Goal: Task Accomplishment & Management: Complete application form

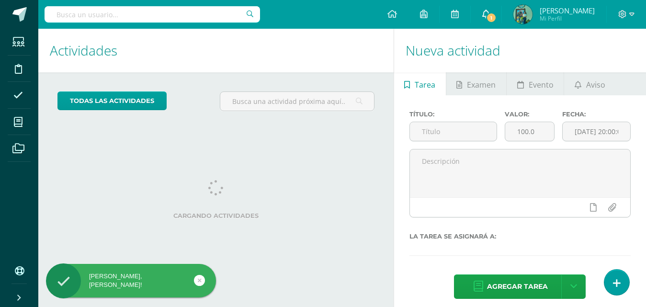
click at [495, 19] on span "1" at bounding box center [491, 17] width 11 height 11
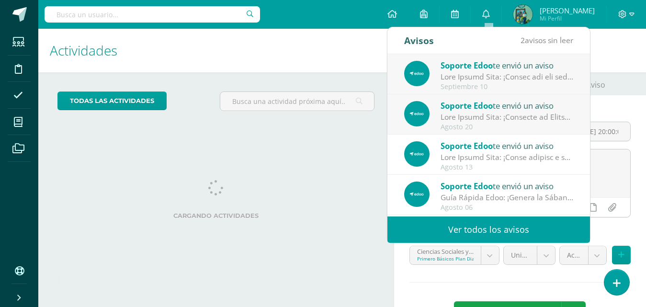
click at [234, 201] on div "Cargando actividades" at bounding box center [215, 201] width 317 height 43
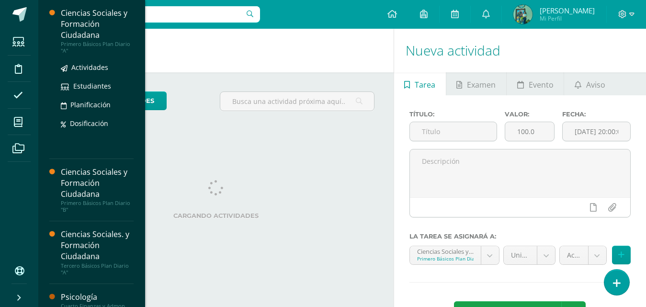
click at [86, 26] on div "Ciencias Sociales y Formación Ciudadana" at bounding box center [97, 24] width 73 height 33
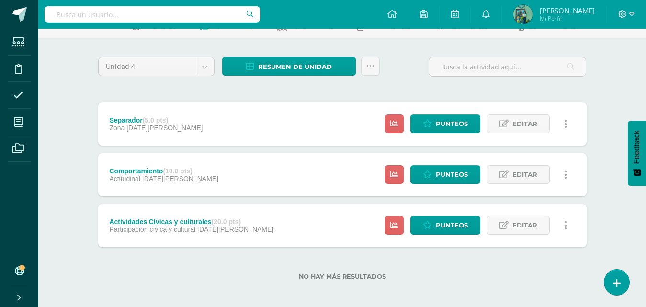
scroll to position [59, 0]
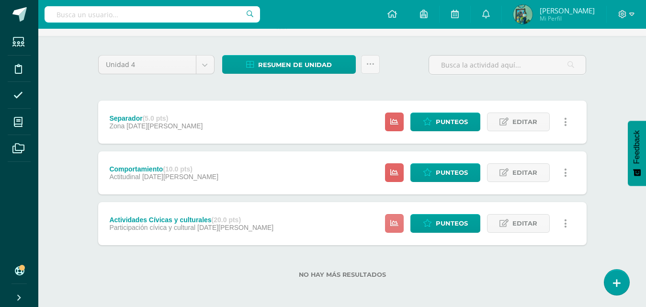
click at [394, 229] on link at bounding box center [394, 223] width 19 height 19
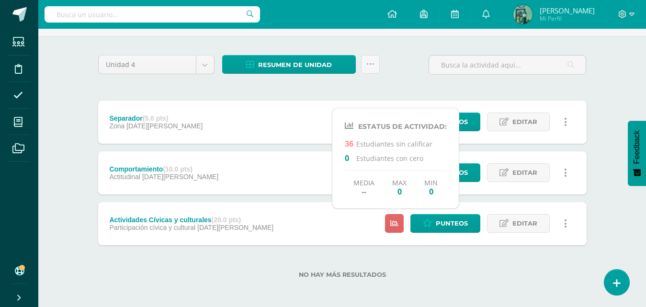
click at [450, 260] on div "No hay más resultados" at bounding box center [342, 267] width 488 height 45
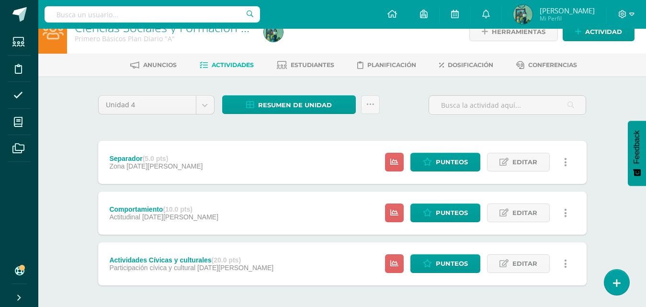
scroll to position [0, 0]
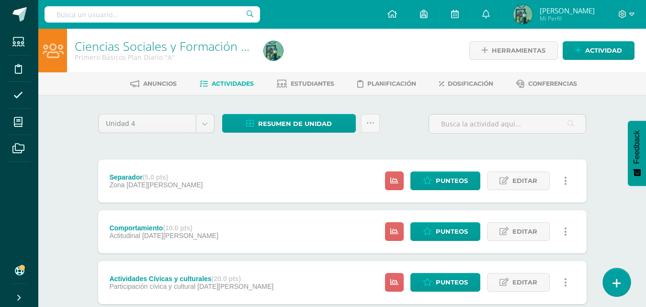
click at [619, 285] on icon at bounding box center [616, 283] width 9 height 11
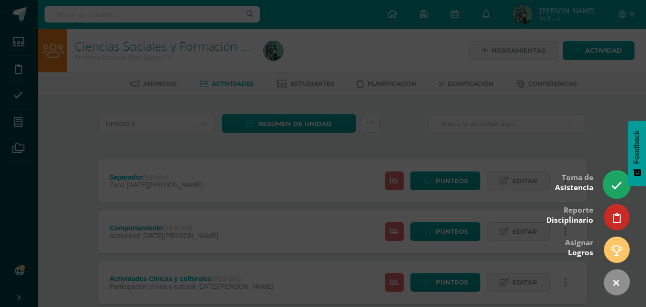
click at [608, 193] on link at bounding box center [616, 184] width 27 height 28
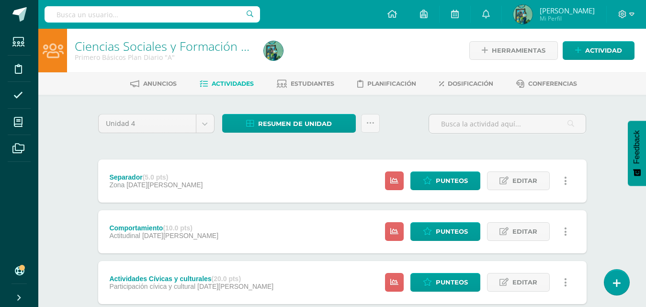
click at [629, 279] on div "Ciencias Sociales y Formación Ciudadana Primero Básicos Plan Diario "A" Herrami…" at bounding box center [342, 198] width 608 height 339
click at [626, 278] on link at bounding box center [616, 282] width 27 height 28
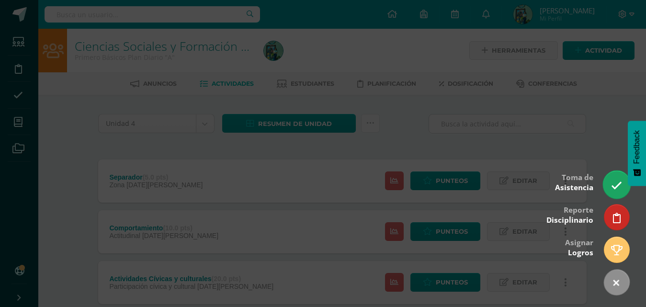
click at [616, 185] on icon at bounding box center [616, 185] width 11 height 11
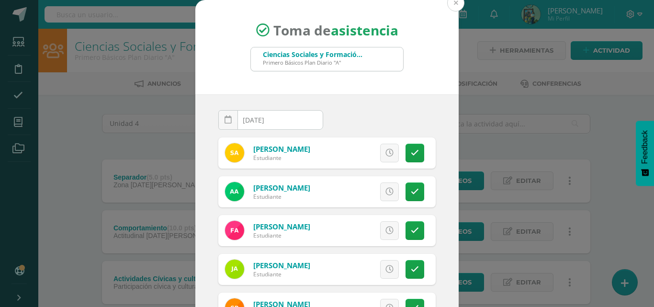
click at [449, 9] on button at bounding box center [455, 2] width 17 height 17
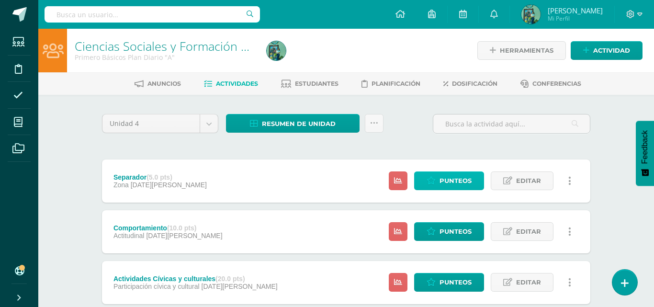
click at [460, 179] on span "Punteos" at bounding box center [456, 181] width 32 height 18
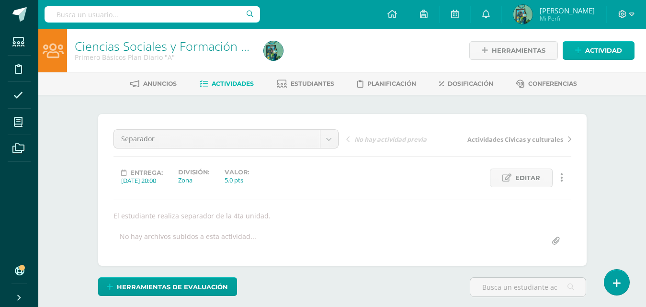
scroll to position [0, 0]
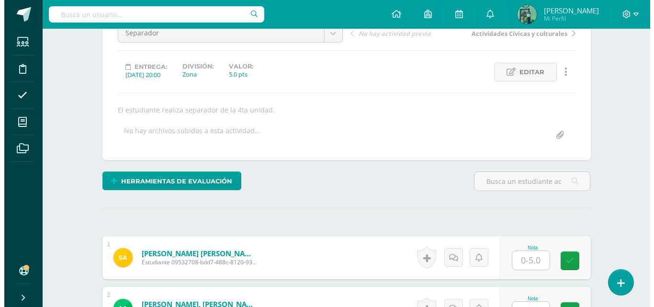
scroll to position [76, 0]
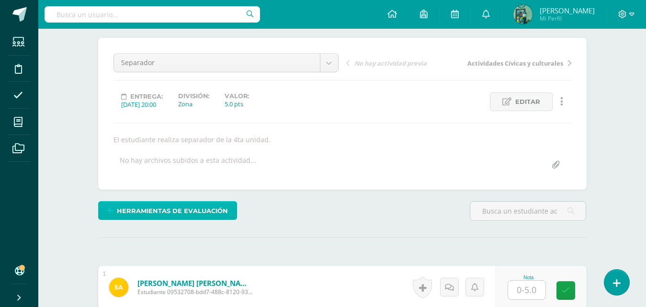
click at [193, 205] on span "Herramientas de evaluación" at bounding box center [172, 211] width 111 height 18
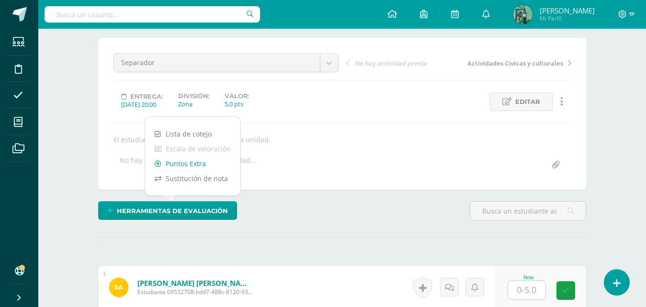
click at [198, 166] on link "Puntos Extra" at bounding box center [192, 163] width 95 height 15
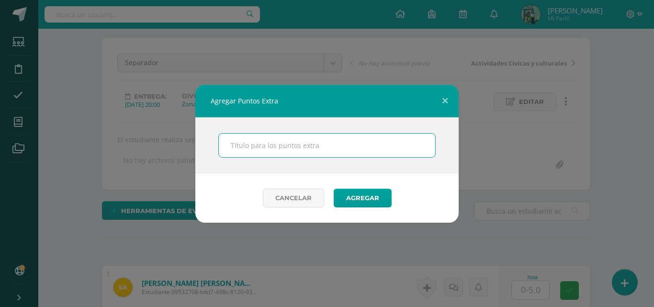
click at [241, 148] on input "text" at bounding box center [327, 145] width 216 height 23
type input "Creatividad"
click at [360, 192] on button "Agregar" at bounding box center [363, 198] width 58 height 19
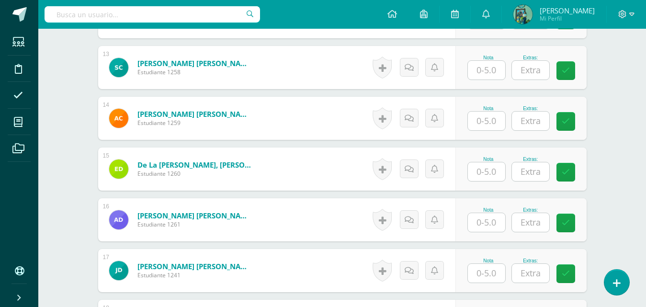
scroll to position [961, 0]
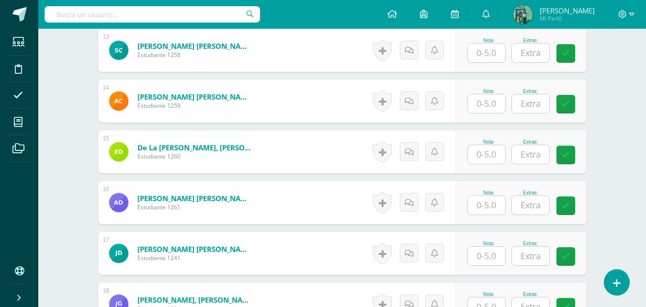
click at [483, 204] on input "text" at bounding box center [486, 205] width 37 height 19
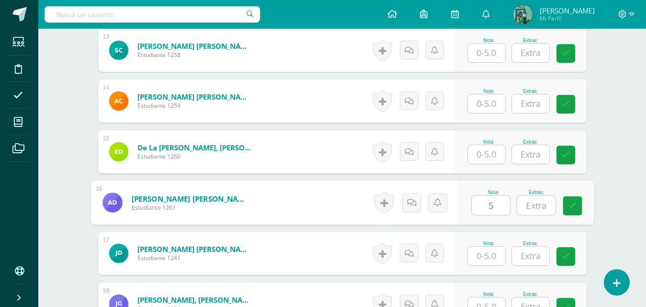
type input "5"
click at [535, 204] on input "text" at bounding box center [536, 205] width 38 height 19
click at [575, 202] on icon at bounding box center [572, 206] width 9 height 8
click at [574, 209] on icon at bounding box center [572, 206] width 9 height 8
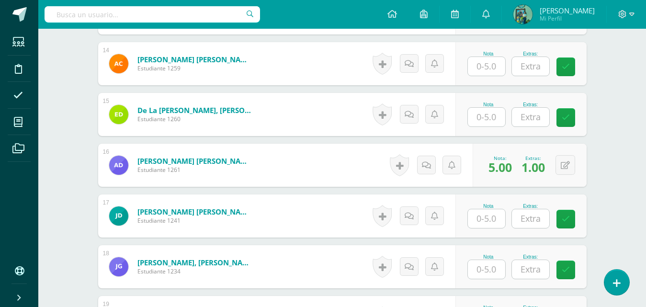
scroll to position [930, 0]
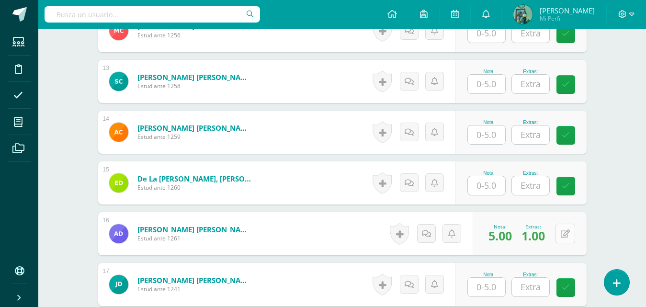
click at [570, 231] on button at bounding box center [566, 234] width 20 height 20
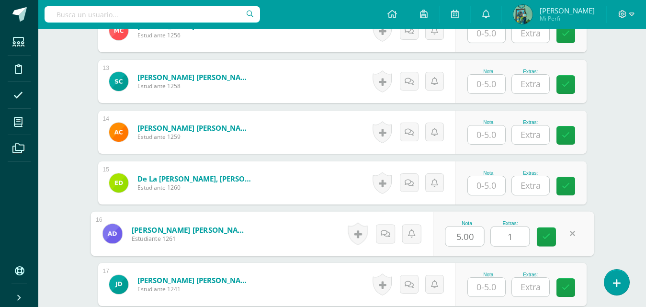
drag, startPoint x: 515, startPoint y: 234, endPoint x: 499, endPoint y: 234, distance: 16.3
click at [499, 234] on input "1" at bounding box center [510, 236] width 38 height 19
type input "2"
click at [551, 232] on link at bounding box center [546, 236] width 19 height 19
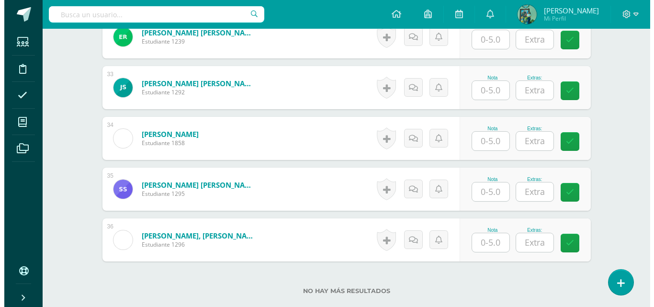
scroll to position [2003, 0]
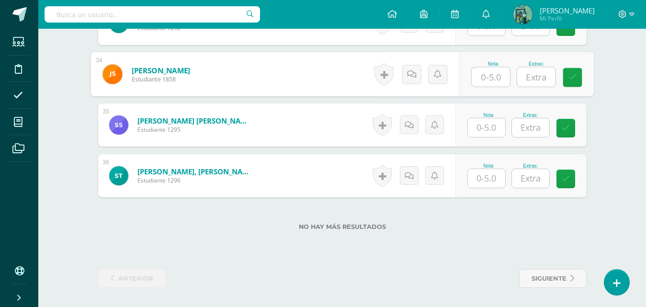
click at [491, 75] on input "text" at bounding box center [491, 77] width 38 height 19
type input "3"
type input "5"
click at [527, 71] on input "text" at bounding box center [536, 77] width 38 height 19
type input "1"
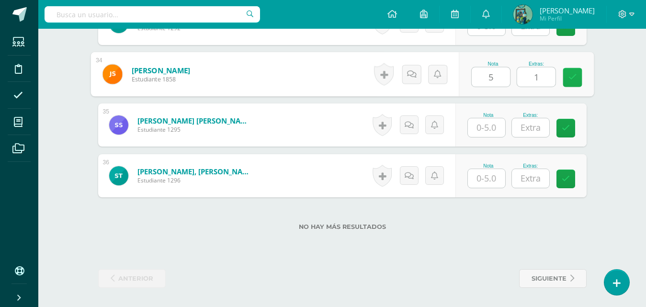
click at [579, 73] on link at bounding box center [572, 77] width 19 height 19
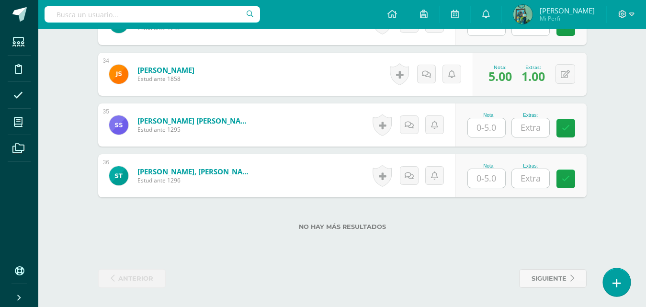
click at [621, 272] on link at bounding box center [616, 282] width 27 height 28
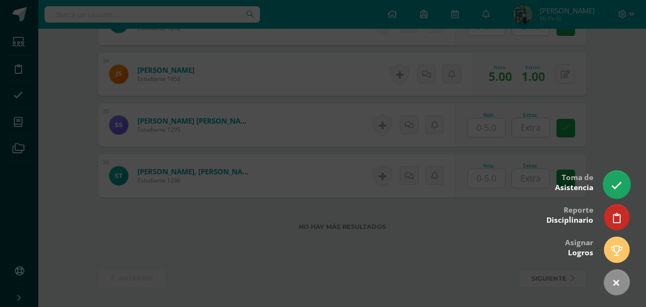
click at [623, 192] on link at bounding box center [616, 184] width 27 height 28
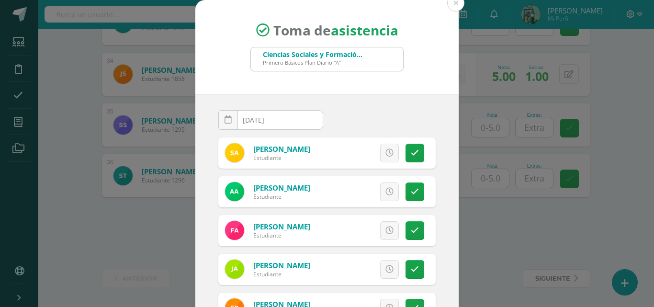
click at [611, 188] on div "Toma de asistencia Ciencias Sociales y Formación Ciudadana Primero Básicos Plan…" at bounding box center [327, 181] width 646 height 362
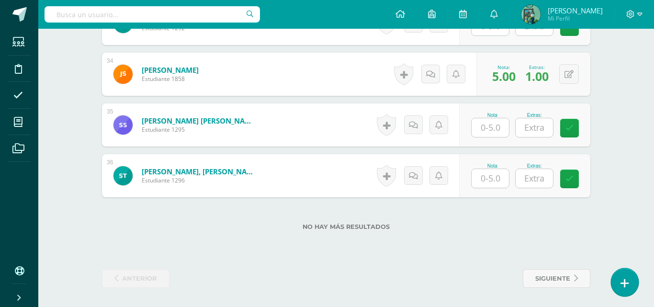
click at [614, 270] on link at bounding box center [624, 282] width 27 height 28
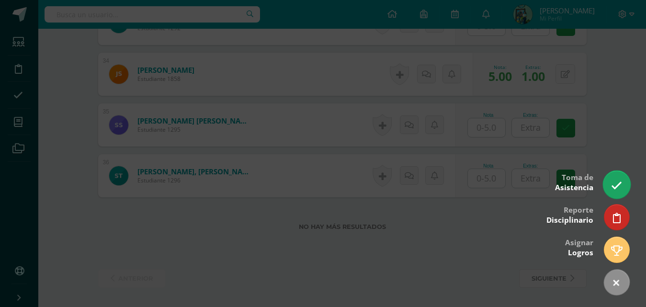
click at [615, 180] on icon at bounding box center [616, 185] width 11 height 11
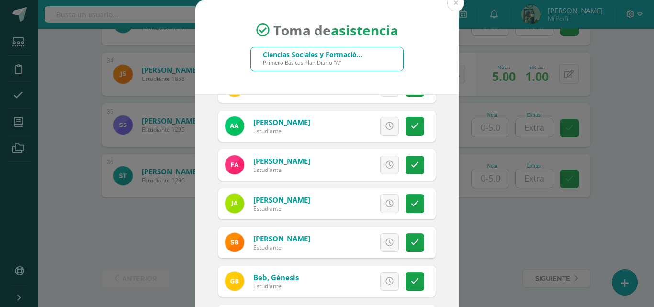
scroll to position [7, 0]
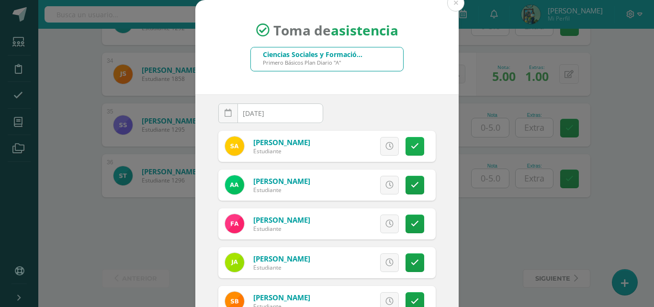
click at [411, 142] on icon at bounding box center [415, 146] width 8 height 8
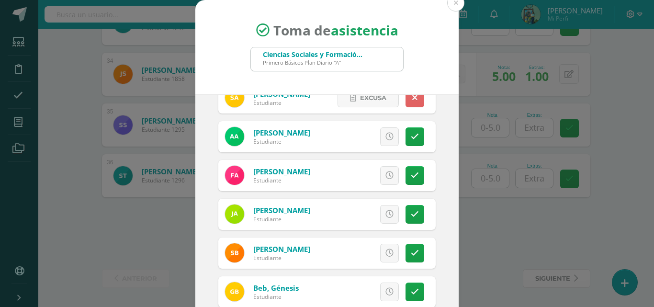
scroll to position [62, 0]
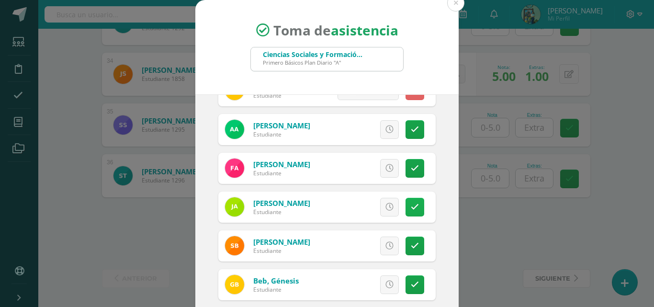
click at [411, 210] on icon at bounding box center [415, 207] width 8 height 8
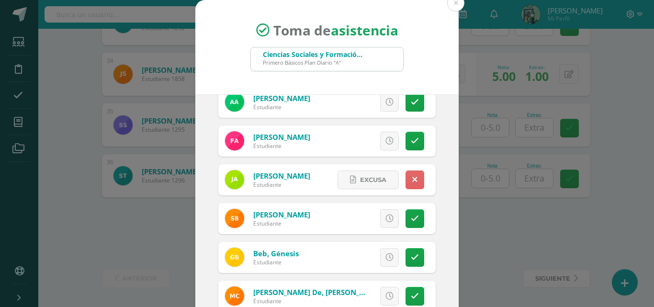
scroll to position [97, 0]
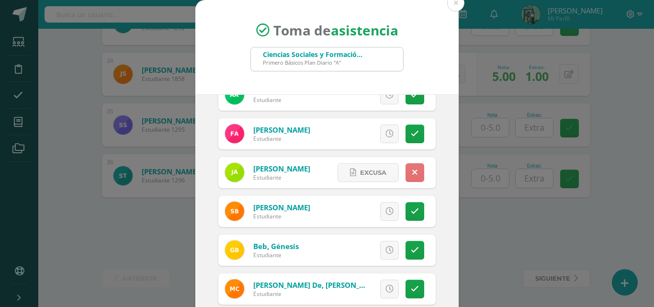
click at [407, 172] on link at bounding box center [415, 172] width 19 height 19
click at [366, 175] on div "Excusa Detalles sobre excusa: Añadir excusa a todas las inasistencias del día C…" at bounding box center [367, 172] width 138 height 31
click at [380, 167] on link at bounding box center [389, 172] width 19 height 19
click at [338, 173] on link "Excusa" at bounding box center [368, 172] width 61 height 19
click at [338, 169] on link "Excusa" at bounding box center [368, 172] width 61 height 19
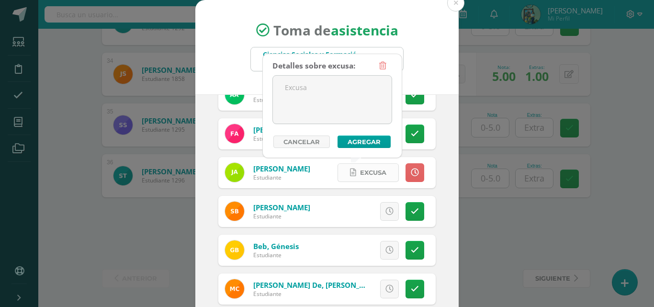
click at [360, 172] on span "Excusa" at bounding box center [373, 173] width 26 height 18
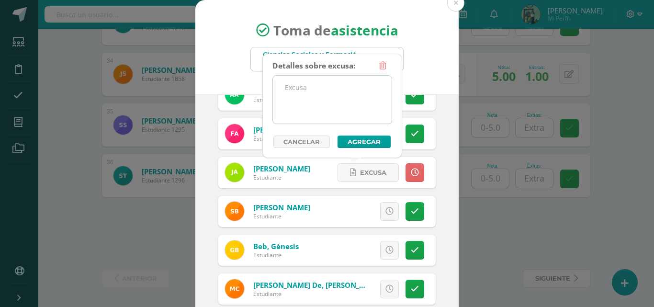
click at [330, 94] on textarea at bounding box center [332, 100] width 119 height 48
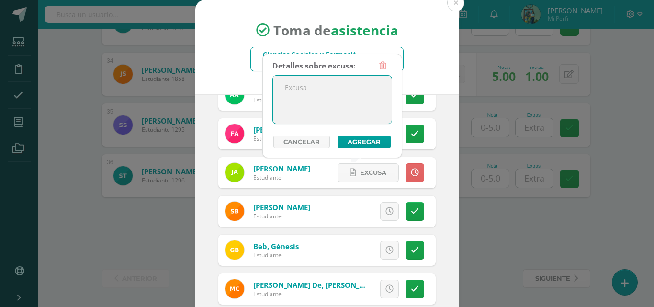
click at [337, 91] on textarea at bounding box center [332, 100] width 119 height 48
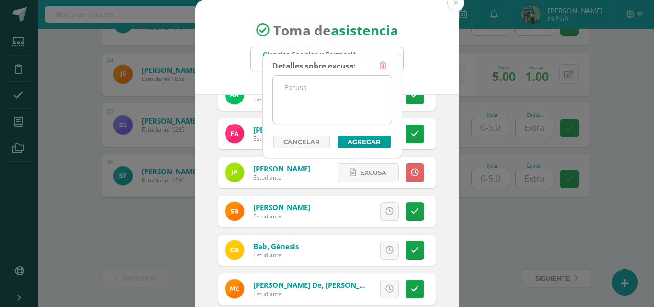
click at [337, 97] on textarea at bounding box center [332, 100] width 119 height 48
click at [318, 94] on textarea at bounding box center [332, 100] width 119 height 48
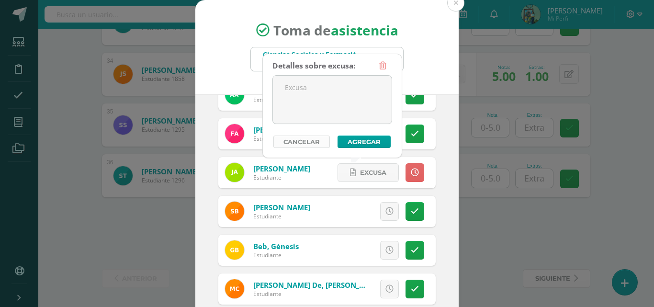
click at [320, 140] on link "Cancelar" at bounding box center [301, 142] width 57 height 12
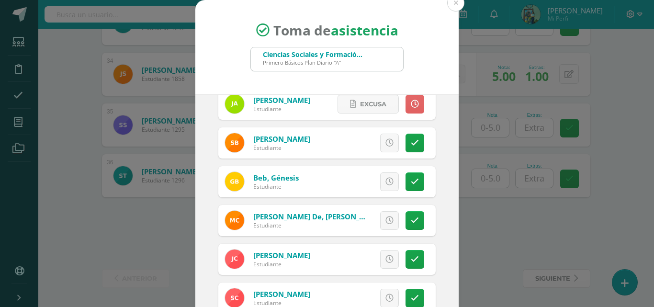
scroll to position [172, 0]
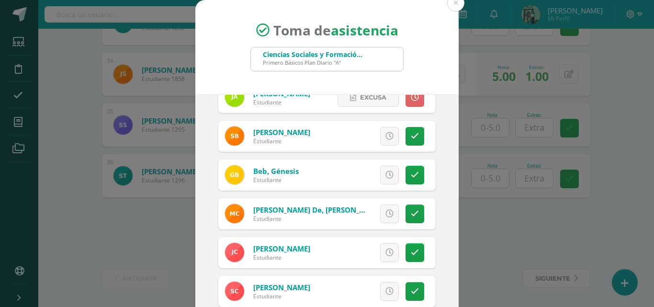
click at [403, 184] on div "Excusa Detalles sobre excusa: Añadir excusa a todas las inasistencias del día C…" at bounding box center [367, 174] width 138 height 31
click at [411, 175] on icon at bounding box center [415, 175] width 8 height 8
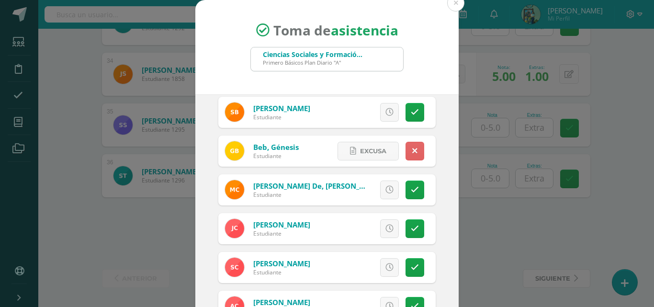
scroll to position [0, 0]
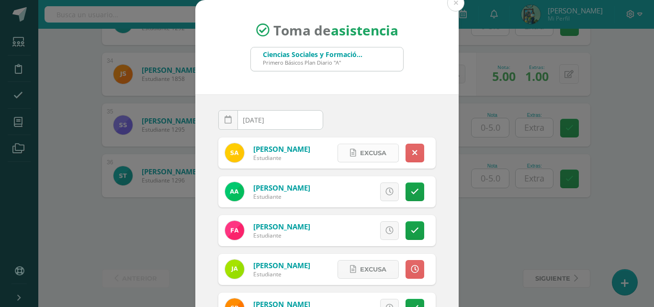
click at [370, 148] on span "Excusa" at bounding box center [373, 153] width 26 height 18
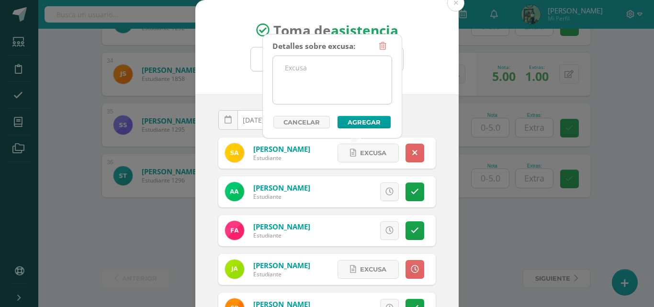
click at [331, 75] on textarea at bounding box center [332, 80] width 119 height 48
type textarea "No envió excusa el dia 10/09/2025"
drag, startPoint x: 326, startPoint y: 79, endPoint x: 281, endPoint y: 62, distance: 47.8
click at [281, 62] on textarea "No envió excusa el dia 10/09/2025" at bounding box center [332, 80] width 119 height 48
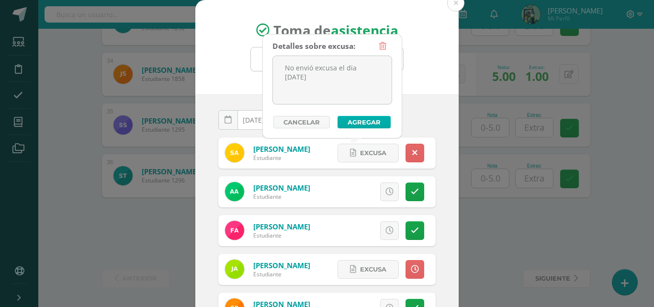
click at [359, 124] on button "Agregar" at bounding box center [364, 122] width 53 height 12
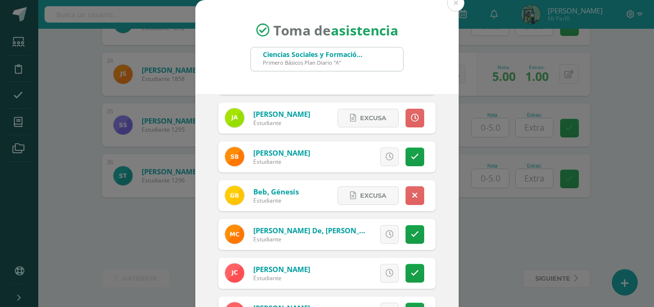
scroll to position [162, 0]
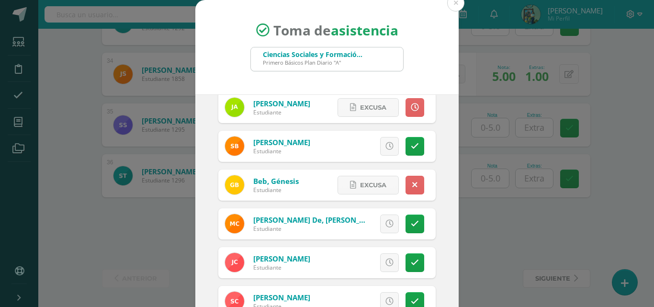
click at [360, 172] on div "Excusa Detalles sobre excusa: Añadir excusa a todas las inasistencias del día C…" at bounding box center [379, 185] width 113 height 31
click at [360, 182] on span "Excusa" at bounding box center [373, 185] width 26 height 18
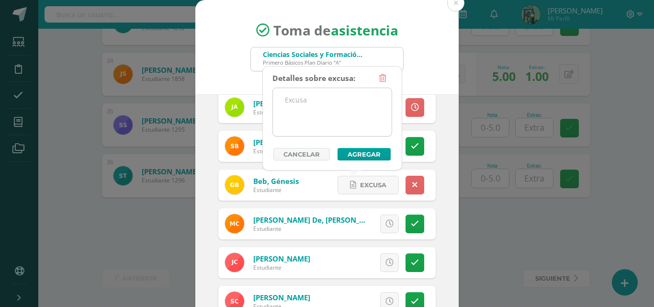
click at [338, 114] on textarea at bounding box center [332, 112] width 119 height 48
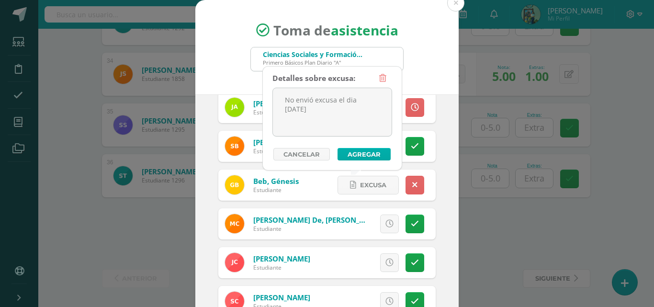
type textarea "No envió excusa el dia 10/09/2025"
click at [371, 153] on button "Agregar" at bounding box center [364, 154] width 53 height 12
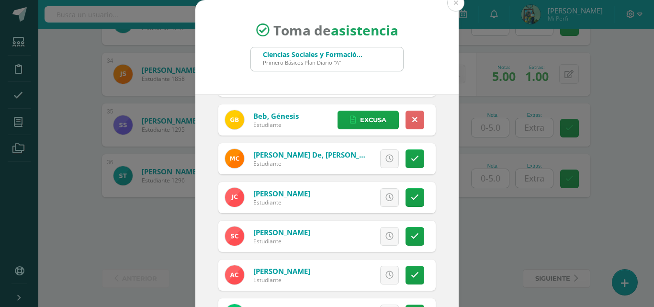
scroll to position [238, 0]
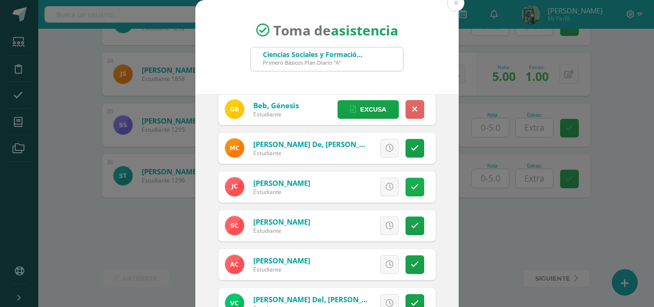
click at [411, 186] on icon at bounding box center [415, 187] width 8 height 8
click at [360, 192] on span "Excusa" at bounding box center [373, 187] width 26 height 18
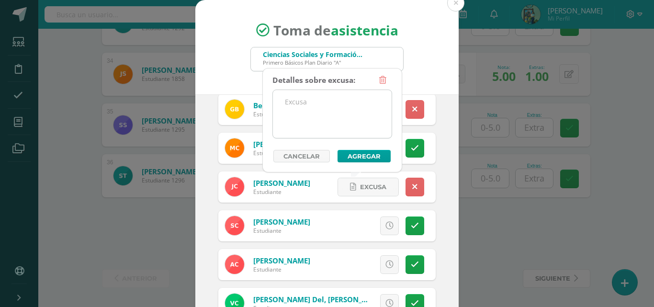
click at [350, 127] on textarea at bounding box center [332, 114] width 119 height 48
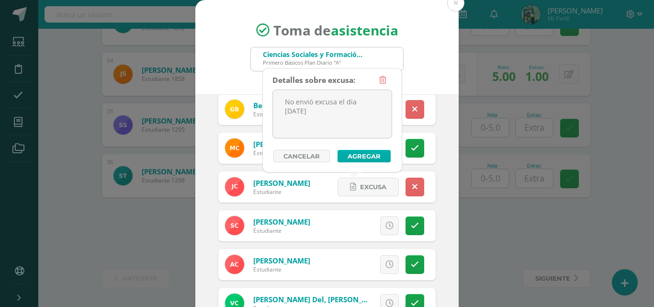
type textarea "No envió excusa el dia 10/09/2025"
click at [372, 157] on button "Agregar" at bounding box center [364, 156] width 53 height 12
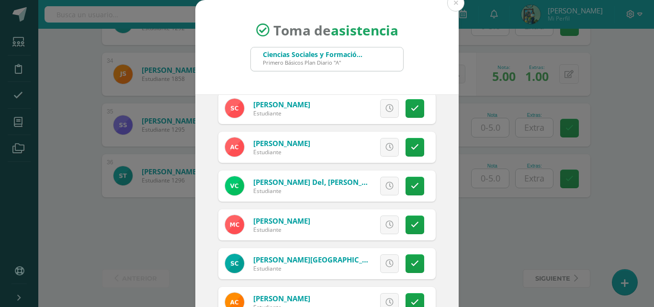
scroll to position [358, 0]
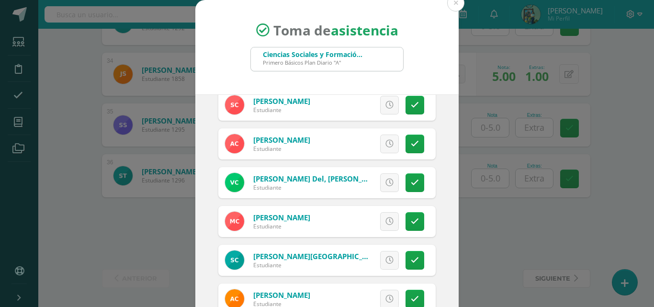
click at [413, 218] on div "Excusa Detalles sobre excusa: Añadir excusa a todas las inasistencias del día C…" at bounding box center [367, 221] width 138 height 31
click at [411, 222] on icon at bounding box center [415, 221] width 8 height 8
click at [360, 222] on span "Excusa" at bounding box center [373, 222] width 26 height 18
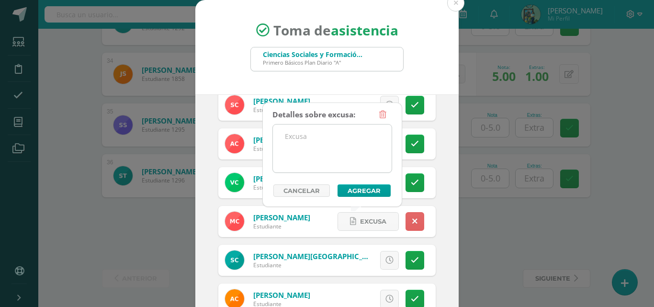
click at [333, 163] on textarea at bounding box center [332, 149] width 119 height 48
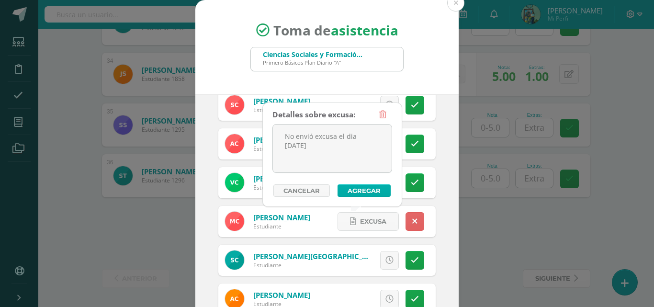
click at [361, 188] on button "Agregar" at bounding box center [364, 190] width 53 height 12
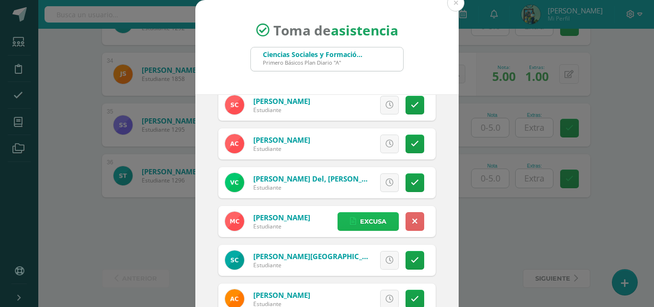
click at [371, 220] on span "Excusa" at bounding box center [373, 222] width 26 height 18
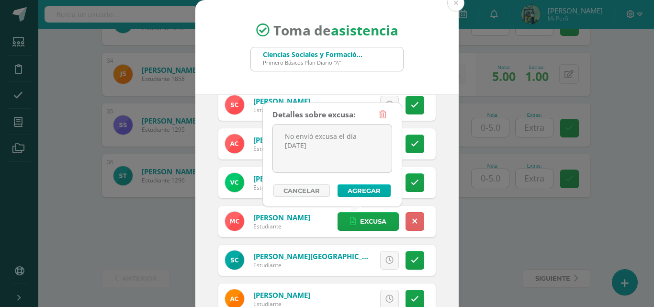
type textarea "No envió excusa el día 10/09/2025"
click at [372, 193] on button "Agregar" at bounding box center [364, 190] width 53 height 12
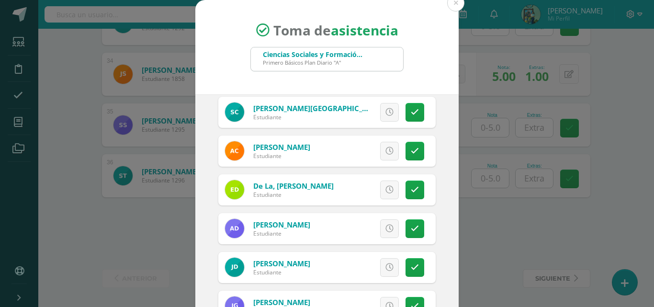
scroll to position [520, 0]
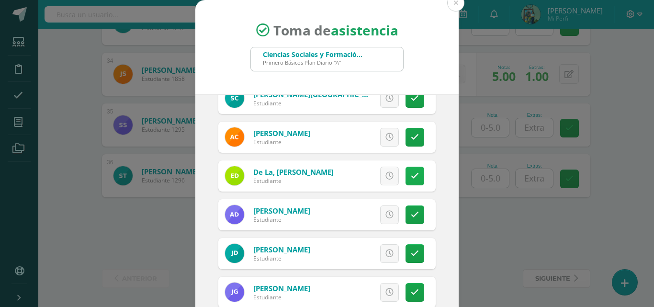
click at [410, 176] on link at bounding box center [415, 176] width 19 height 19
click at [412, 176] on icon at bounding box center [414, 176] width 5 height 8
click at [411, 176] on icon at bounding box center [415, 176] width 8 height 8
click at [365, 178] on span "Excusa" at bounding box center [373, 176] width 26 height 18
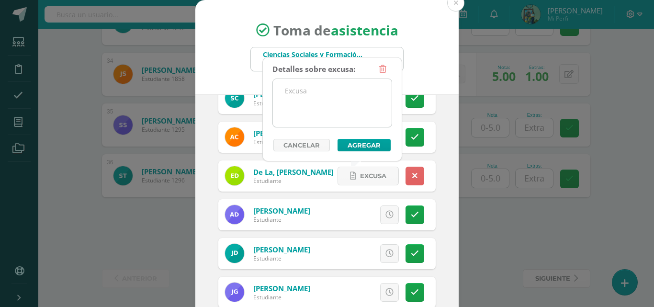
click at [314, 99] on textarea at bounding box center [332, 103] width 119 height 48
type textarea "No envió excusa el dia 10/09/2025"
drag, startPoint x: 352, startPoint y: 121, endPoint x: 281, endPoint y: 88, distance: 78.2
click at [281, 88] on textarea "No envió excusa el dia 10/09/2025" at bounding box center [332, 103] width 119 height 48
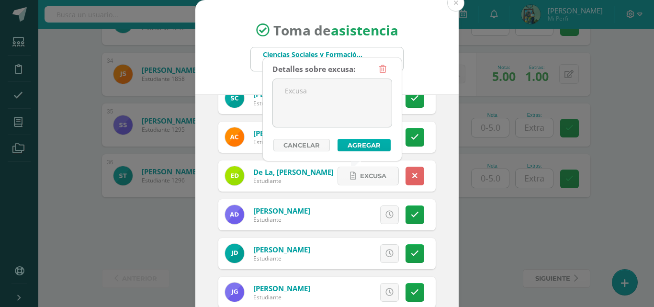
click at [351, 144] on button "Agregar" at bounding box center [364, 145] width 53 height 12
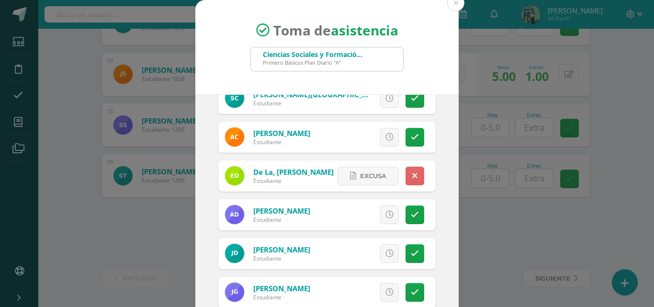
scroll to position [547, 0]
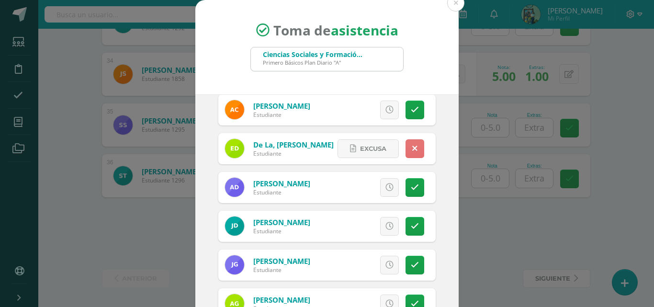
click at [412, 148] on icon at bounding box center [414, 149] width 5 height 8
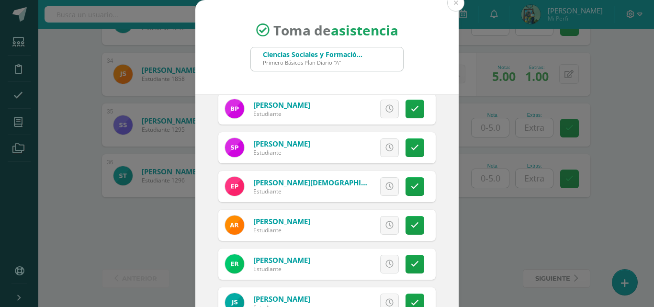
scroll to position [1095, 0]
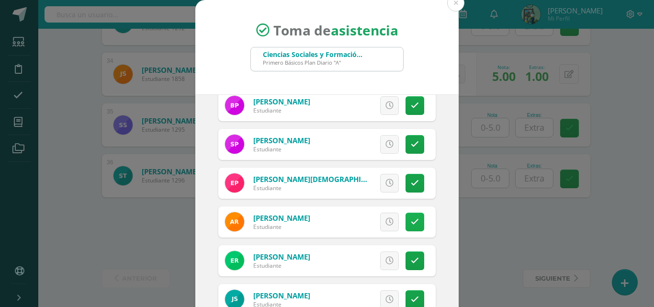
click at [406, 216] on link at bounding box center [415, 222] width 19 height 19
click at [360, 219] on span "Excusa" at bounding box center [373, 222] width 26 height 18
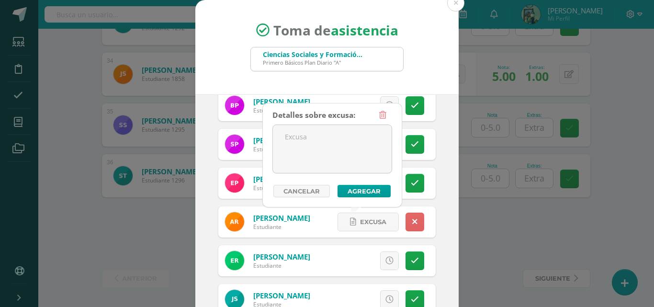
click at [307, 114] on div "Detalles sobre excusa:" at bounding box center [313, 115] width 83 height 19
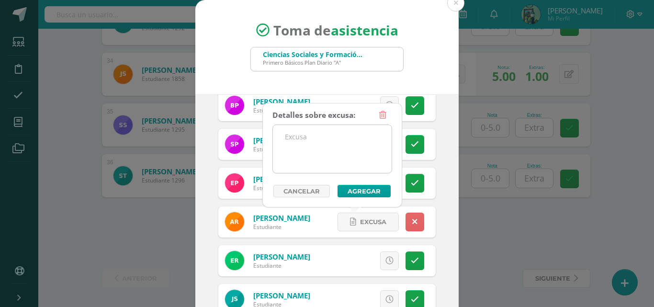
click at [309, 138] on textarea at bounding box center [332, 149] width 119 height 48
type textarea "No envió excusa el dia 10/09/2025"
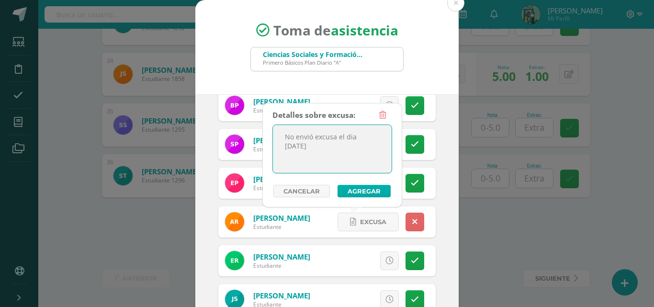
click at [366, 193] on button "Agregar" at bounding box center [364, 191] width 53 height 12
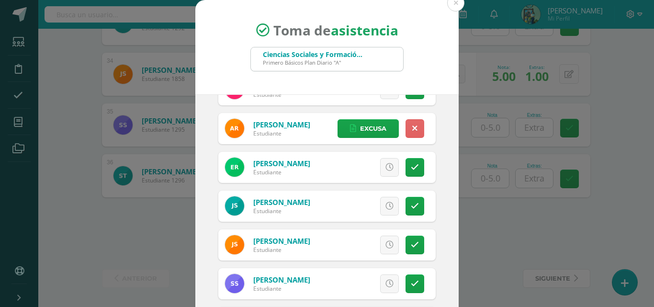
scroll to position [1195, 0]
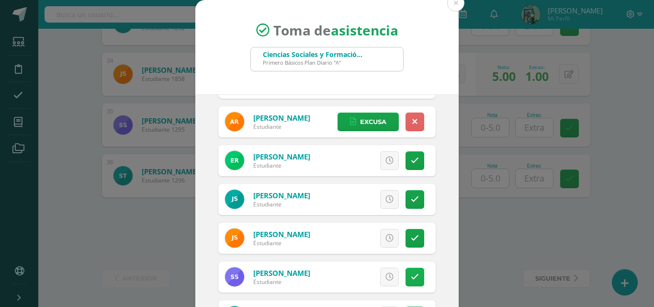
click at [406, 270] on link at bounding box center [415, 277] width 19 height 19
click at [350, 274] on icon at bounding box center [353, 277] width 6 height 8
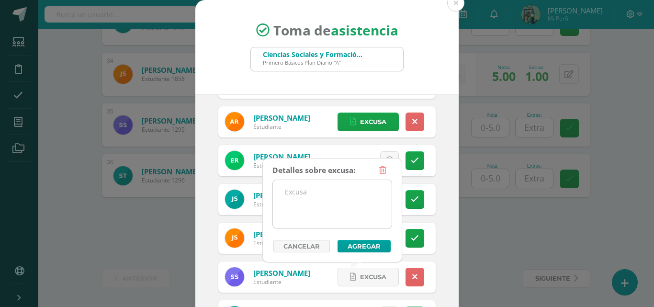
click at [341, 200] on textarea at bounding box center [332, 204] width 119 height 48
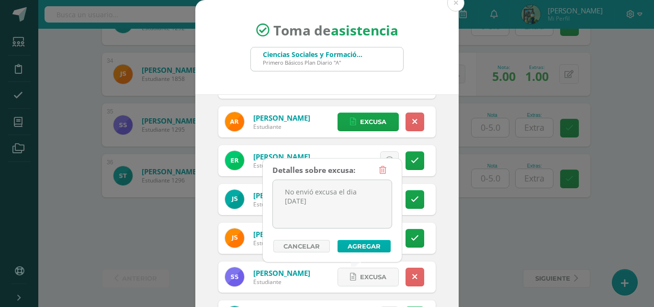
type textarea "No envió excusa el dia 10/09/2025"
click at [359, 243] on button "Agregar" at bounding box center [364, 246] width 53 height 12
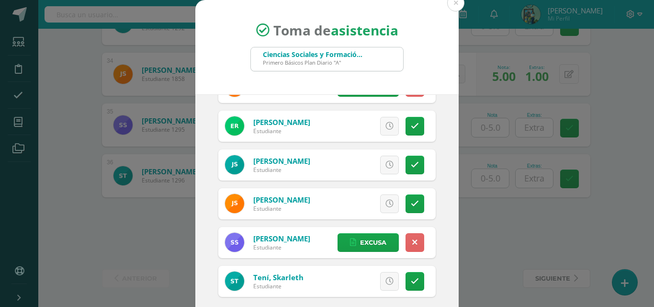
scroll to position [36, 0]
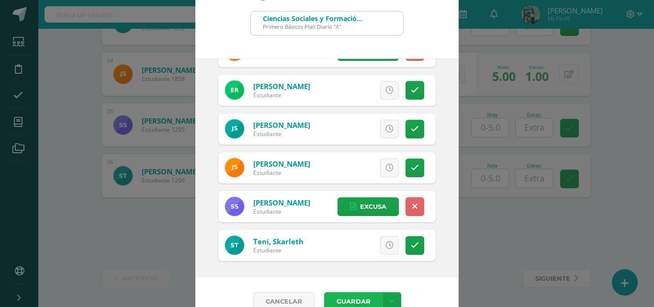
click at [353, 296] on button "Guardar" at bounding box center [353, 301] width 58 height 19
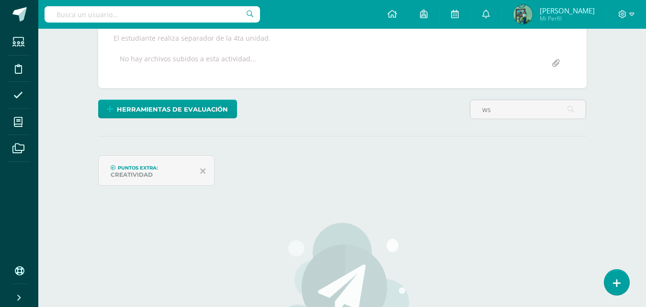
scroll to position [178, 0]
type input "w"
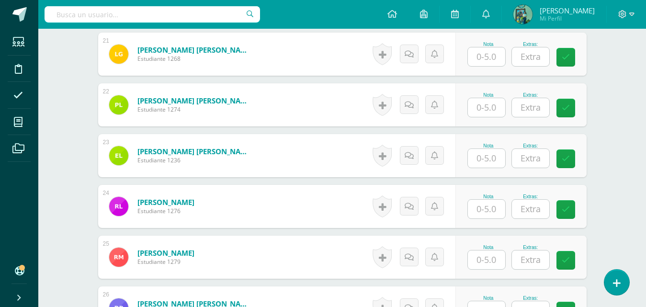
scroll to position [1371, 0]
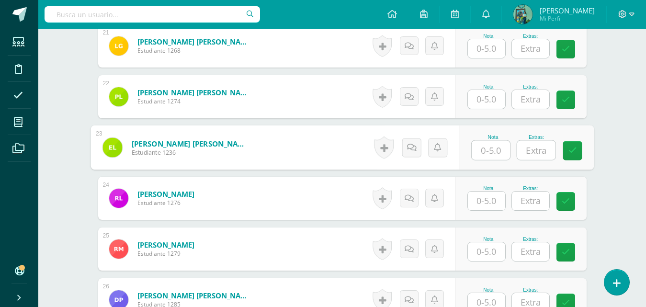
click at [491, 147] on input "text" at bounding box center [491, 150] width 38 height 19
type input "5"
click at [537, 150] on input "text" at bounding box center [536, 150] width 38 height 19
type input "2"
click at [544, 152] on input "2" at bounding box center [536, 150] width 38 height 19
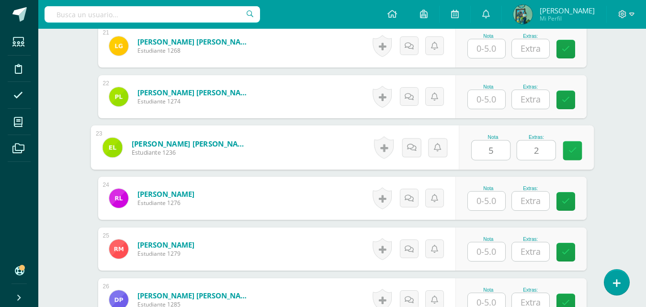
click at [574, 148] on icon at bounding box center [572, 151] width 9 height 8
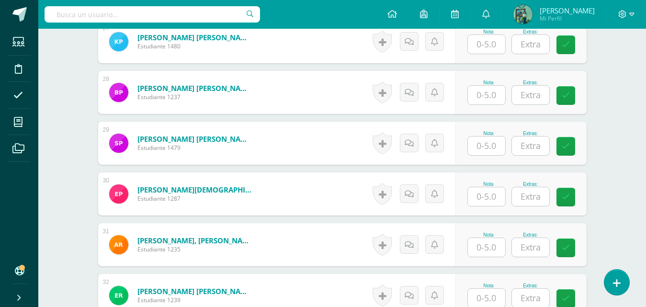
scroll to position [1689, 0]
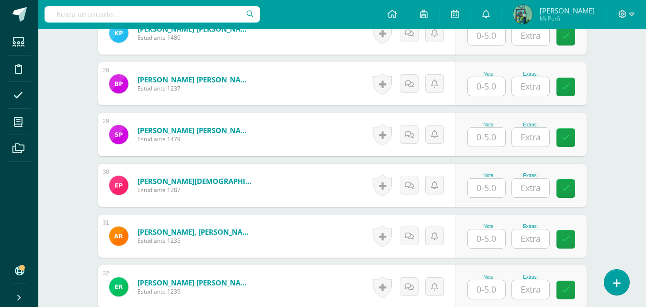
click at [498, 91] on input "text" at bounding box center [486, 86] width 37 height 19
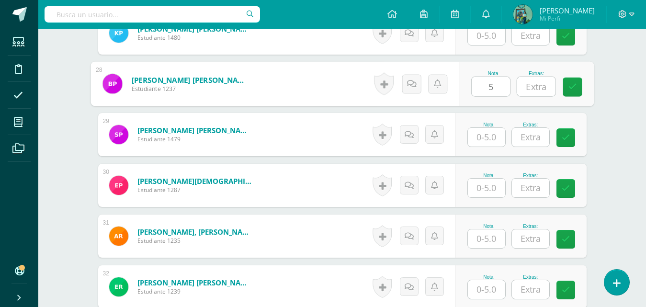
type input "5"
click at [535, 89] on input "text" at bounding box center [536, 86] width 38 height 19
type input "2"
click at [567, 87] on link at bounding box center [572, 87] width 19 height 19
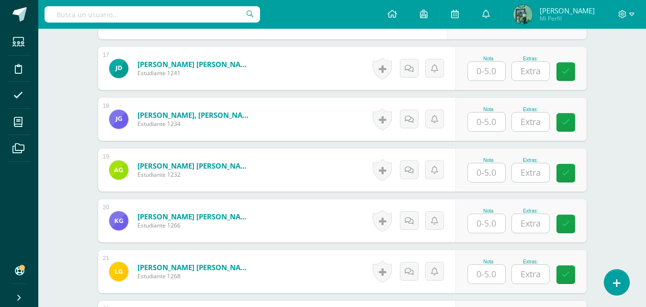
scroll to position [1133, 0]
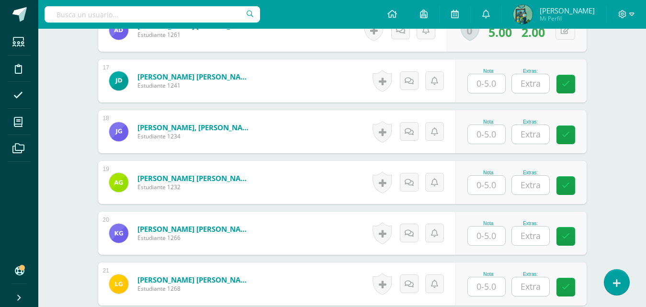
click at [498, 146] on div "Nota Extras:" at bounding box center [520, 131] width 131 height 43
click at [499, 137] on input "text" at bounding box center [486, 134] width 37 height 19
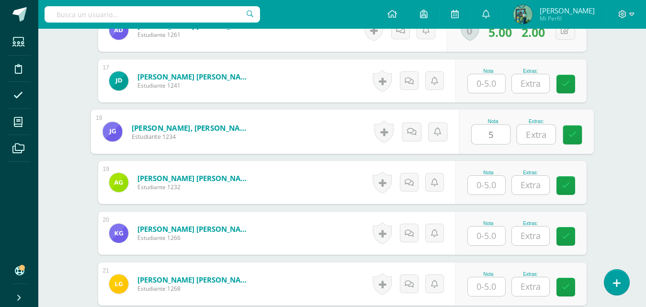
type input "5"
click at [543, 130] on input "text" at bounding box center [536, 134] width 38 height 19
type input "2"
type input "1"
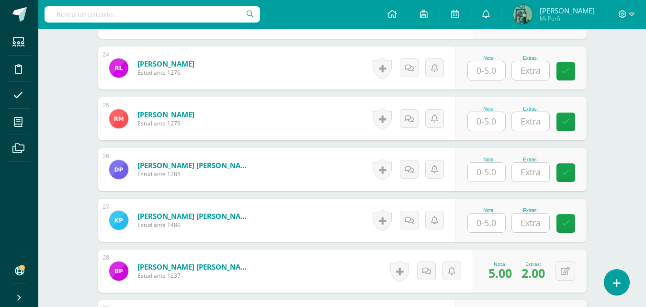
scroll to position [1493, 0]
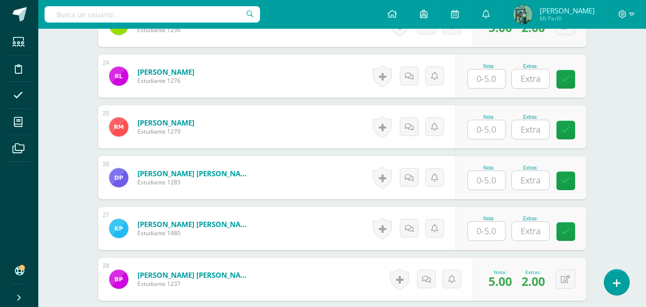
click at [479, 128] on input "text" at bounding box center [486, 129] width 37 height 19
type input "5"
click at [526, 133] on input "text" at bounding box center [536, 129] width 38 height 19
type input "1"
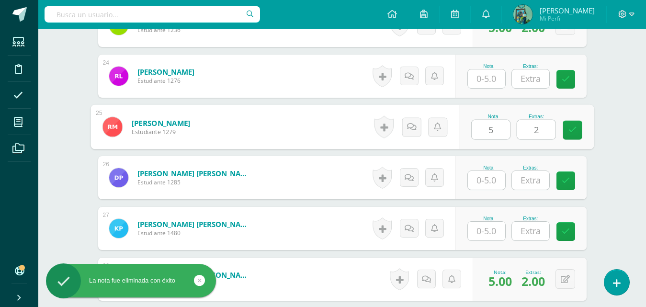
type input "2"
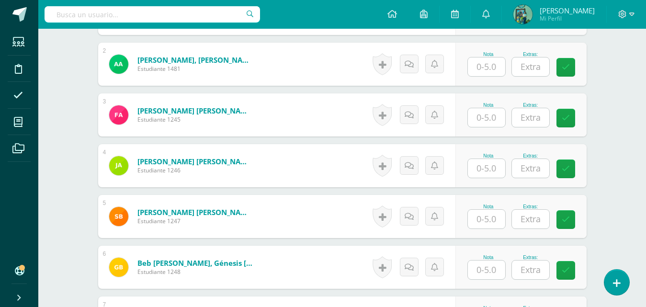
scroll to position [338, 0]
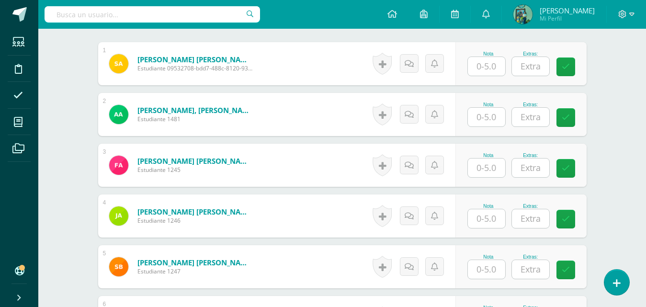
click at [493, 117] on input "text" at bounding box center [486, 117] width 37 height 19
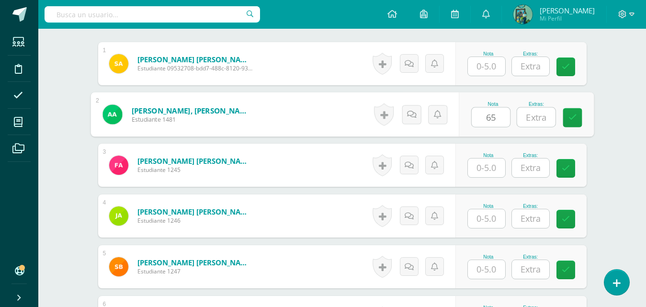
type input "6"
type input "5"
click at [572, 116] on icon at bounding box center [572, 117] width 9 height 8
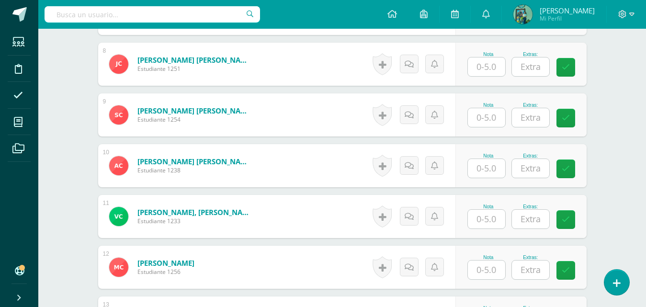
scroll to position [722, 0]
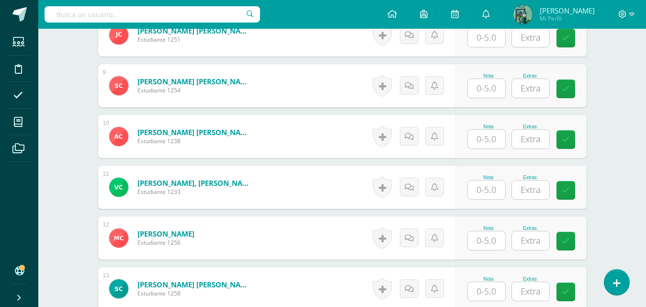
click at [487, 188] on input "text" at bounding box center [486, 190] width 37 height 19
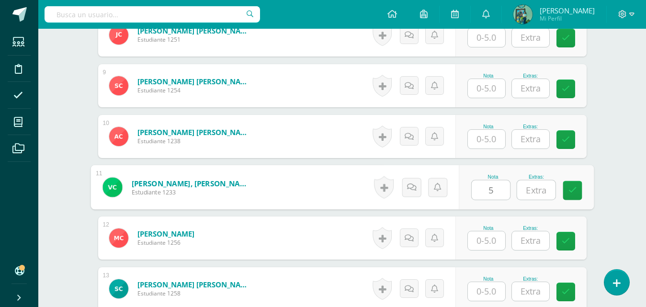
type input "5"
click at [540, 189] on input "text" at bounding box center [536, 190] width 38 height 19
type input "1"
click at [578, 185] on link at bounding box center [572, 190] width 19 height 19
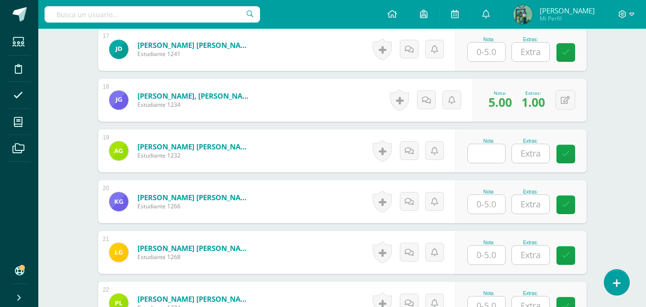
scroll to position [1190, 0]
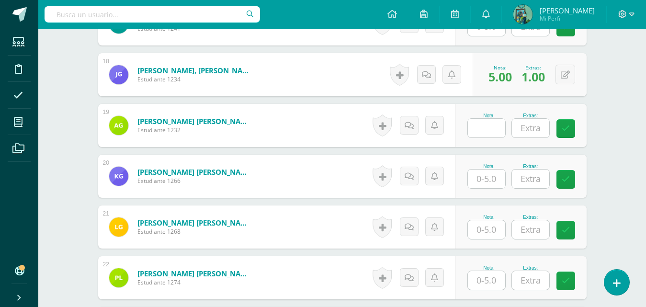
click at [494, 128] on input "text" at bounding box center [486, 128] width 37 height 19
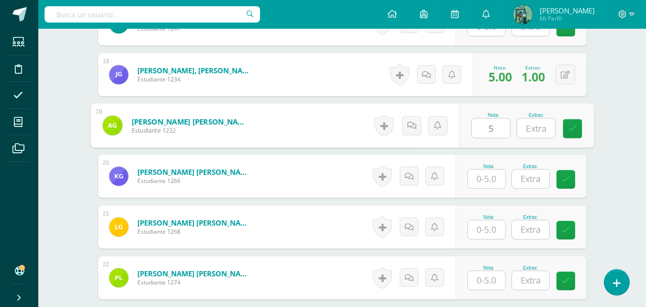
type input "5"
click at [548, 131] on input "text" at bounding box center [536, 128] width 38 height 19
click at [574, 126] on icon at bounding box center [572, 129] width 9 height 8
type input "1"
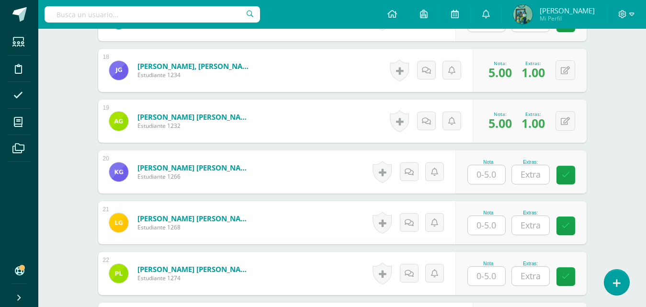
scroll to position [1215, 0]
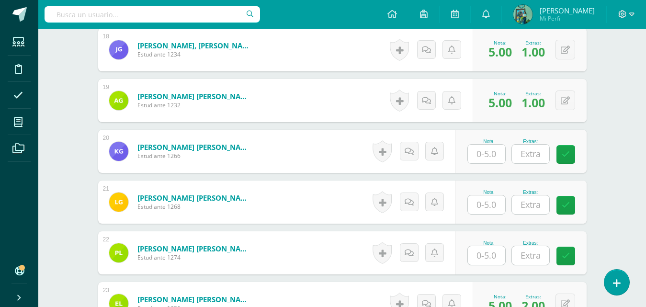
click at [492, 201] on input "text" at bounding box center [486, 204] width 37 height 19
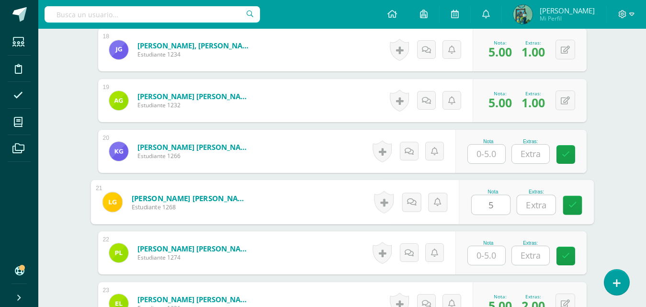
type input "5"
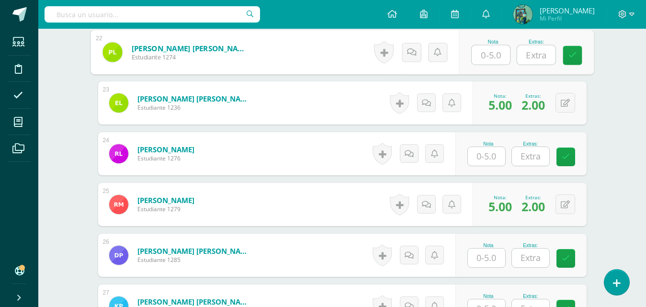
scroll to position [1419, 0]
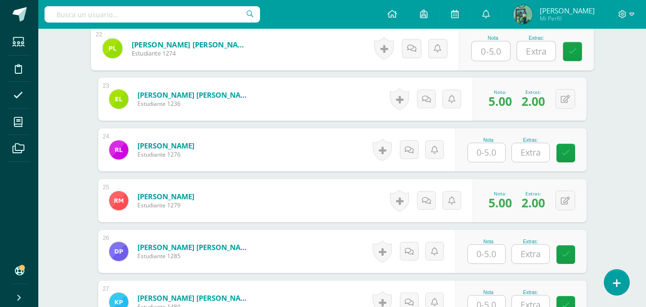
click at [488, 257] on input "text" at bounding box center [486, 254] width 37 height 19
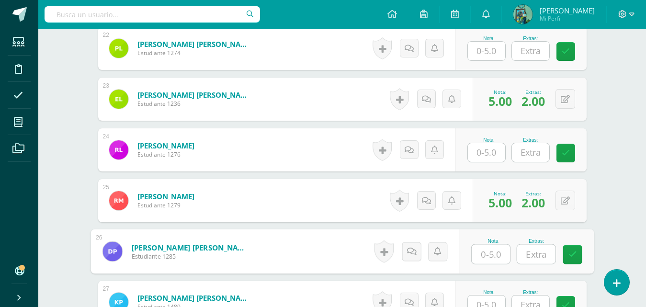
click at [490, 251] on input "text" at bounding box center [491, 254] width 38 height 19
type input "5"
click at [578, 252] on link at bounding box center [572, 254] width 19 height 19
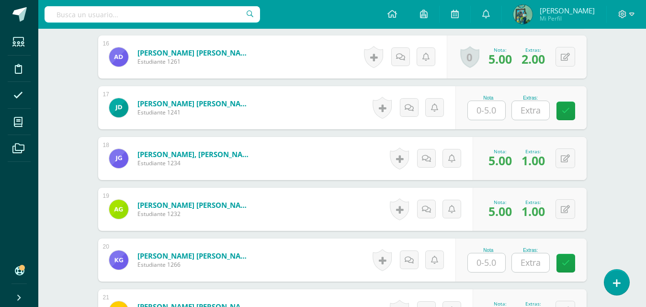
scroll to position [1115, 0]
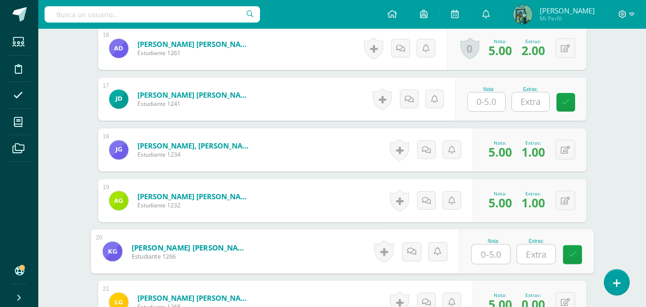
click at [488, 258] on input "text" at bounding box center [491, 254] width 38 height 19
type input "5"
click at [541, 250] on input "text" at bounding box center [536, 254] width 38 height 19
type input "1"
click at [569, 252] on icon at bounding box center [572, 254] width 9 height 8
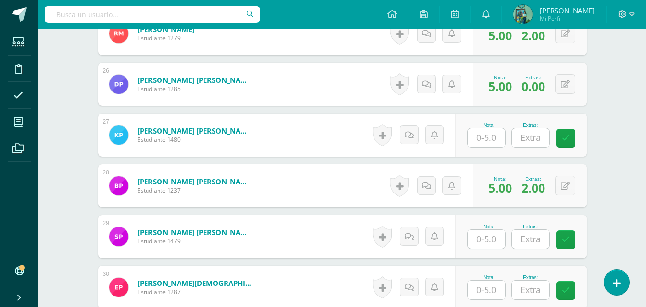
scroll to position [1582, 0]
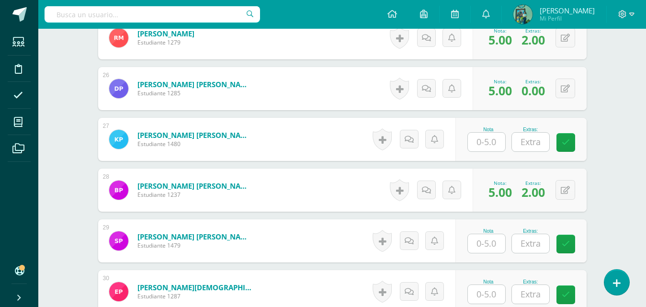
click at [465, 147] on div "Nota Extras:" at bounding box center [520, 139] width 131 height 43
click at [478, 140] on input "text" at bounding box center [486, 142] width 37 height 19
type input "5"
click at [522, 143] on input "text" at bounding box center [536, 142] width 38 height 19
type input "1"
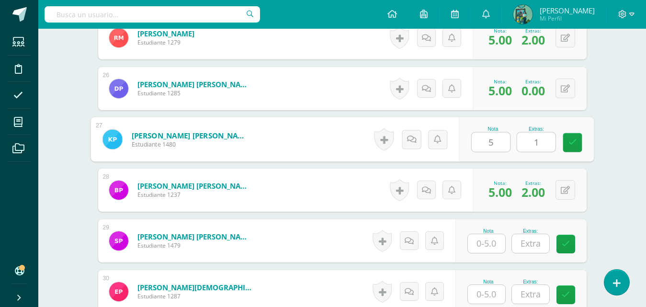
click at [584, 144] on div "Nota 5 Extras: 1" at bounding box center [526, 139] width 135 height 45
click at [578, 141] on div "Nota 5 Extras: 1" at bounding box center [520, 139] width 131 height 43
click at [567, 139] on icon at bounding box center [566, 142] width 8 height 8
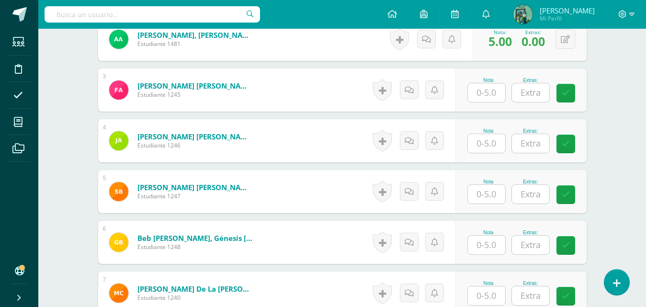
scroll to position [426, 0]
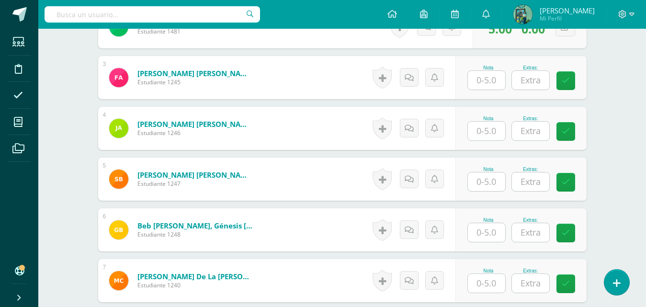
click at [496, 185] on input "text" at bounding box center [486, 181] width 37 height 19
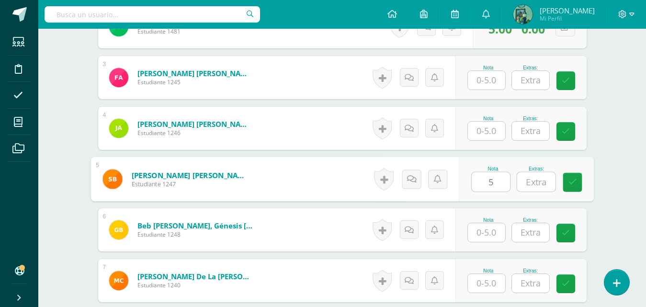
click at [503, 181] on input "5" at bounding box center [491, 181] width 38 height 19
type input "5"
click at [542, 182] on input "text" at bounding box center [536, 181] width 38 height 19
type input "2"
click at [574, 187] on link at bounding box center [572, 182] width 19 height 19
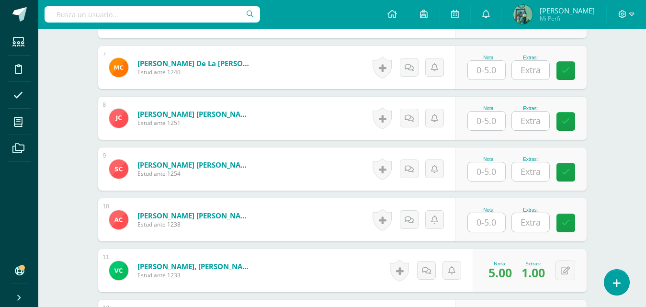
scroll to position [580, 0]
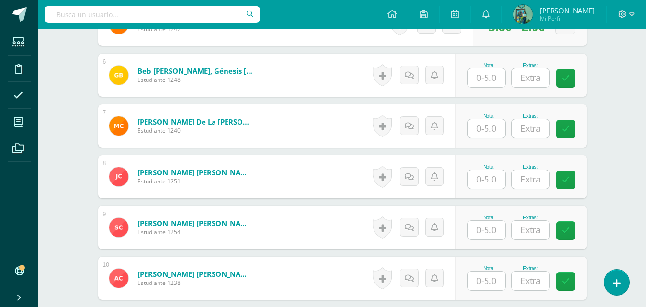
click at [484, 132] on input "text" at bounding box center [486, 128] width 37 height 19
type input "5"
click at [530, 131] on input "text" at bounding box center [536, 128] width 38 height 19
type input "2"
type input "1"
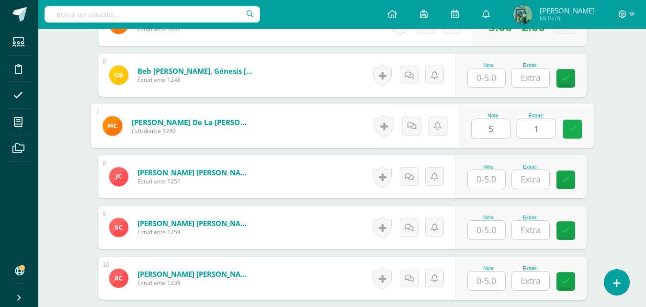
click at [571, 129] on icon at bounding box center [572, 129] width 9 height 8
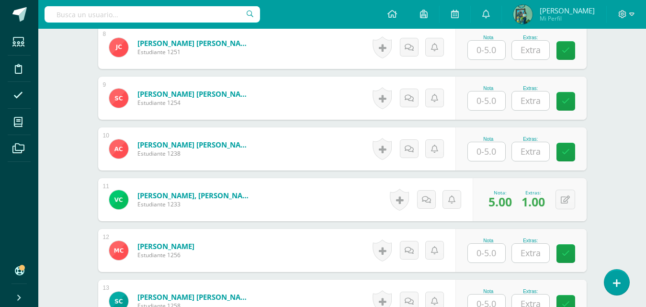
scroll to position [739, 0]
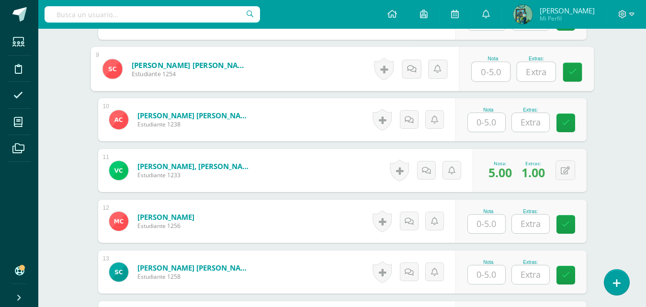
click at [492, 76] on input "text" at bounding box center [491, 71] width 38 height 19
type input "5"
click at [535, 69] on input "text" at bounding box center [536, 71] width 38 height 19
type input "2"
click at [570, 70] on icon at bounding box center [572, 72] width 9 height 8
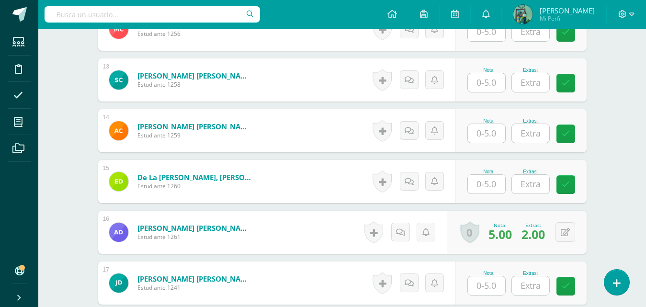
scroll to position [943, 0]
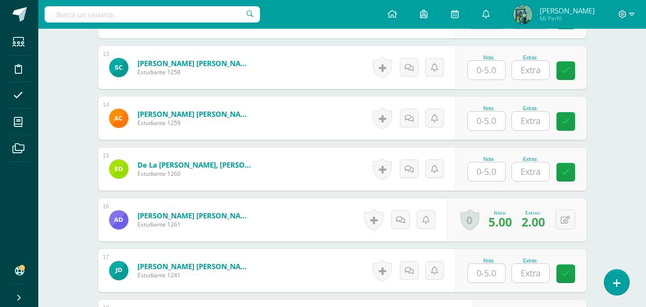
click at [507, 71] on div "Nota" at bounding box center [488, 67] width 42 height 25
click at [500, 69] on input "text" at bounding box center [486, 70] width 37 height 19
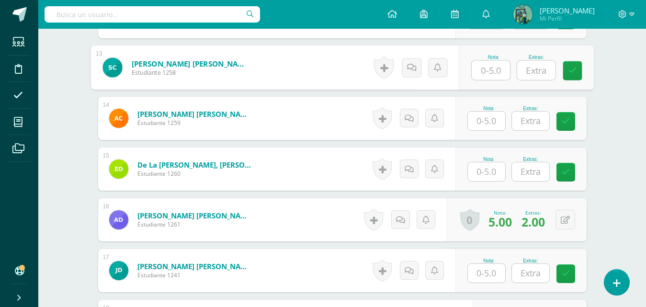
click at [502, 72] on input "text" at bounding box center [491, 70] width 38 height 19
type input "5"
click at [534, 69] on input "text" at bounding box center [536, 70] width 38 height 19
type input "1"
click at [571, 70] on icon at bounding box center [572, 71] width 9 height 8
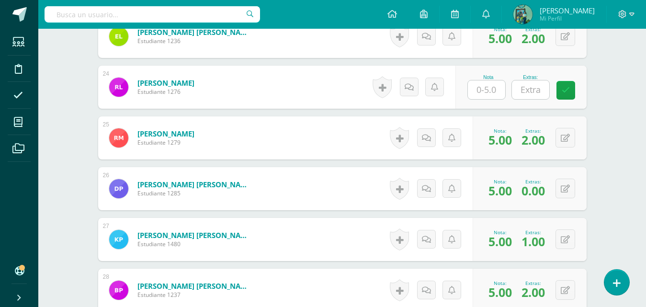
scroll to position [1436, 0]
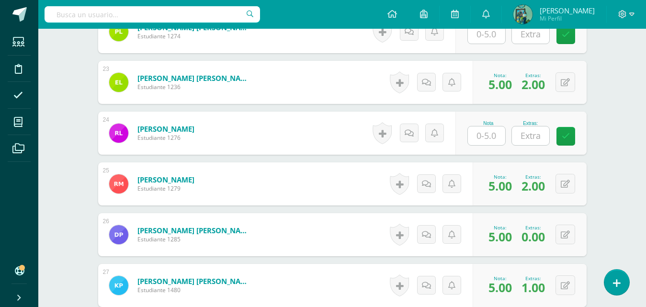
drag, startPoint x: 478, startPoint y: 129, endPoint x: 482, endPoint y: 136, distance: 8.6
click at [479, 131] on input "text" at bounding box center [486, 135] width 37 height 19
click at [483, 138] on input "text" at bounding box center [491, 135] width 38 height 19
type input "5"
click at [549, 132] on input "text" at bounding box center [536, 135] width 38 height 19
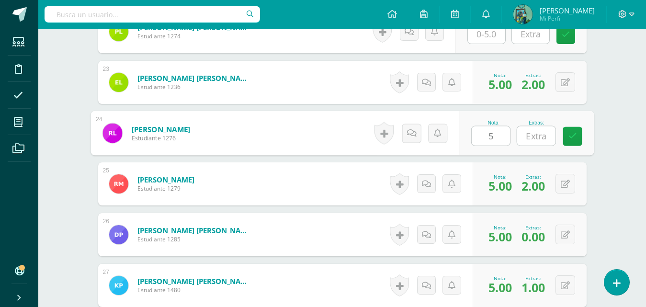
type input "1"
click at [571, 139] on icon at bounding box center [572, 136] width 9 height 8
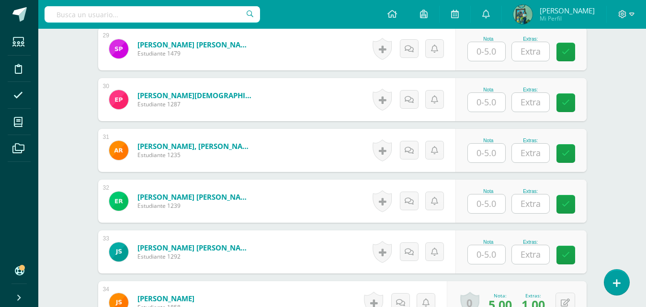
scroll to position [1766, 0]
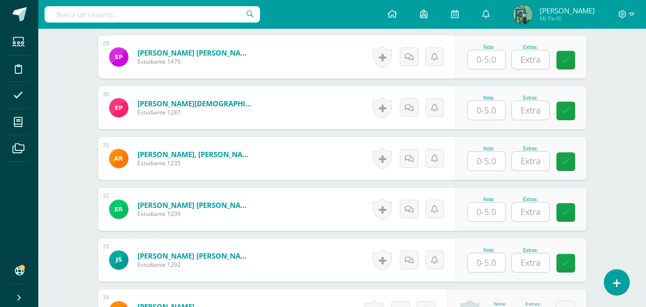
click at [488, 155] on input "text" at bounding box center [486, 161] width 37 height 19
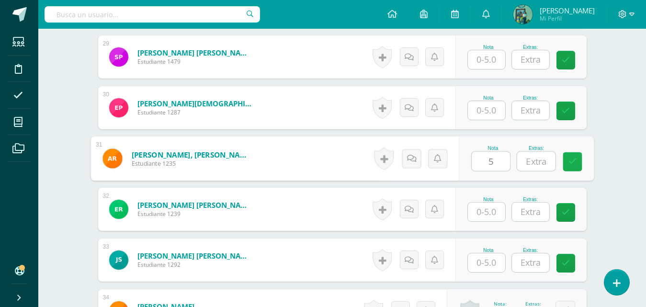
type input "5"
click at [562, 157] on div "Nota 5 Extras:" at bounding box center [526, 158] width 135 height 45
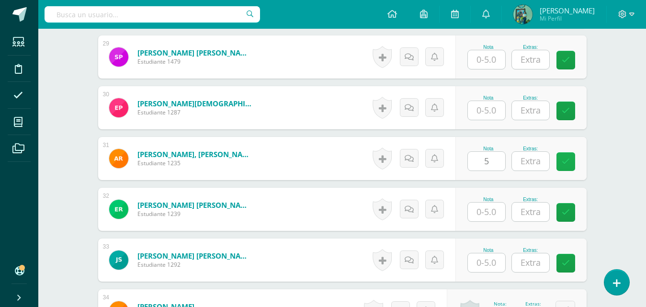
click at [572, 160] on link at bounding box center [565, 161] width 19 height 19
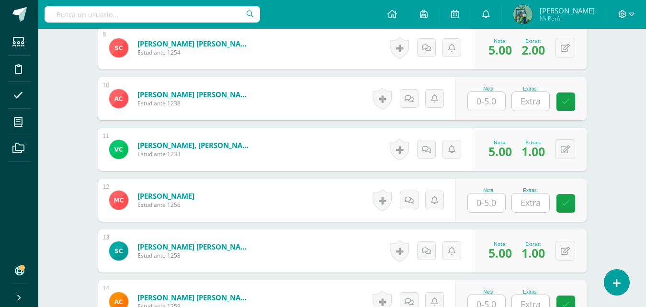
scroll to position [739, 0]
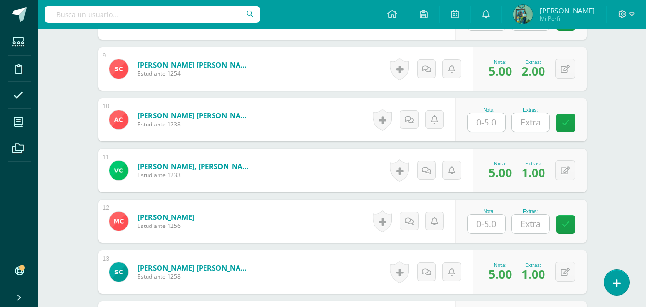
click at [485, 125] on input "text" at bounding box center [486, 122] width 37 height 19
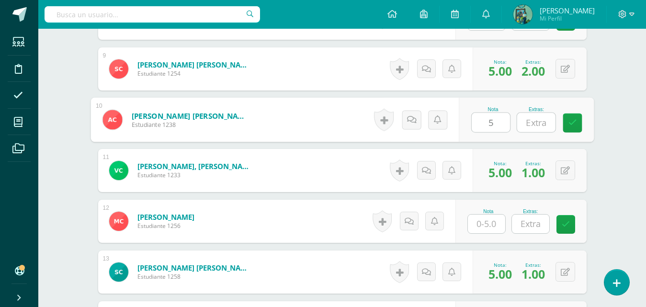
type input "5"
click at [535, 119] on input "text" at bounding box center [536, 122] width 38 height 19
type input "1"
click at [566, 125] on link at bounding box center [572, 122] width 19 height 19
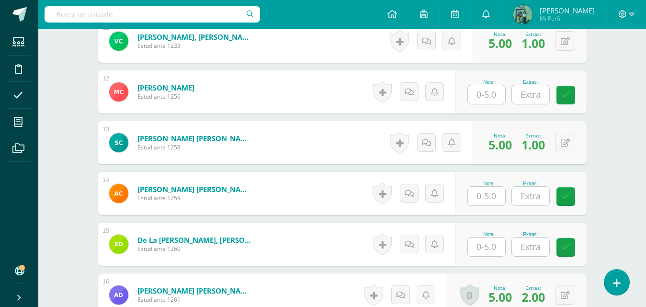
scroll to position [894, 0]
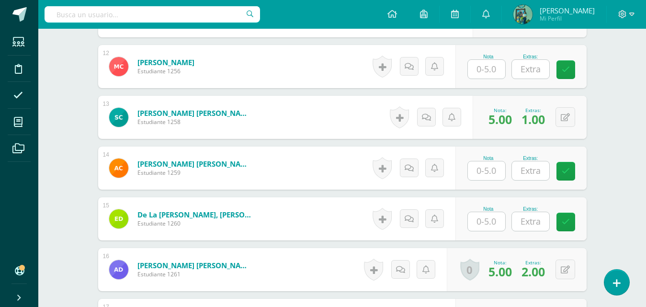
click at [491, 171] on input "text" at bounding box center [486, 170] width 37 height 19
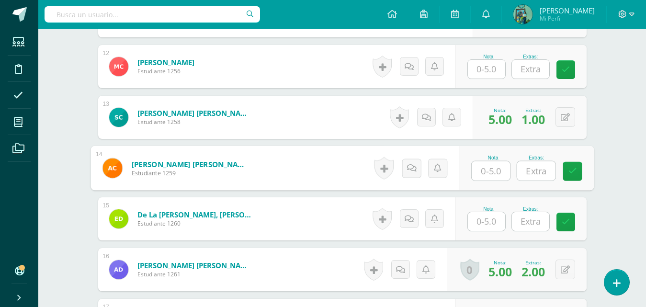
click at [539, 168] on input "text" at bounding box center [536, 170] width 38 height 19
click at [487, 175] on input "text" at bounding box center [491, 170] width 38 height 19
type input "5"
click at [559, 167] on div "Nota 5 Extras:" at bounding box center [526, 168] width 135 height 45
click at [544, 171] on input "text" at bounding box center [536, 170] width 38 height 19
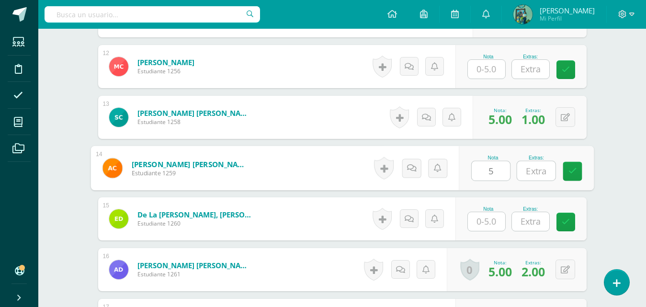
click at [506, 177] on input "5" at bounding box center [491, 170] width 38 height 19
click at [538, 166] on input "text" at bounding box center [536, 170] width 38 height 19
type input "2"
click at [571, 165] on link at bounding box center [572, 171] width 19 height 19
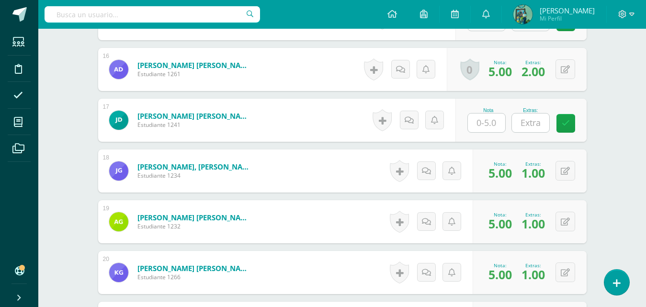
scroll to position [1119, 0]
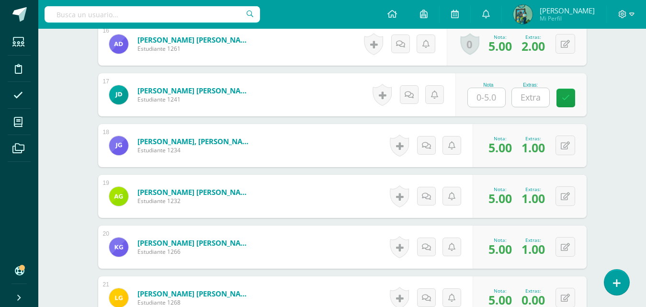
click at [477, 90] on input "text" at bounding box center [486, 97] width 37 height 19
click at [488, 102] on input "text" at bounding box center [491, 97] width 38 height 19
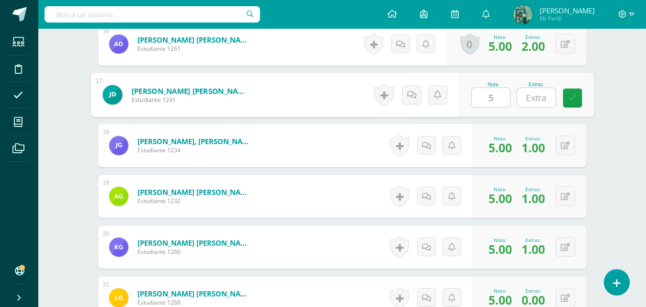
type input "5"
click at [541, 93] on input "text" at bounding box center [536, 97] width 38 height 19
type input "1"
click at [581, 97] on link at bounding box center [572, 98] width 19 height 19
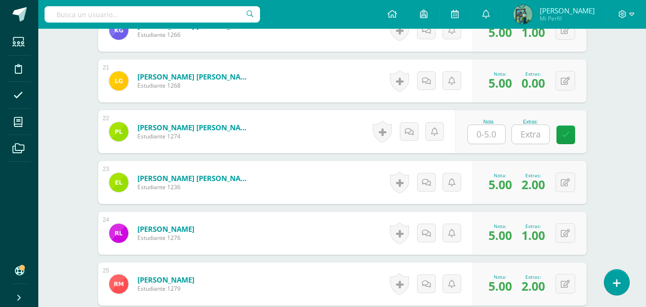
scroll to position [1282, 0]
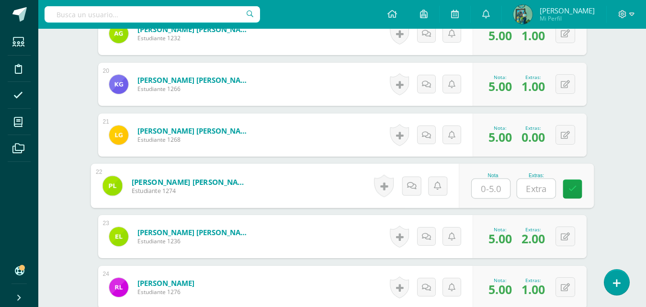
click at [494, 183] on input "text" at bounding box center [491, 188] width 38 height 19
type input "5"
drag, startPoint x: 530, startPoint y: 187, endPoint x: 533, endPoint y: 200, distance: 13.8
click at [531, 187] on input "text" at bounding box center [536, 188] width 38 height 19
type input "1"
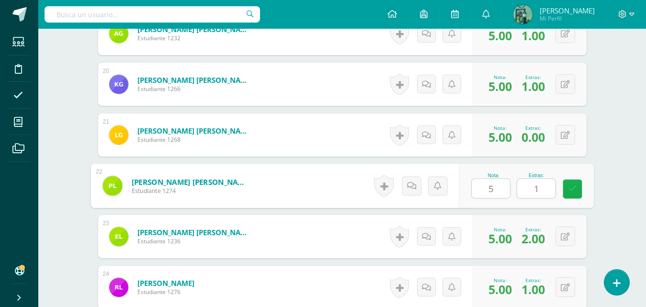
click at [576, 186] on link at bounding box center [572, 189] width 19 height 19
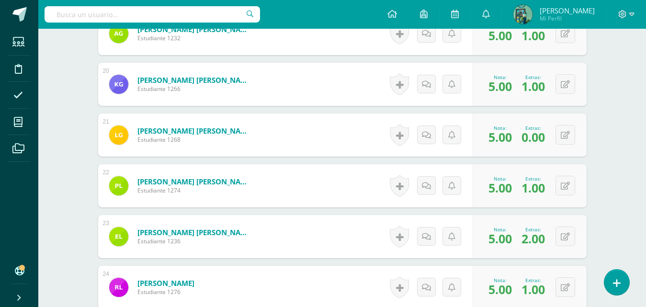
scroll to position [1550, 0]
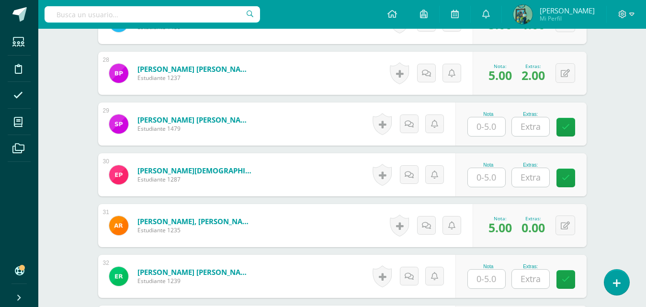
scroll to position [1670, 0]
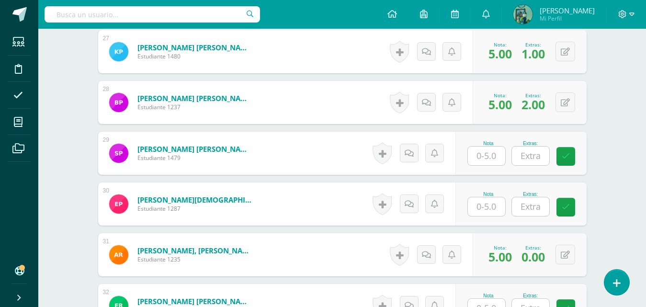
click at [503, 202] on div "Nota" at bounding box center [488, 204] width 42 height 25
click at [501, 205] on input "text" at bounding box center [486, 206] width 37 height 19
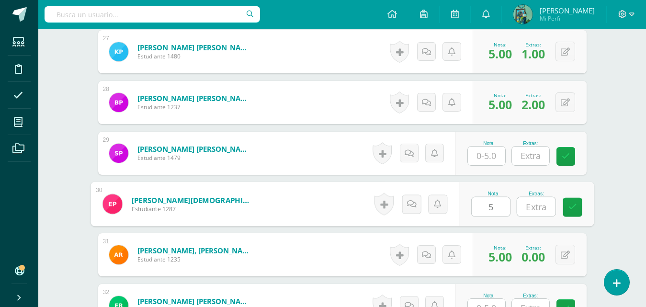
type input "5"
click at [539, 202] on input "text" at bounding box center [536, 206] width 38 height 19
click at [572, 203] on icon at bounding box center [572, 207] width 9 height 8
type input "2"
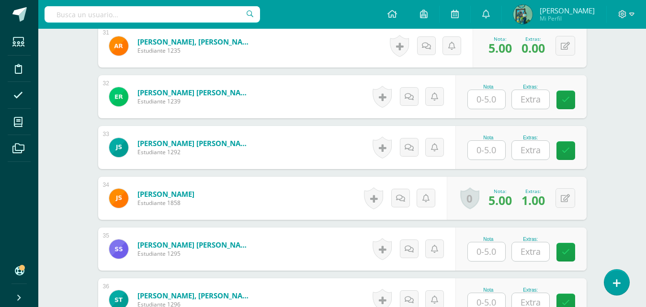
scroll to position [1871, 0]
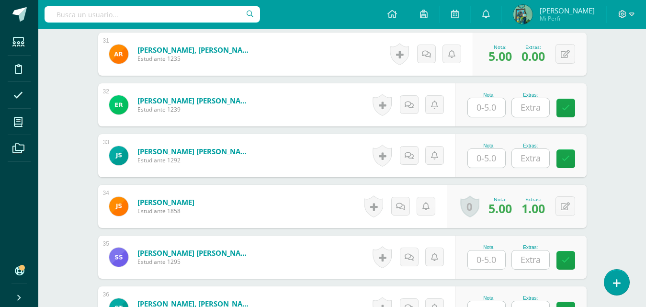
click at [474, 156] on input "text" at bounding box center [486, 158] width 37 height 19
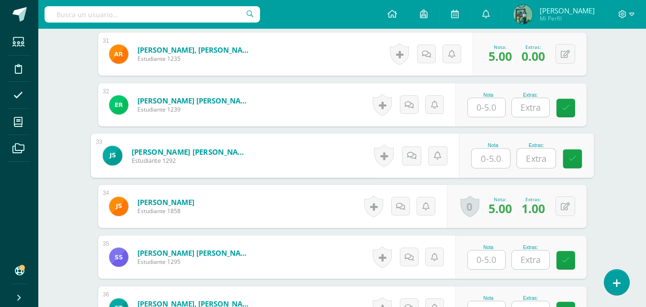
click at [480, 156] on input "text" at bounding box center [491, 158] width 38 height 19
type input "5"
click at [527, 159] on input "text" at bounding box center [536, 158] width 38 height 19
type input "1"
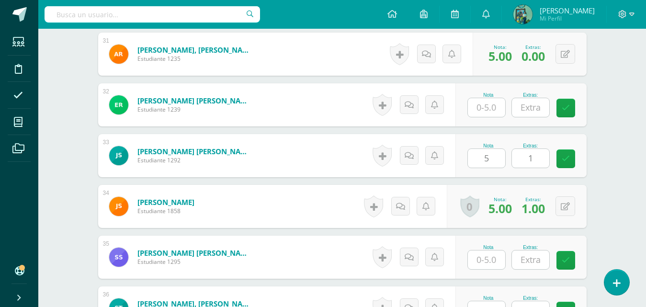
drag, startPoint x: 628, startPoint y: 210, endPoint x: 501, endPoint y: 179, distance: 130.8
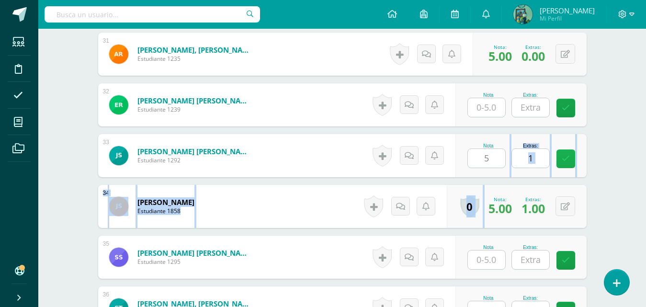
click at [567, 161] on icon at bounding box center [566, 159] width 8 height 8
click at [567, 164] on link at bounding box center [565, 158] width 19 height 19
click at [567, 163] on link at bounding box center [565, 158] width 19 height 19
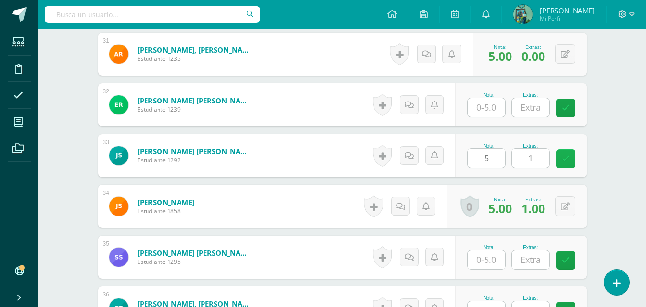
click at [560, 162] on link at bounding box center [565, 158] width 19 height 19
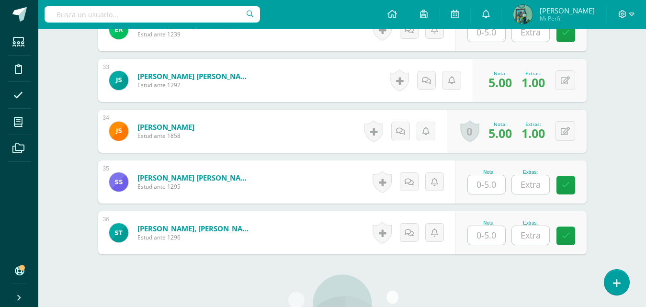
scroll to position [1950, 0]
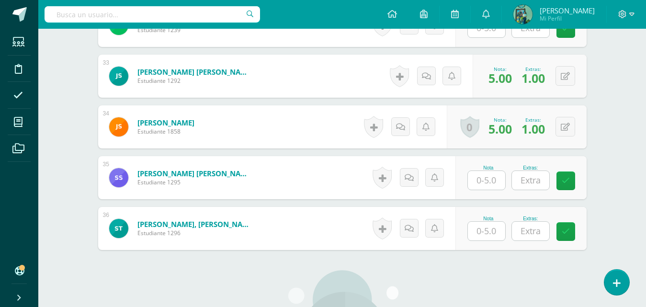
click at [499, 225] on input "text" at bounding box center [486, 231] width 37 height 19
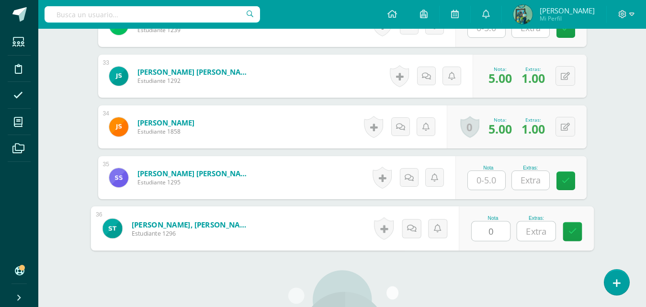
type input "0"
click at [562, 227] on div "Nota 0 Extras:" at bounding box center [526, 228] width 135 height 45
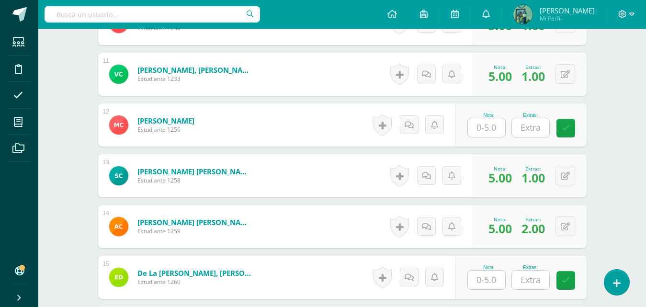
scroll to position [814, 0]
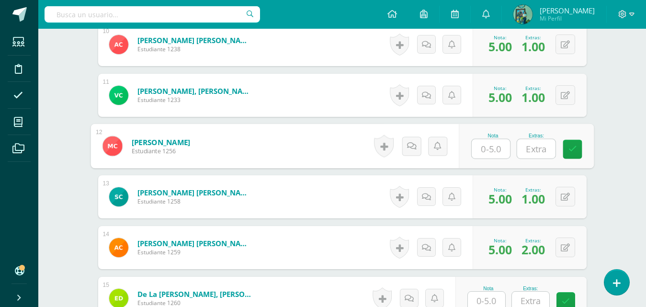
click at [499, 152] on input "text" at bounding box center [491, 148] width 38 height 19
type input "0"
click at [570, 146] on icon at bounding box center [572, 149] width 9 height 8
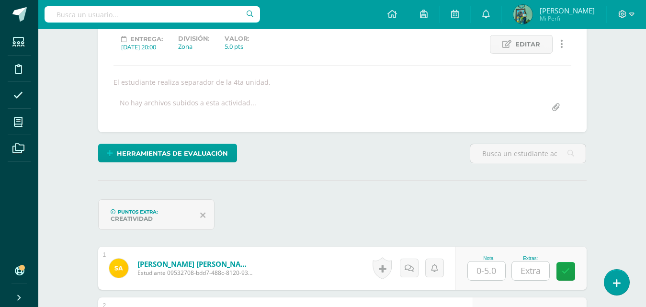
scroll to position [0, 0]
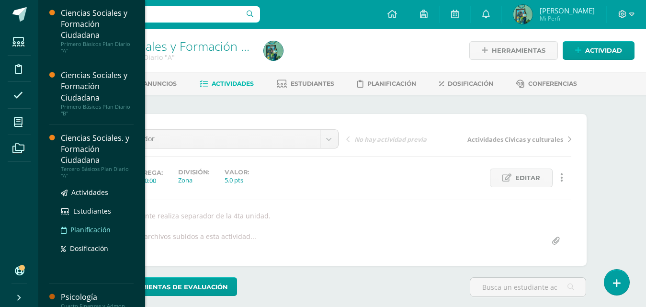
click at [91, 240] on ul "Actividades Estudiantes Planificación Dosificación" at bounding box center [97, 220] width 73 height 67
click at [95, 157] on div "Ciencias Sociales. y Formación Ciudadana" at bounding box center [97, 149] width 73 height 33
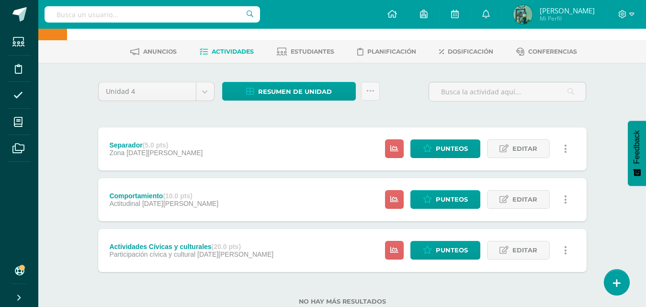
scroll to position [36, 0]
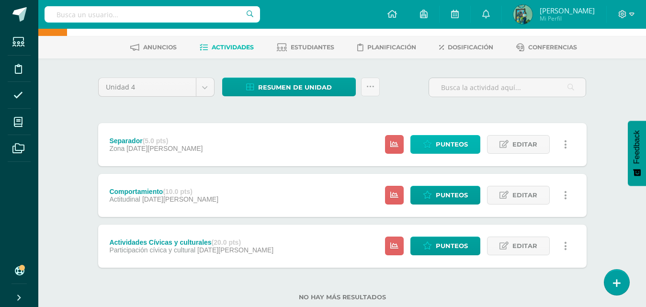
click at [451, 141] on span "Punteos" at bounding box center [452, 145] width 32 height 18
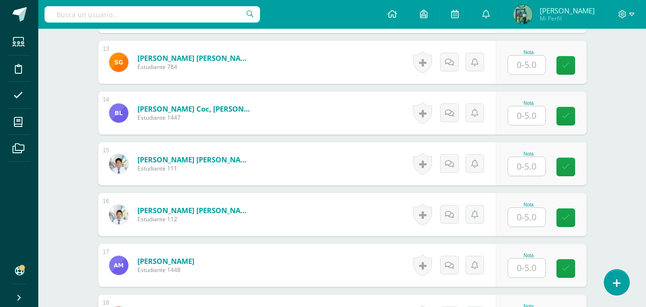
scroll to position [911, 0]
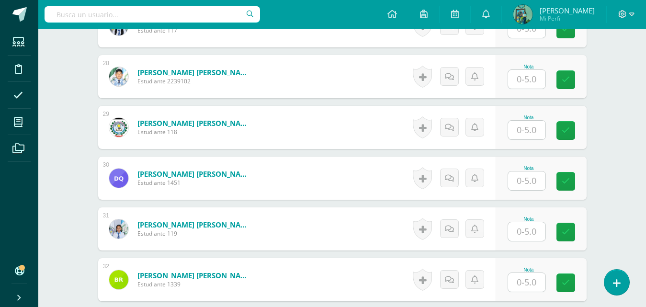
click at [527, 182] on input "text" at bounding box center [526, 180] width 37 height 19
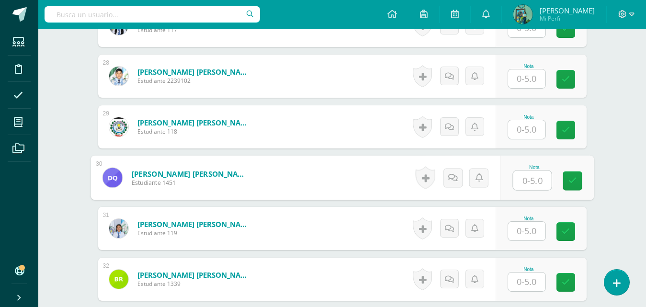
type input "5"
click at [577, 177] on link at bounding box center [572, 180] width 19 height 19
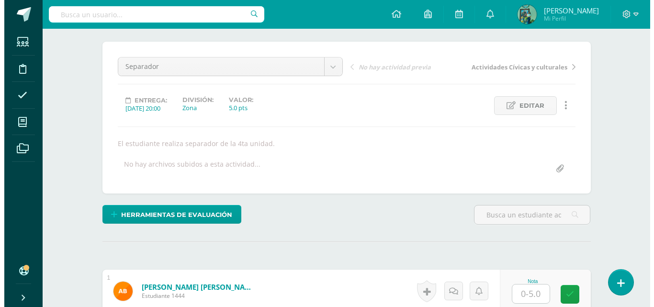
scroll to position [64, 0]
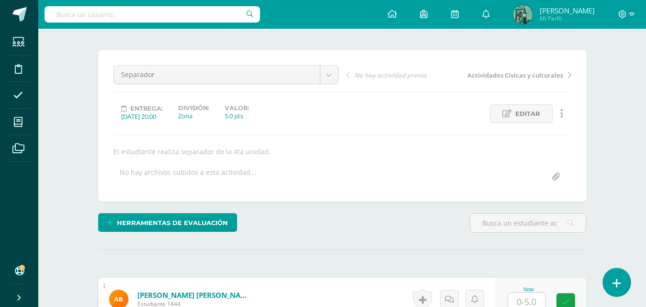
drag, startPoint x: 616, startPoint y: 278, endPoint x: 621, endPoint y: 274, distance: 6.4
click at [617, 278] on icon at bounding box center [616, 283] width 9 height 11
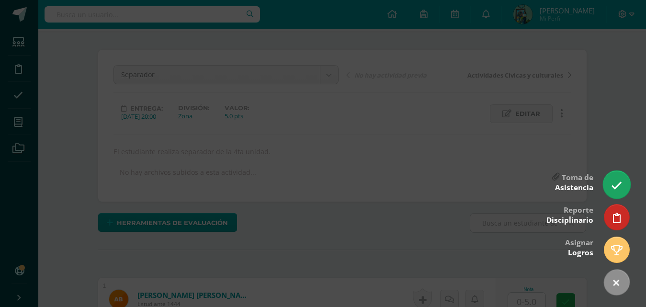
click at [623, 185] on link at bounding box center [616, 184] width 27 height 28
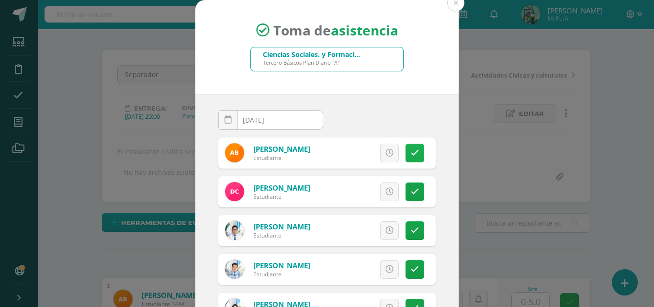
click at [408, 151] on link at bounding box center [415, 153] width 19 height 19
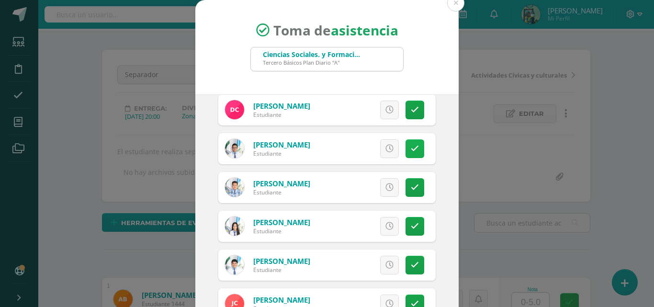
scroll to position [86, 0]
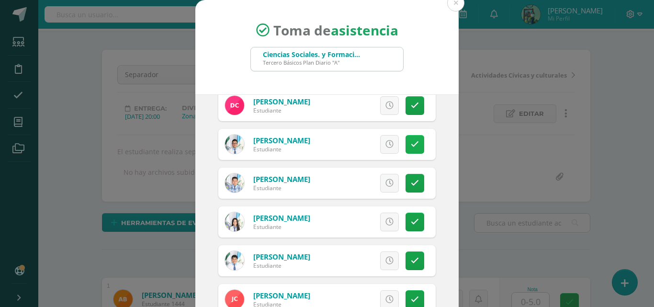
click at [411, 147] on icon at bounding box center [415, 144] width 8 height 8
click at [410, 147] on link at bounding box center [415, 144] width 19 height 19
click at [411, 146] on icon at bounding box center [415, 144] width 8 height 8
click at [360, 143] on span "Excusa" at bounding box center [373, 145] width 26 height 18
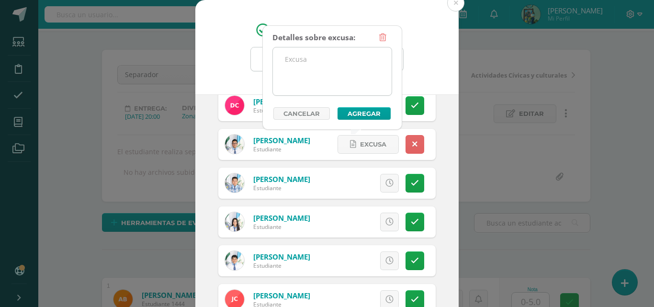
click at [329, 74] on textarea at bounding box center [332, 71] width 119 height 48
click at [325, 55] on textarea "No" at bounding box center [332, 71] width 119 height 48
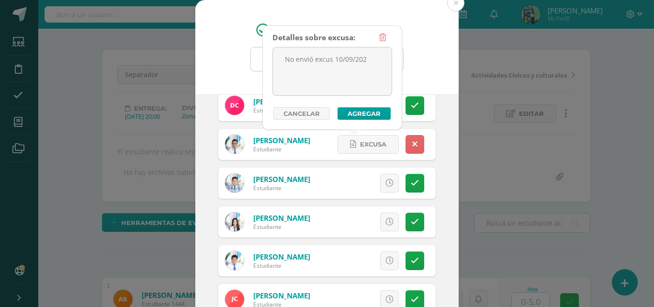
type textarea "No envió excus 10/09/2025"
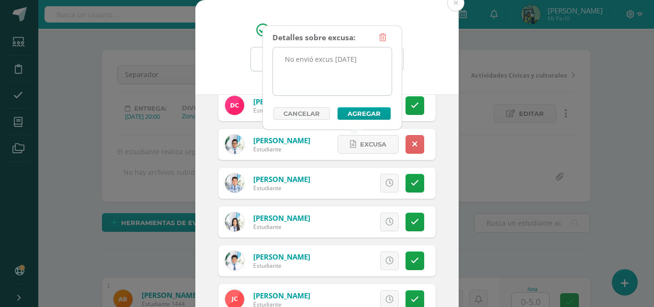
drag, startPoint x: 374, startPoint y: 64, endPoint x: 278, endPoint y: 67, distance: 96.8
click at [278, 67] on textarea "No envió excus 10/09/2025" at bounding box center [332, 71] width 119 height 48
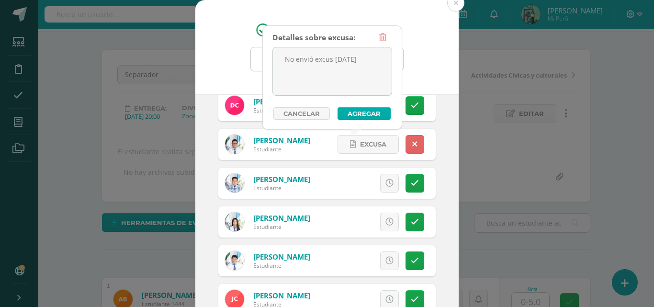
click at [374, 112] on button "Agregar" at bounding box center [364, 113] width 53 height 12
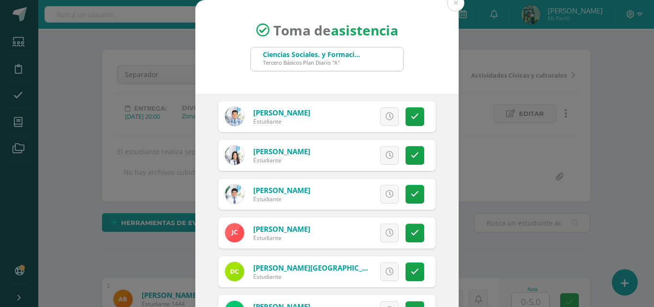
scroll to position [157, 0]
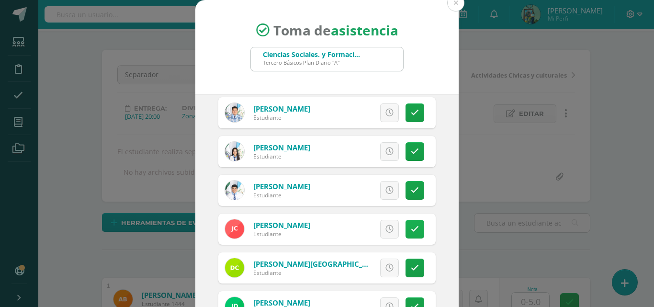
drag, startPoint x: 402, startPoint y: 220, endPoint x: 398, endPoint y: 229, distance: 9.9
click at [406, 220] on link at bounding box center [415, 229] width 19 height 19
click at [360, 234] on span "Excusa" at bounding box center [373, 229] width 26 height 18
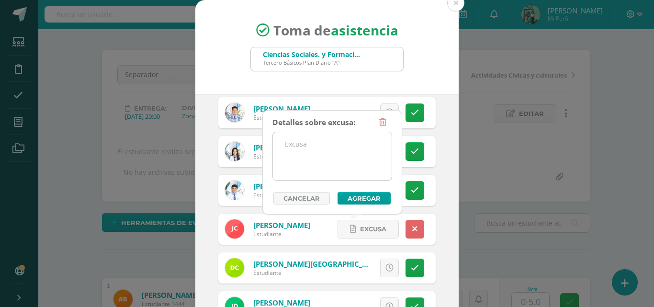
click at [354, 147] on textarea at bounding box center [332, 156] width 119 height 48
click at [354, 156] on textarea "No envió excus 10/09/2025" at bounding box center [332, 156] width 119 height 48
type textarea "No envió excus 10/09/No envió excus 10/09/20252025"
drag, startPoint x: 376, startPoint y: 160, endPoint x: 288, endPoint y: 155, distance: 88.2
click at [288, 155] on textarea "No envió excus 10/09/No envió excus 10/09/20252025" at bounding box center [332, 156] width 119 height 48
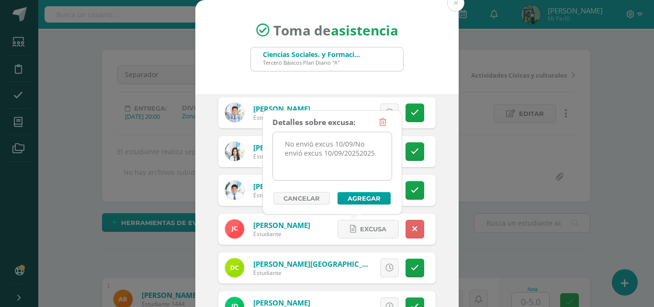
click at [375, 154] on textarea "No envió excus 10/09/No envió excus 10/09/20252025" at bounding box center [332, 156] width 119 height 48
click at [376, 156] on textarea "No envió excus 10/09/No envió excus 10/09/20252025" at bounding box center [332, 156] width 119 height 48
drag, startPoint x: 374, startPoint y: 152, endPoint x: 311, endPoint y: 147, distance: 63.4
click at [310, 148] on textarea "No envió excus 10/09/No envió excus 10/09/20252025" at bounding box center [332, 156] width 119 height 48
click at [376, 153] on textarea "No envió excus 10/09/No envió excus 10/09/20252025" at bounding box center [332, 156] width 119 height 48
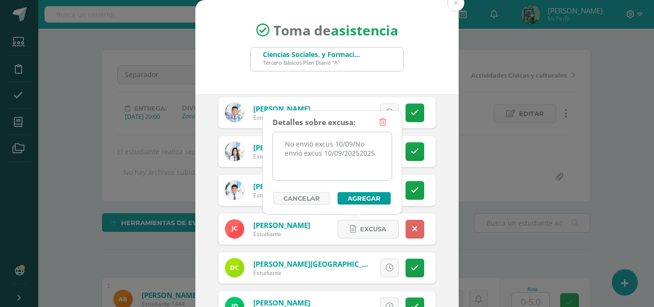
drag, startPoint x: 376, startPoint y: 153, endPoint x: 274, endPoint y: 144, distance: 102.8
click at [274, 144] on textarea "No envió excus 10/09/No envió excus 10/09/20252025" at bounding box center [332, 156] width 119 height 48
click at [292, 149] on textarea at bounding box center [332, 156] width 119 height 48
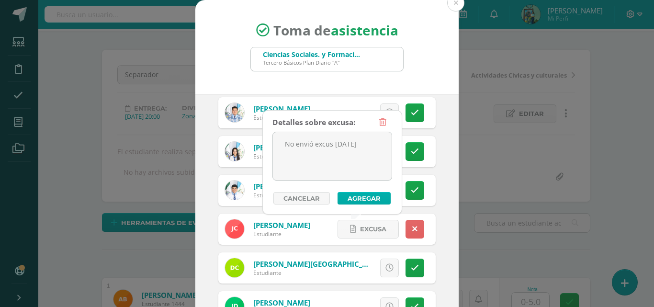
type textarea "No envió excus 10/09/2025"
click at [365, 194] on button "Agregar" at bounding box center [364, 198] width 53 height 12
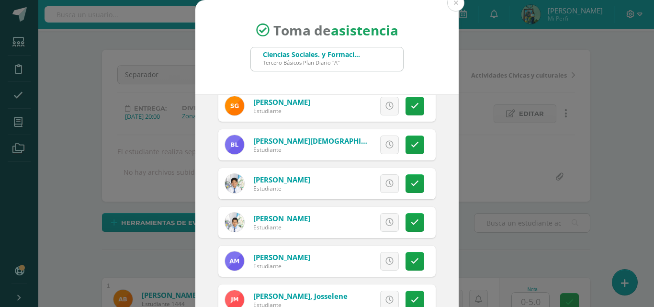
scroll to position [520, 0]
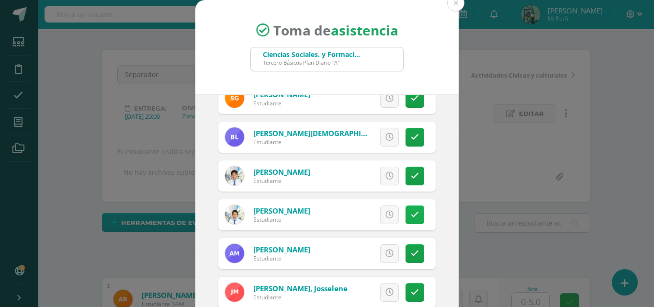
click at [406, 209] on link at bounding box center [415, 214] width 19 height 19
click at [366, 216] on span "Excusa" at bounding box center [373, 215] width 26 height 18
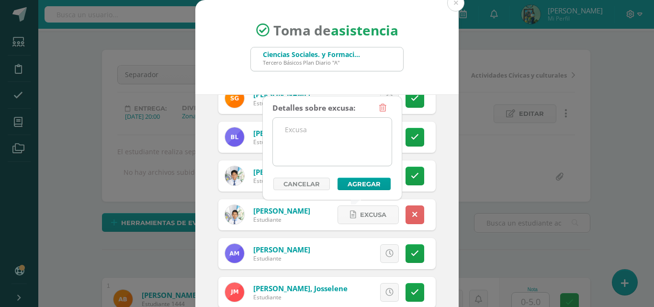
click at [320, 153] on textarea at bounding box center [332, 142] width 119 height 48
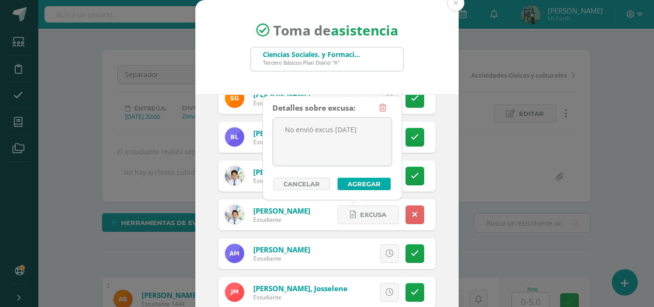
type textarea "No envió excus 10/09/2025"
click at [365, 183] on button "Agregar" at bounding box center [364, 184] width 53 height 12
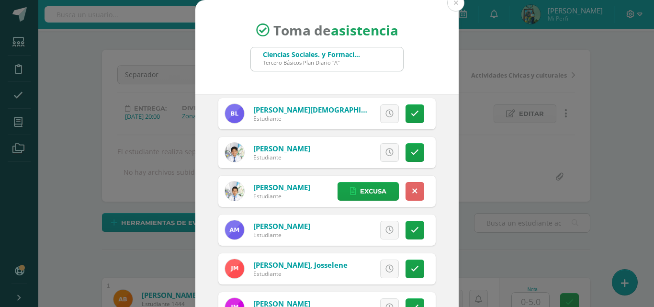
scroll to position [563, 0]
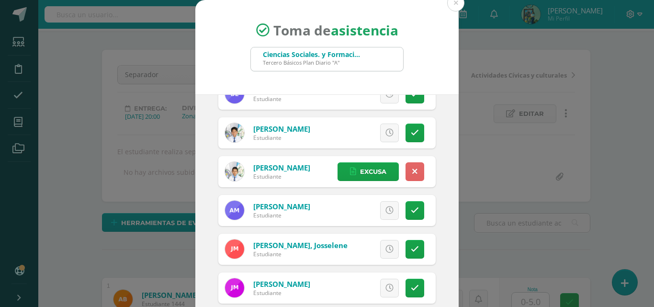
click at [401, 197] on div "Excusa Detalles sobre excusa: Añadir excusa a todas las inasistencias del día C…" at bounding box center [367, 210] width 138 height 31
click at [406, 204] on link at bounding box center [415, 210] width 19 height 19
click at [360, 207] on span "Excusa" at bounding box center [373, 211] width 26 height 18
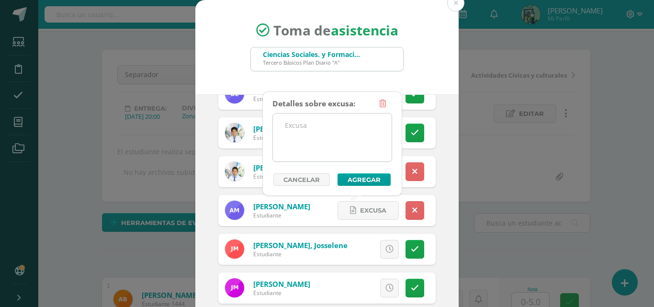
click at [350, 156] on textarea at bounding box center [332, 137] width 119 height 48
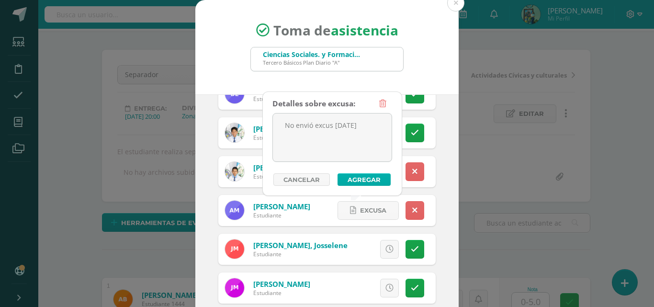
type textarea "No envió excus 10/09/2025"
click at [387, 180] on button "Agregar" at bounding box center [364, 179] width 53 height 12
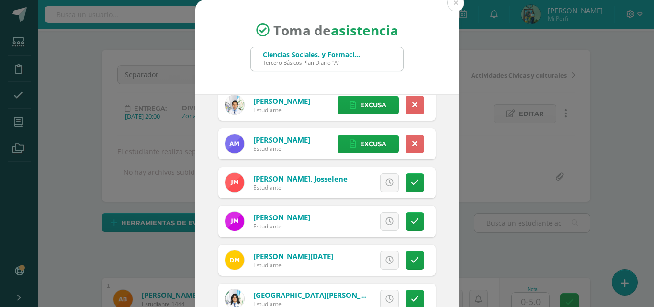
scroll to position [641, 0]
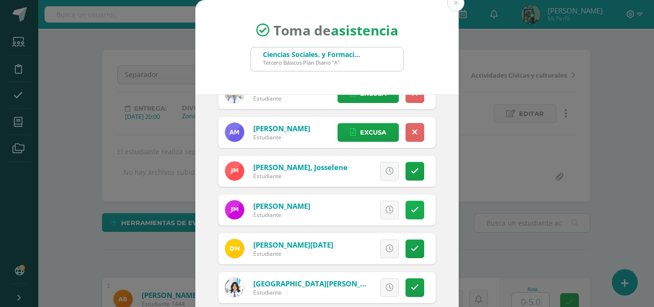
click at [411, 212] on icon at bounding box center [415, 210] width 8 height 8
click at [360, 212] on span "Excusa" at bounding box center [373, 210] width 26 height 18
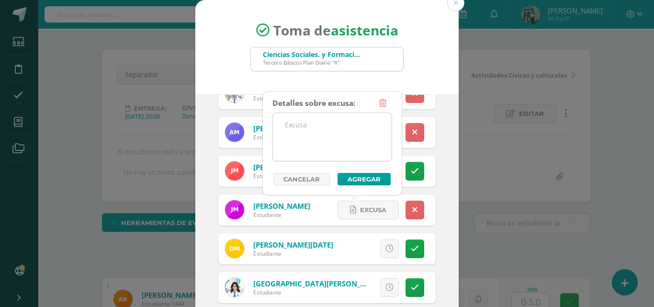
click at [316, 145] on textarea at bounding box center [332, 137] width 119 height 48
click at [330, 125] on textarea "No envió excus 10/09/2025" at bounding box center [332, 137] width 119 height 48
click at [334, 126] on textarea "No envió excus 10/09/2025" at bounding box center [332, 137] width 119 height 48
click at [332, 126] on textarea "No envió excus 10/09/2025" at bounding box center [332, 137] width 119 height 48
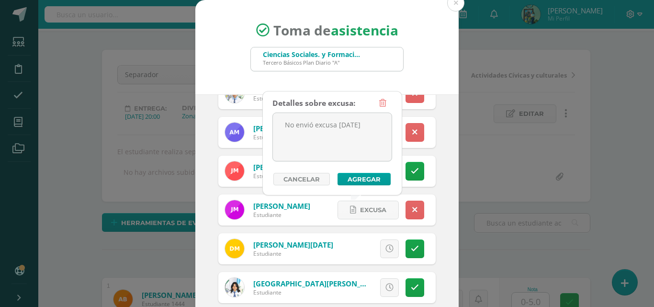
type textarea "No envió excusa 10/09/2025"
click at [381, 171] on div "Detalles sobre excusa: No envió excusa 10/09/2025 Añadir excusa a todas las ina…" at bounding box center [332, 139] width 120 height 91
click at [377, 181] on button "Agregar" at bounding box center [364, 179] width 53 height 12
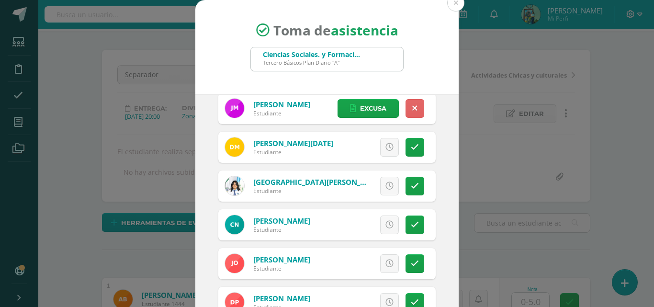
scroll to position [759, 0]
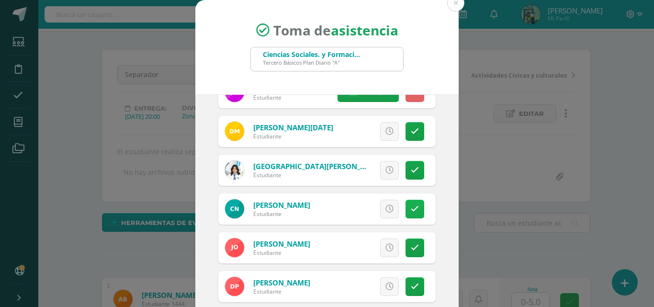
click at [409, 208] on link at bounding box center [415, 209] width 19 height 19
click at [364, 205] on span "Excusa" at bounding box center [373, 209] width 26 height 18
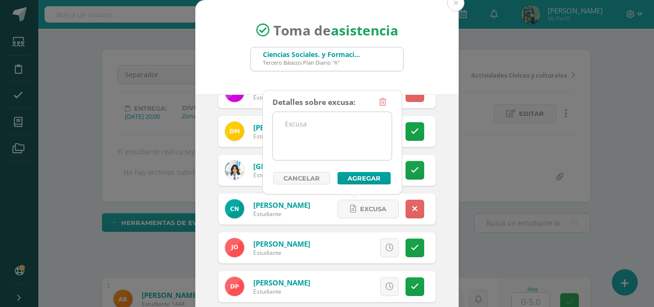
click at [344, 140] on textarea at bounding box center [332, 136] width 119 height 48
click at [331, 123] on textarea "No envió excus 10/09/2025" at bounding box center [332, 136] width 119 height 48
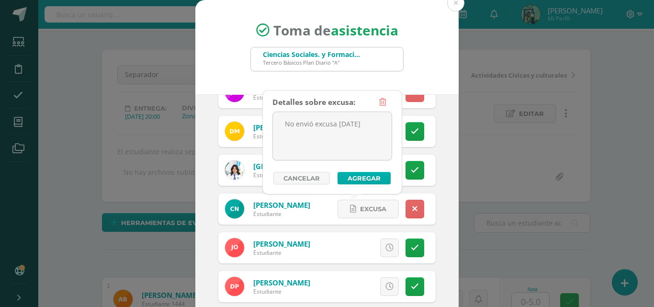
type textarea "No envió excusa 10/09/2025"
click at [363, 176] on button "Agregar" at bounding box center [364, 178] width 53 height 12
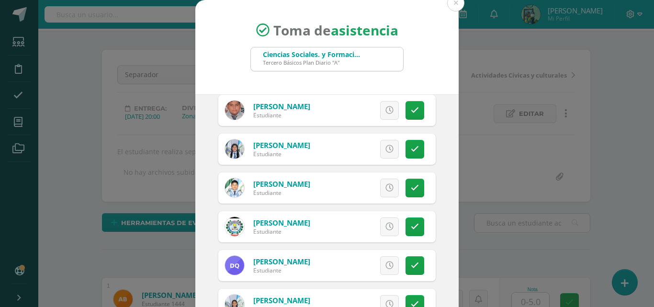
scroll to position [1020, 0]
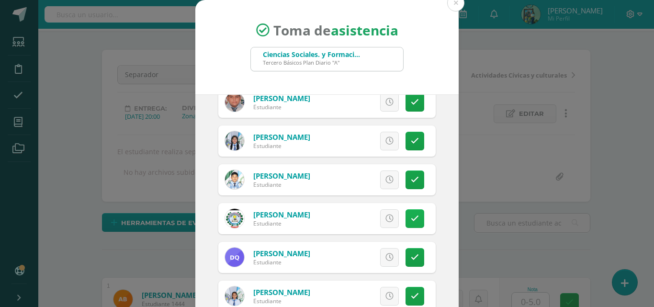
click at [406, 213] on link at bounding box center [415, 218] width 19 height 19
click at [360, 210] on span "Excusa" at bounding box center [373, 219] width 26 height 18
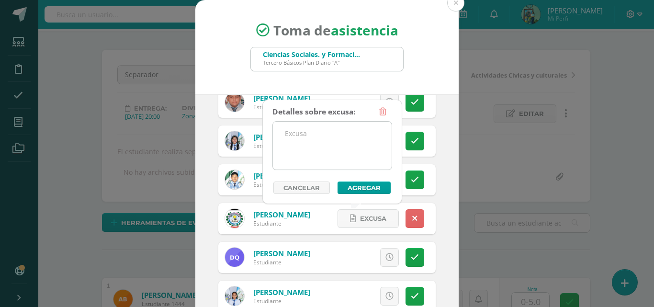
click at [319, 122] on textarea at bounding box center [332, 146] width 119 height 48
click at [317, 130] on textarea at bounding box center [332, 146] width 119 height 48
click at [333, 137] on textarea "No envió excus 10/09/2025" at bounding box center [332, 146] width 119 height 48
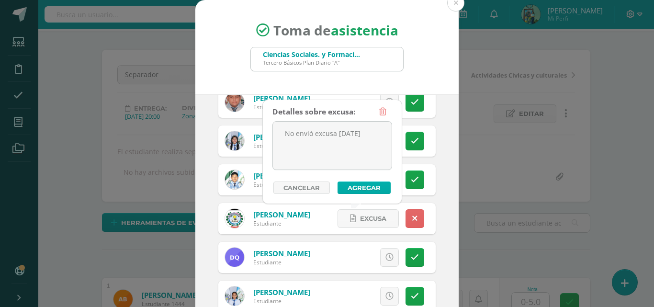
type textarea "No envió excusa 10/09/2025"
click at [363, 187] on button "Agregar" at bounding box center [364, 187] width 53 height 12
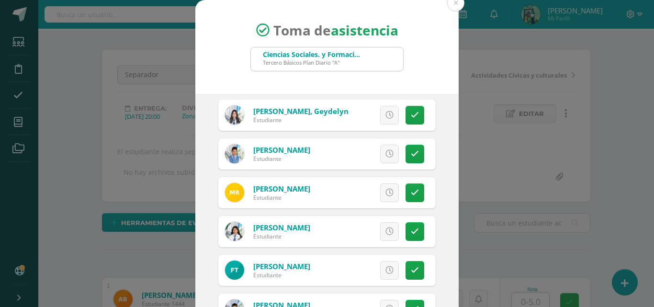
scroll to position [1329, 0]
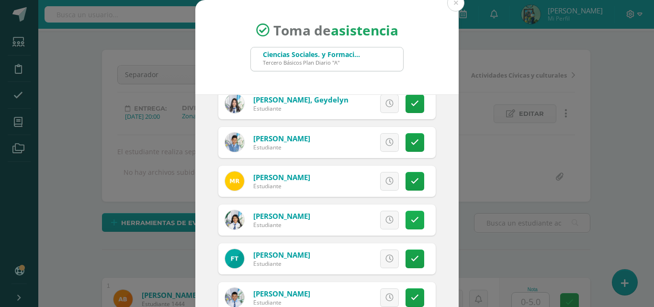
click at [406, 226] on link at bounding box center [415, 220] width 19 height 19
click at [363, 225] on span "Excusa" at bounding box center [373, 220] width 26 height 18
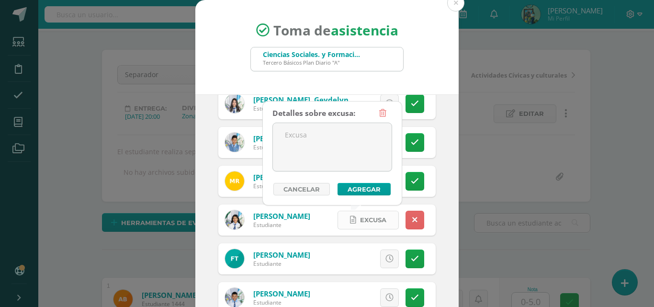
click at [363, 219] on span "Excusa" at bounding box center [373, 220] width 26 height 18
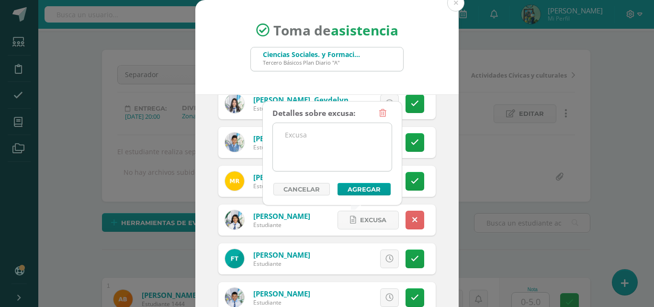
click at [340, 152] on textarea at bounding box center [332, 147] width 119 height 48
click at [331, 136] on textarea "No envió excus 10/09/2025" at bounding box center [332, 147] width 119 height 48
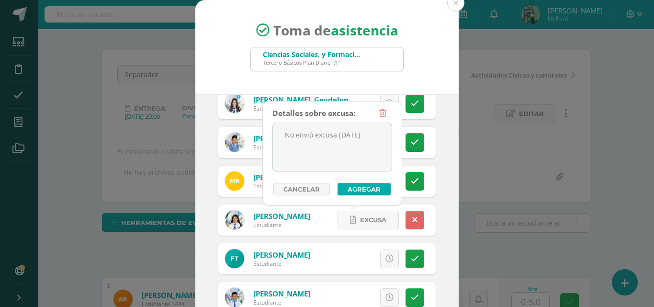
type textarea "No envió excusa 10/09/2025"
click at [364, 192] on button "Agregar" at bounding box center [364, 189] width 53 height 12
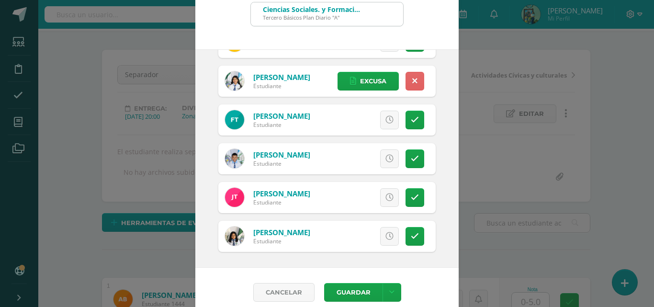
scroll to position [47, 0]
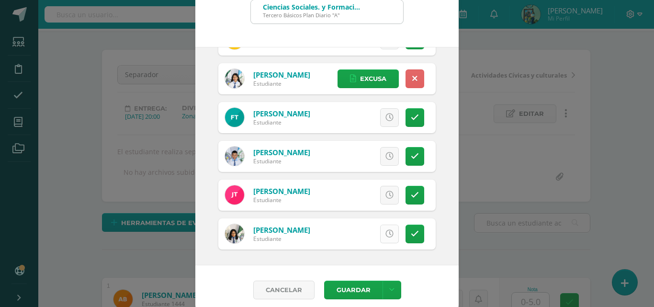
drag, startPoint x: 374, startPoint y: 235, endPoint x: 397, endPoint y: 234, distance: 23.0
click at [386, 233] on icon at bounding box center [390, 234] width 8 height 8
click at [360, 227] on span "Excusa" at bounding box center [373, 234] width 26 height 18
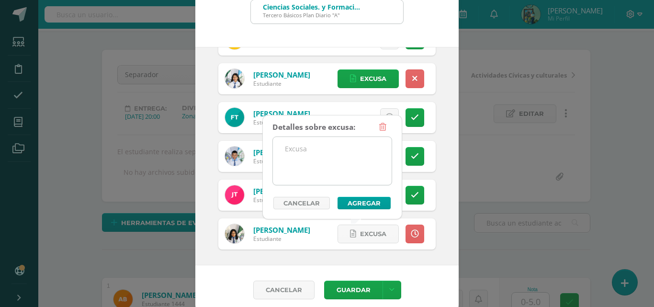
click at [308, 146] on textarea at bounding box center [332, 161] width 119 height 48
click at [334, 147] on textarea "No envió excus 10/09/2025" at bounding box center [332, 161] width 119 height 48
click at [333, 147] on textarea "No envió excus 10/09/2025" at bounding box center [332, 161] width 119 height 48
click at [331, 146] on textarea "No envió excus 10/09/2025" at bounding box center [332, 161] width 119 height 48
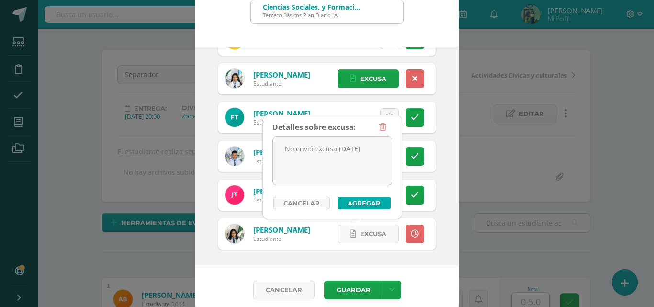
type textarea "No envió excusa 10/09/2025"
click at [363, 204] on button "Agregar" at bounding box center [364, 203] width 53 height 12
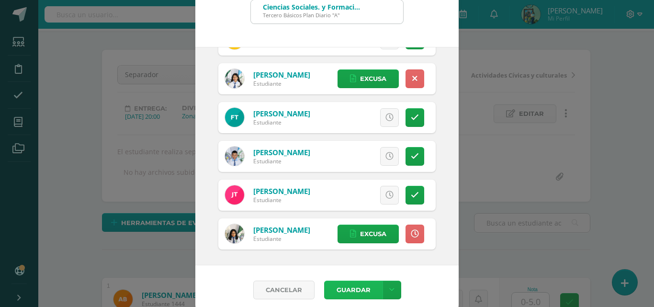
click at [340, 285] on button "Guardar" at bounding box center [353, 290] width 58 height 19
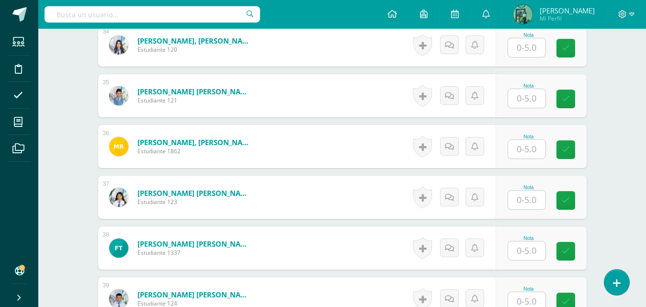
scroll to position [2002, 0]
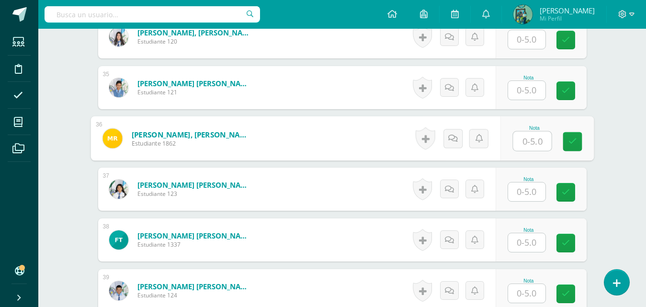
click at [528, 139] on input "text" at bounding box center [532, 141] width 38 height 19
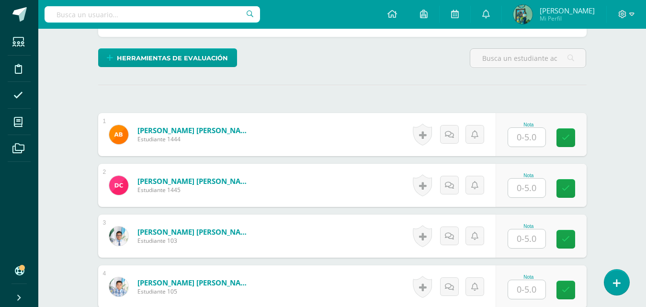
scroll to position [266, 0]
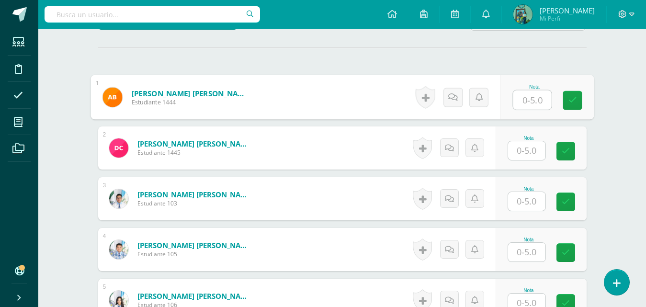
click at [527, 99] on input "text" at bounding box center [532, 100] width 38 height 19
type input "0"
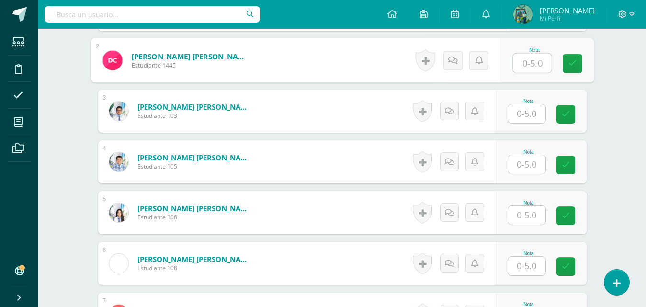
scroll to position [308, 0]
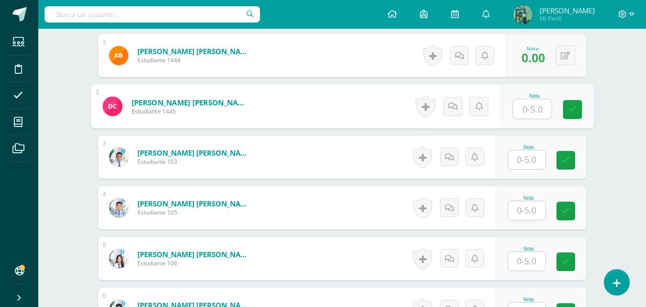
click at [528, 107] on input "text" at bounding box center [532, 109] width 38 height 19
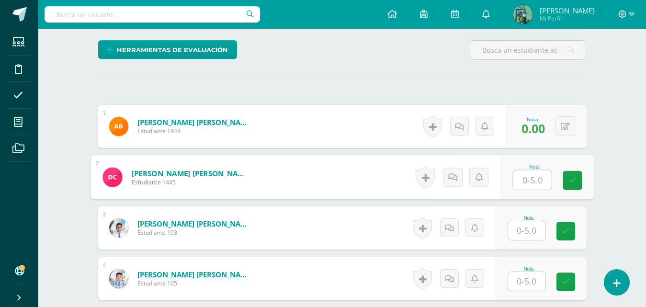
scroll to position [275, 0]
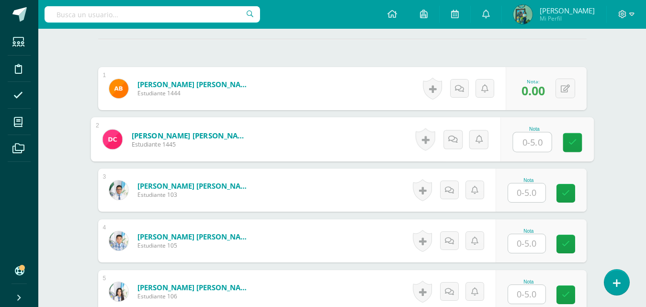
click at [544, 143] on input "text" at bounding box center [532, 142] width 38 height 19
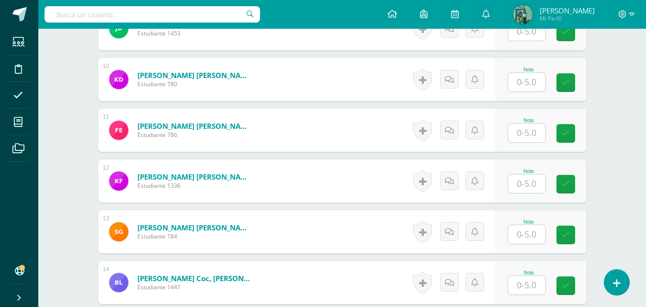
scroll to position [749, 0]
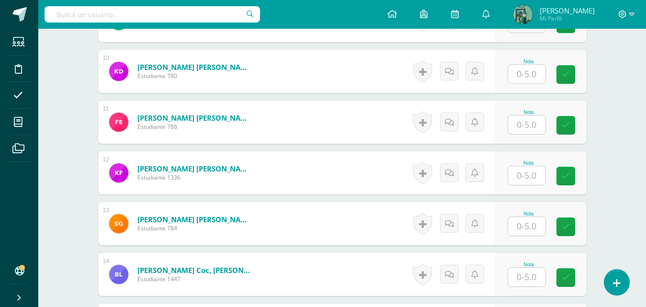
click at [537, 124] on input "text" at bounding box center [526, 124] width 37 height 19
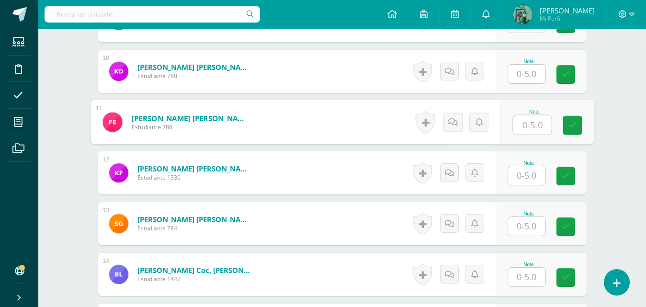
type input "0"
click at [578, 127] on link at bounding box center [572, 125] width 19 height 19
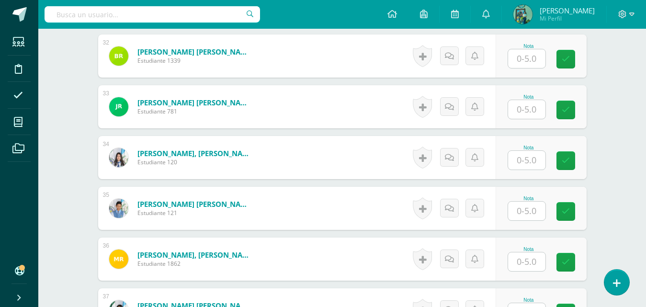
scroll to position [1877, 0]
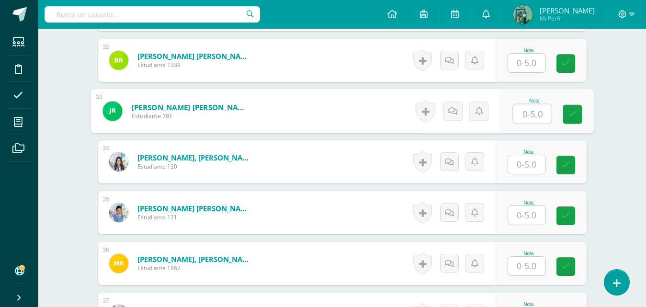
click at [518, 113] on input "text" at bounding box center [532, 113] width 38 height 19
click at [521, 113] on input "text" at bounding box center [532, 113] width 38 height 19
type input "0"
click at [572, 111] on icon at bounding box center [572, 114] width 9 height 8
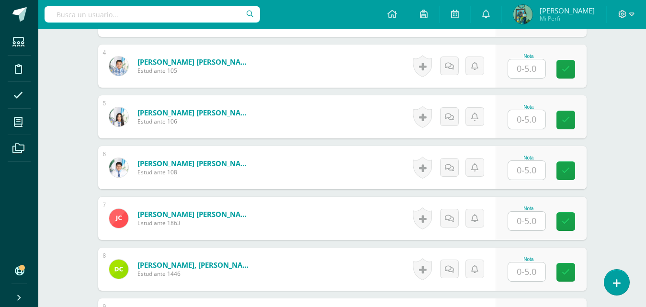
scroll to position [0, 0]
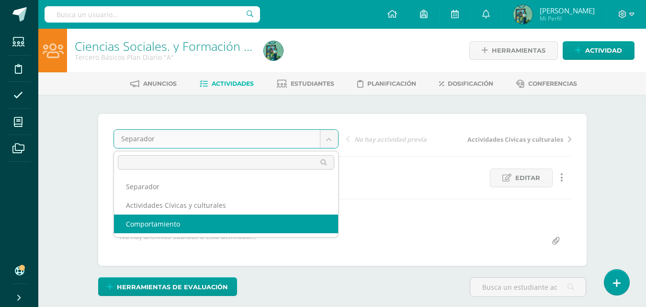
select select "/dashboard/teacher/grade-activity/83098/"
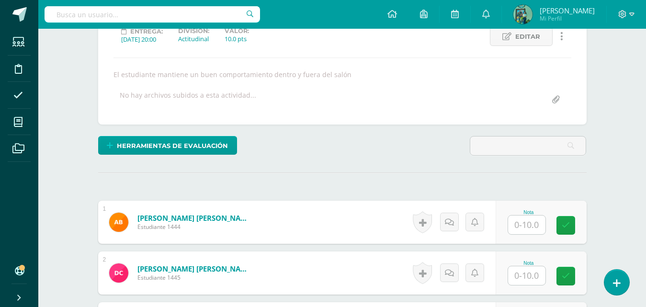
scroll to position [641, 0]
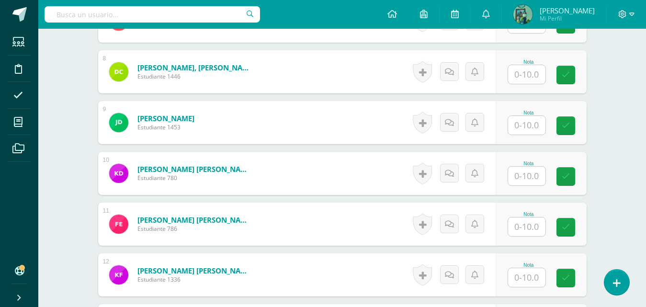
scroll to position [664, 0]
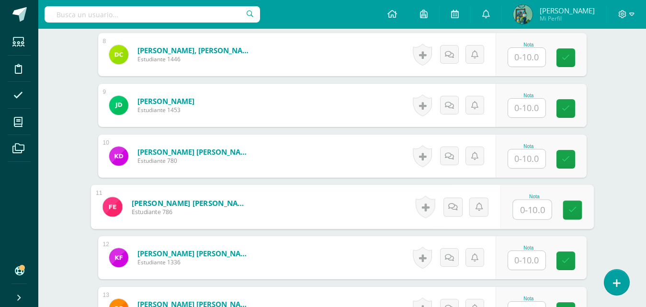
click at [540, 210] on input "text" at bounding box center [532, 209] width 38 height 19
type input "0"
click at [571, 207] on icon at bounding box center [572, 210] width 9 height 8
click at [454, 210] on link at bounding box center [463, 206] width 19 height 19
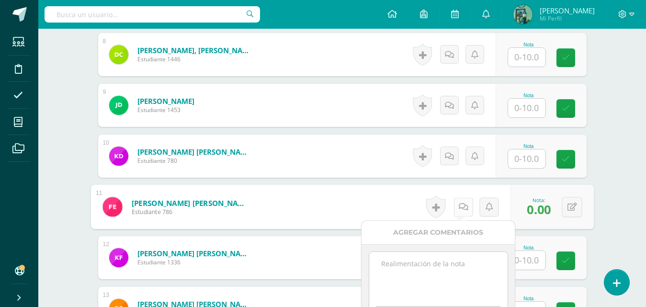
scroll to position [665, 0]
click at [391, 283] on textarea at bounding box center [438, 275] width 138 height 48
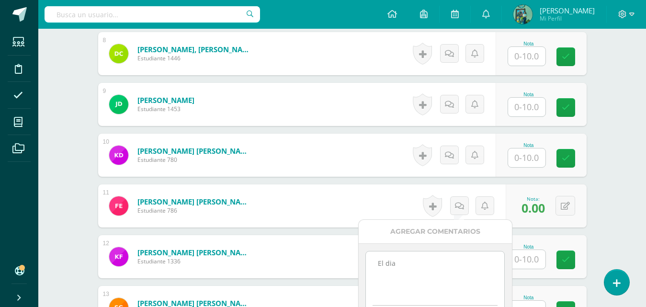
scroll to position [666, 0]
click at [409, 266] on textarea "El día" at bounding box center [435, 275] width 138 height 48
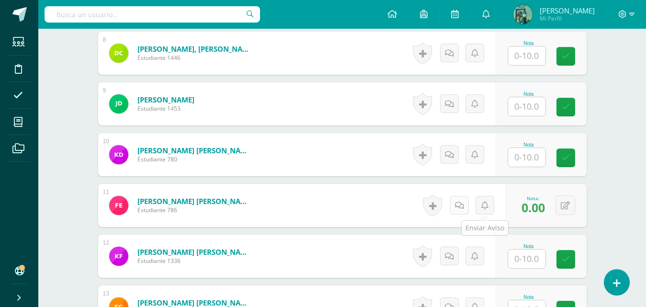
click at [458, 209] on icon at bounding box center [459, 206] width 9 height 8
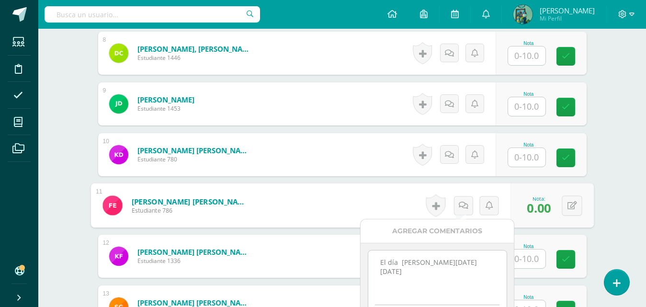
click at [457, 262] on textarea "El día de hoy 10/09/2025" at bounding box center [437, 274] width 138 height 48
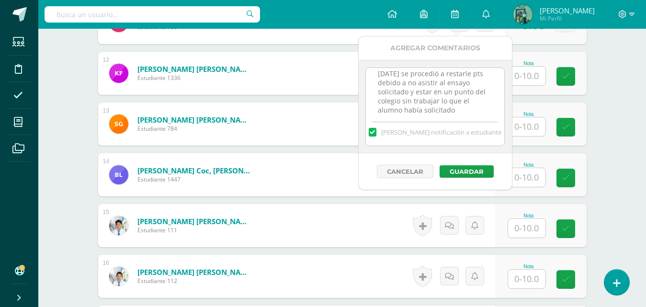
scroll to position [0, 0]
drag, startPoint x: 425, startPoint y: 111, endPoint x: 371, endPoint y: 59, distance: 75.5
click at [371, 59] on div "Agregar Comentarios El día de hoy 10/09/2025 se procedió a restarle pts debido …" at bounding box center [435, 112] width 153 height 153
type textarea "El día de hoy 10/09/2025 se procedió a restarle pts debido a no asistir al ensa…"
click at [468, 170] on button "Guardar" at bounding box center [467, 171] width 54 height 12
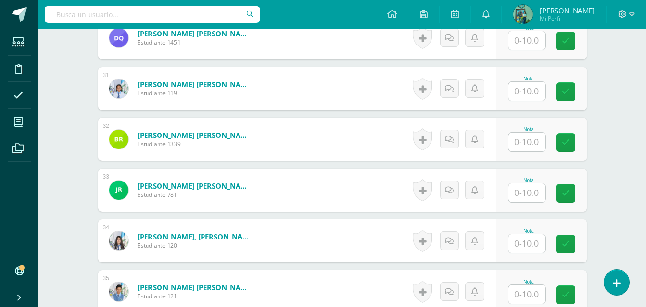
scroll to position [1806, 0]
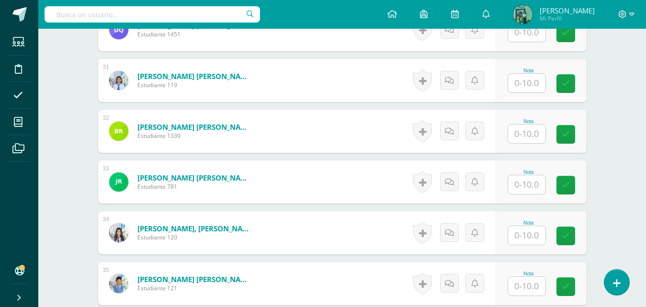
click at [538, 187] on input "text" at bounding box center [526, 184] width 37 height 19
type input "0"
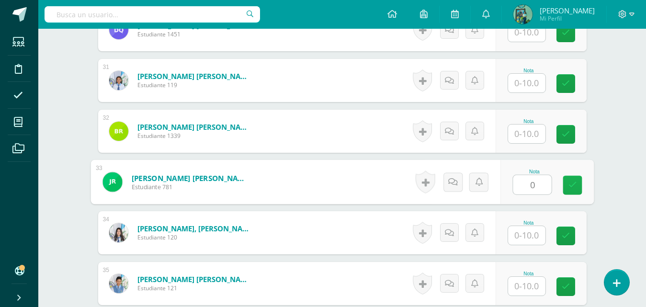
click at [567, 182] on link at bounding box center [572, 185] width 19 height 19
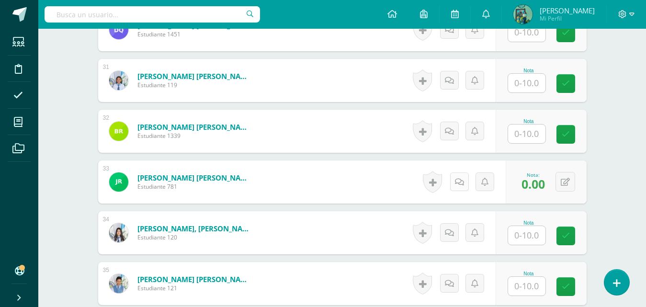
click at [458, 180] on icon at bounding box center [459, 182] width 9 height 8
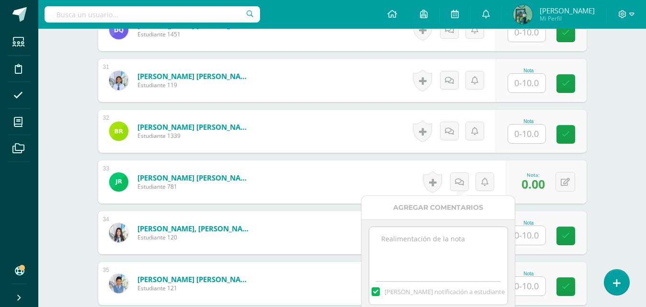
paste textarea "El día de hoy 10/09/2025 se procedió a restarle pts debido a no asistir al ensa…"
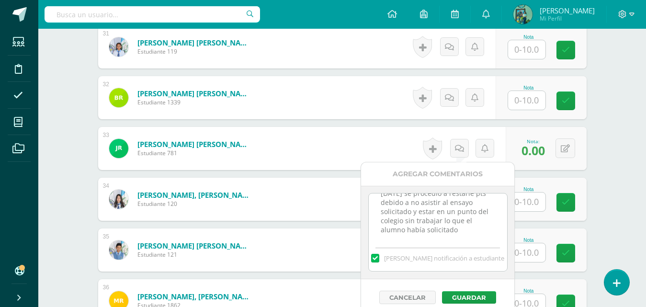
scroll to position [1848, 0]
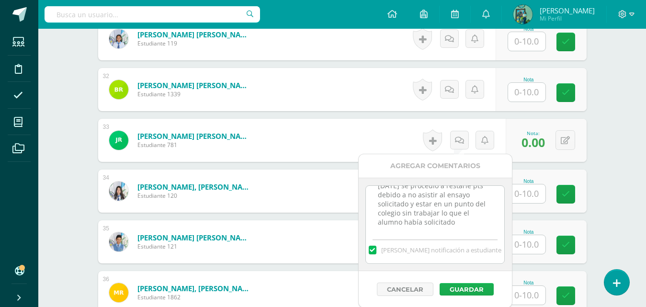
type textarea "El día de hoy 10/09/2025 se procedió a restarle pts debido a no asistir al ensa…"
click at [465, 293] on button "Guardar" at bounding box center [467, 289] width 54 height 12
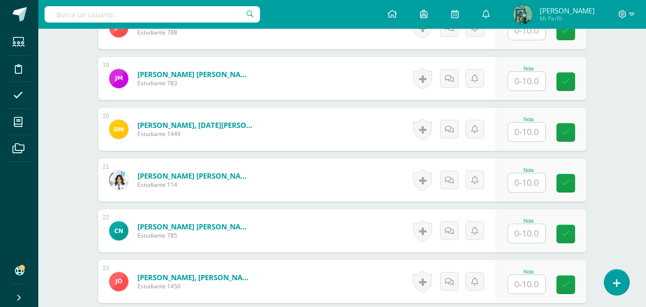
scroll to position [0, 0]
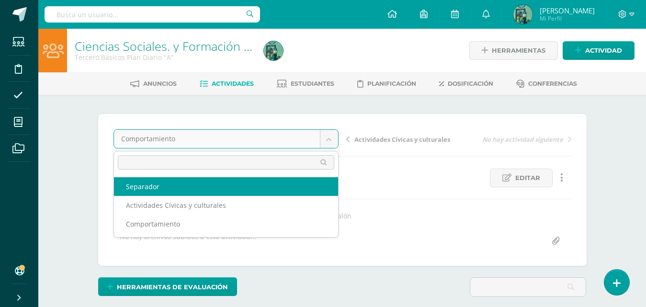
select select "/dashboard/teacher/grade-activity/83107/"
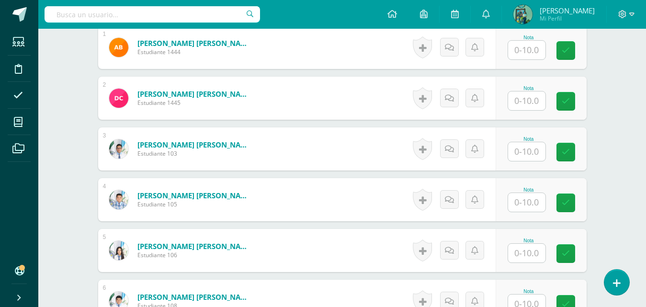
scroll to position [345, 0]
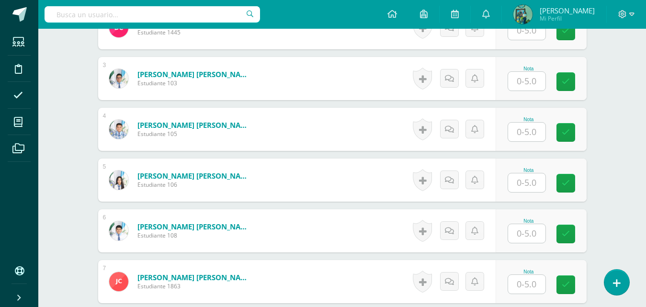
scroll to position [404, 0]
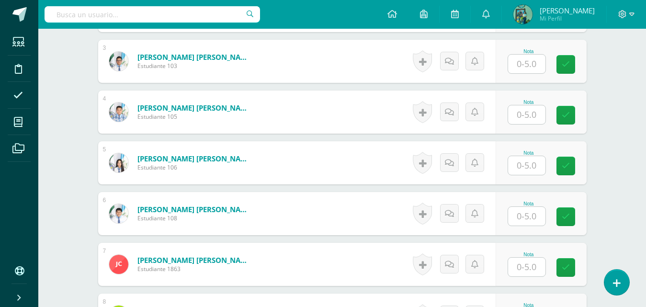
click at [536, 170] on input "text" at bounding box center [526, 165] width 37 height 19
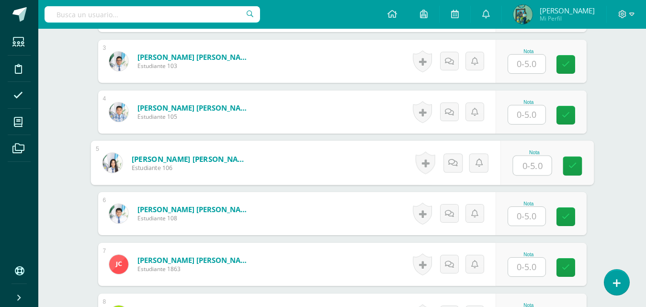
type input "5"
click at [567, 166] on link at bounding box center [572, 166] width 19 height 19
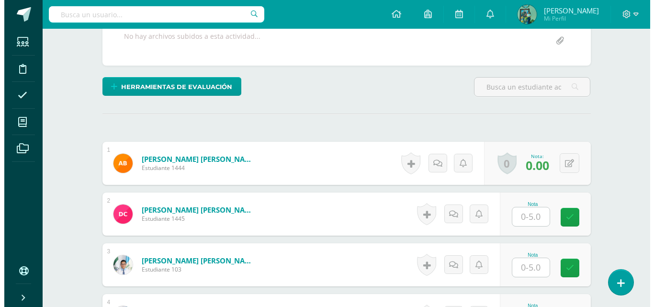
scroll to position [193, 0]
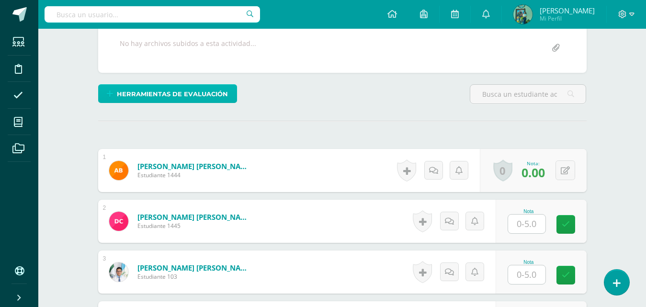
click at [208, 101] on span "Herramientas de evaluación" at bounding box center [172, 94] width 111 height 18
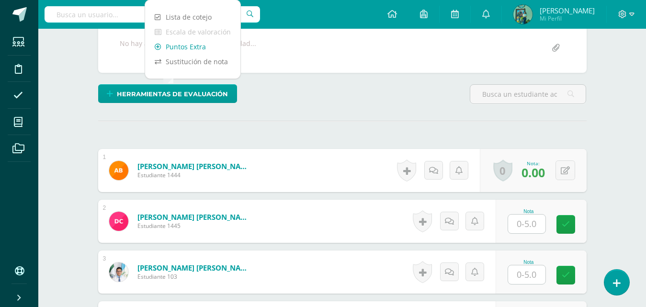
click at [197, 47] on link "Puntos Extra" at bounding box center [192, 46] width 95 height 15
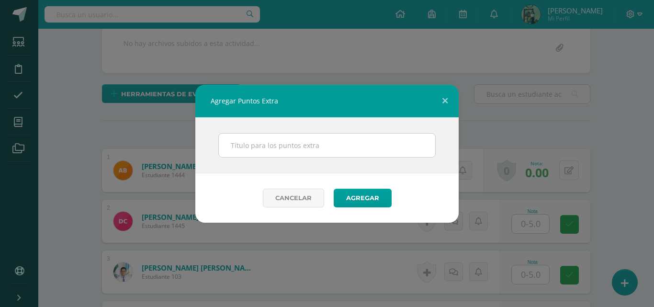
drag, startPoint x: 264, startPoint y: 128, endPoint x: 259, endPoint y: 137, distance: 10.5
click at [263, 131] on div at bounding box center [326, 145] width 263 height 56
click at [258, 137] on input "text" at bounding box center [327, 145] width 216 height 23
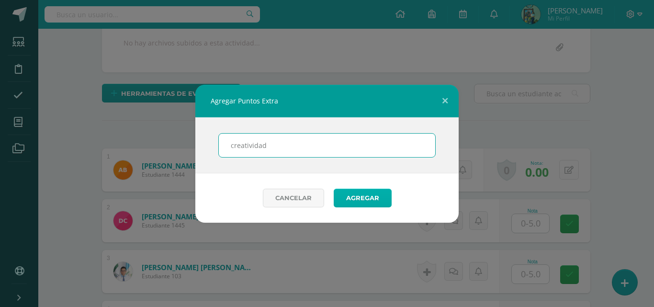
type input "creatividad"
click at [360, 195] on button "Agregar" at bounding box center [363, 198] width 58 height 19
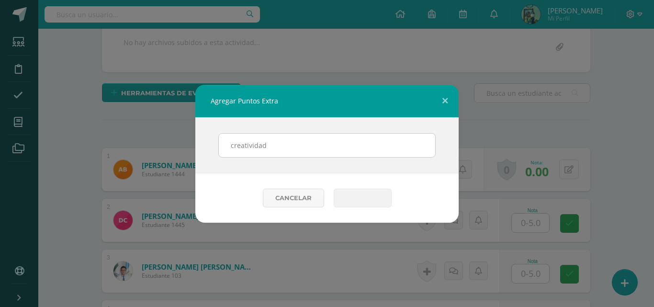
scroll to position [194, 0]
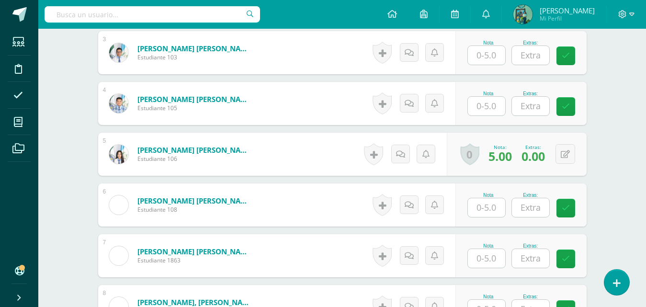
scroll to position [484, 0]
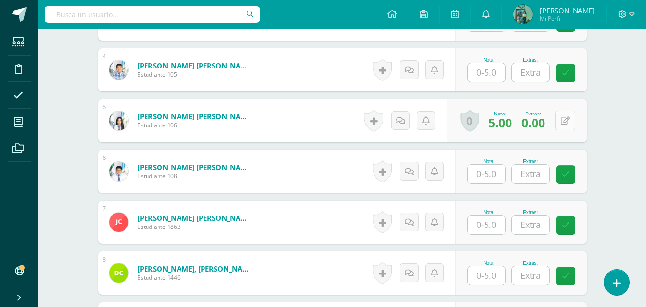
click at [566, 118] on icon at bounding box center [565, 121] width 9 height 8
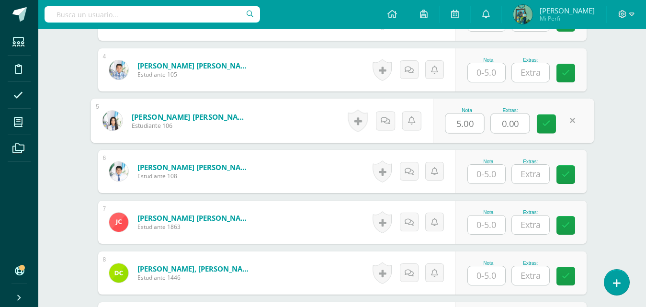
drag, startPoint x: 505, startPoint y: 125, endPoint x: 499, endPoint y: 124, distance: 5.9
click at [499, 124] on input "0.00" at bounding box center [510, 123] width 38 height 19
type input "1.00"
click at [543, 118] on link at bounding box center [546, 123] width 19 height 19
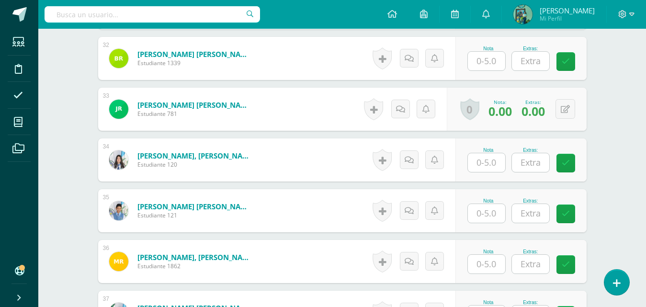
scroll to position [1925, 0]
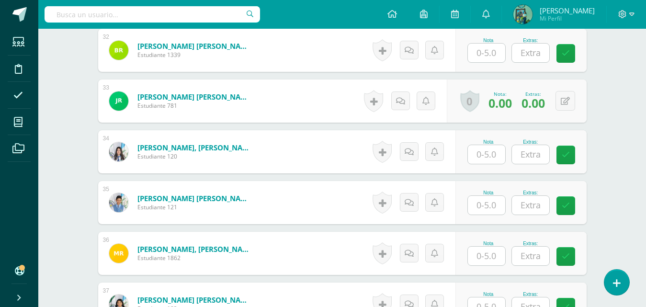
click at [499, 215] on div "Nota Extras:" at bounding box center [520, 202] width 131 height 43
click at [494, 208] on input "text" at bounding box center [486, 205] width 37 height 19
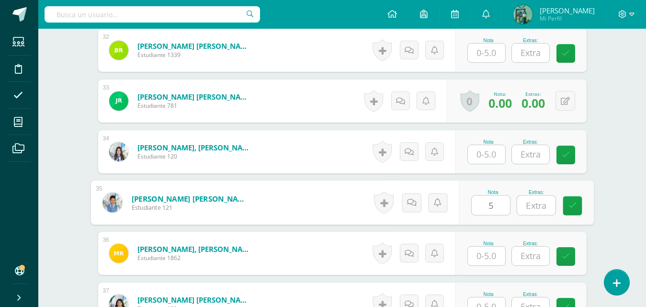
type input "5"
click at [576, 202] on icon at bounding box center [572, 206] width 9 height 8
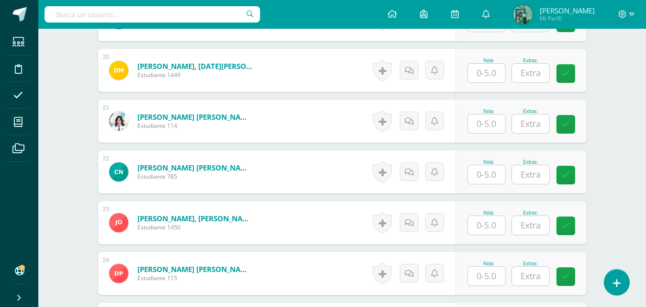
scroll to position [1342, 0]
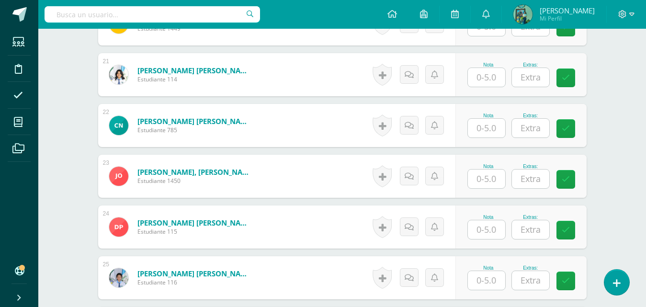
click at [478, 180] on input "text" at bounding box center [486, 179] width 37 height 19
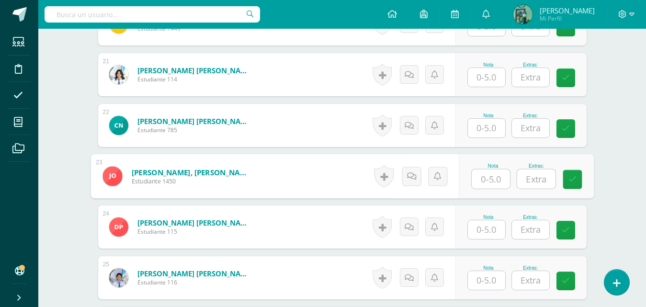
type input "5"
click at [568, 175] on icon at bounding box center [572, 179] width 9 height 8
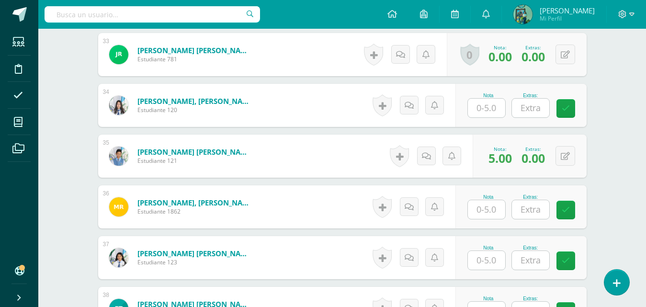
scroll to position [0, 0]
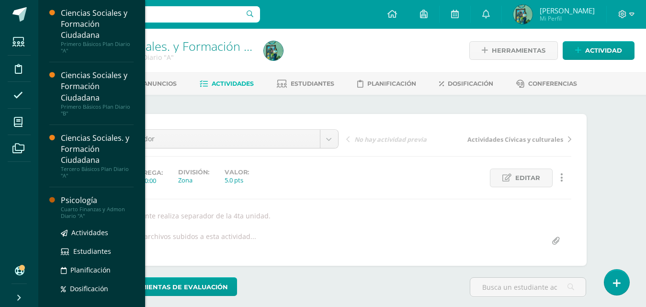
click at [78, 200] on div "Psicología" at bounding box center [97, 200] width 73 height 11
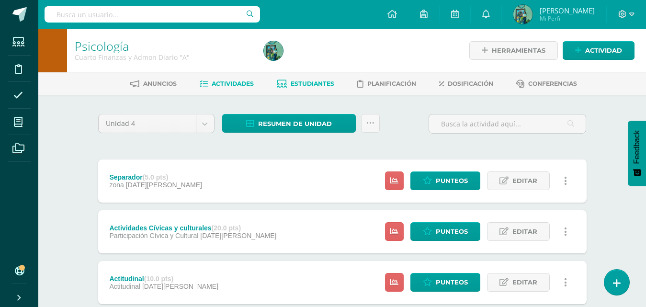
click at [318, 84] on span "Estudiantes" at bounding box center [313, 83] width 44 height 7
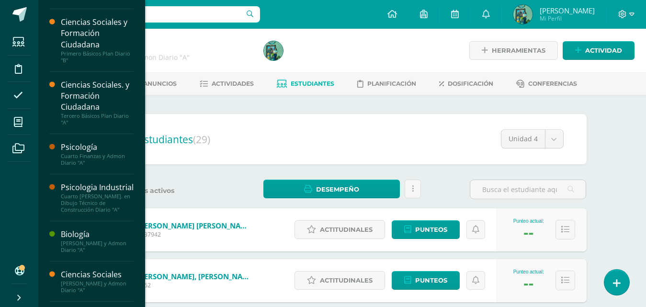
scroll to position [66, 0]
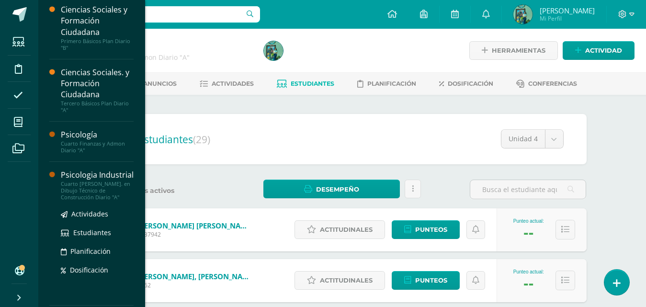
click at [77, 181] on div "Psicologia Industrial" at bounding box center [97, 175] width 73 height 11
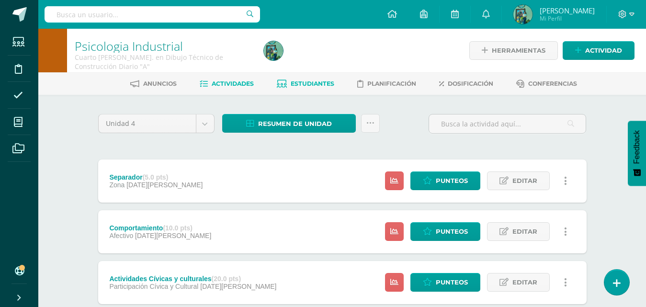
click at [306, 85] on span "Estudiantes" at bounding box center [313, 83] width 44 height 7
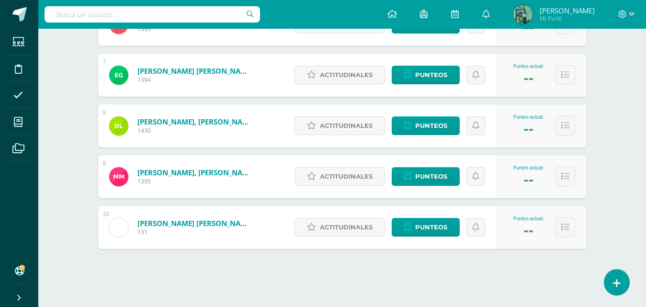
scroll to position [462, 0]
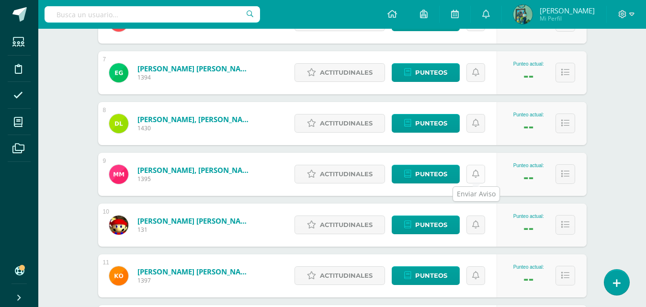
click at [481, 182] on link at bounding box center [475, 174] width 19 height 19
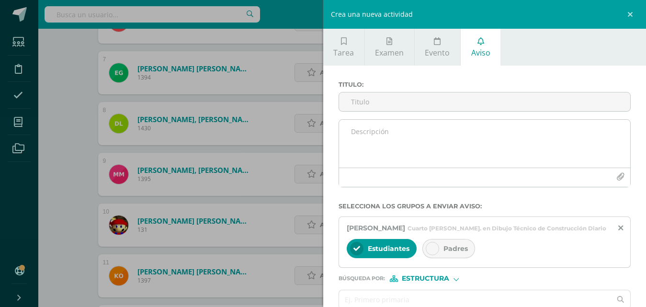
click at [481, 182] on div at bounding box center [485, 177] width 292 height 19
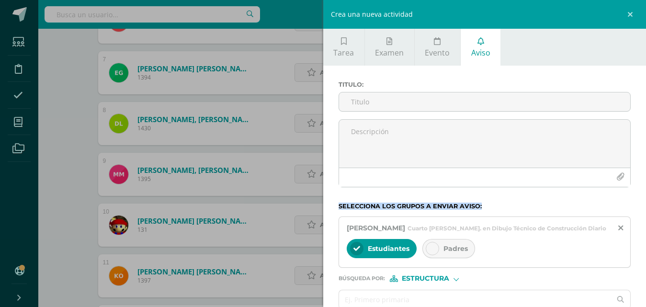
drag, startPoint x: 377, startPoint y: 204, endPoint x: 368, endPoint y: 220, distance: 18.0
click at [368, 220] on form "Titulo : Selecciona los grupos a enviar aviso : [PERSON_NAME] Cuarto [PERSON_NA…" at bounding box center [485, 211] width 293 height 261
click at [61, 133] on div "Crea una nueva actividad Tarea Examen Evento Aviso Título: Valor: 100.0 Fecha: …" at bounding box center [323, 153] width 646 height 307
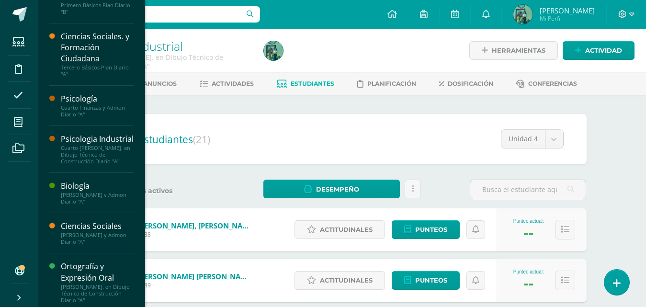
scroll to position [107, 0]
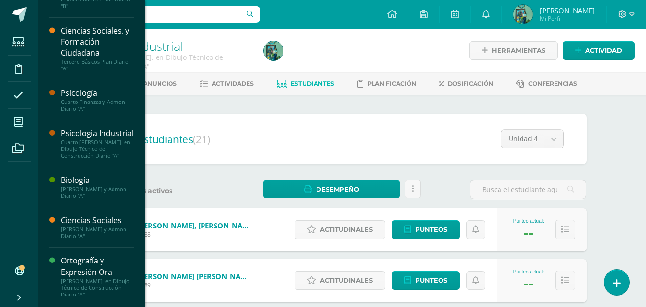
drag, startPoint x: 139, startPoint y: 123, endPoint x: 139, endPoint y: 70, distance: 52.2
click at [139, 70] on div "Ciencias Sociales y Formación Ciudadana Primero Básicos Plan Diario "A" Activid…" at bounding box center [91, 153] width 107 height 307
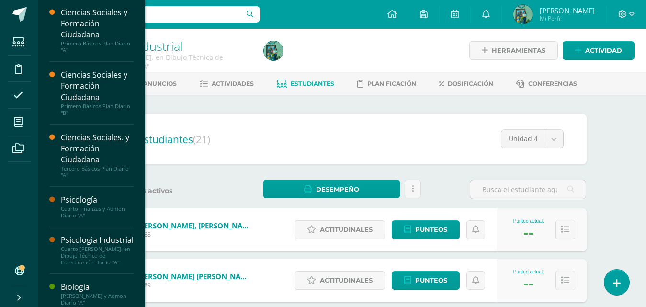
scroll to position [0, 0]
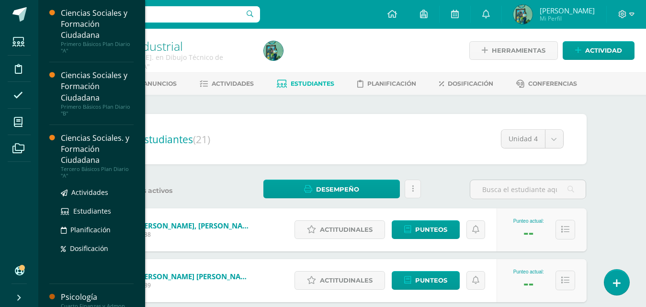
click at [110, 137] on div "Ciencias Sociales. y Formación Ciudadana" at bounding box center [97, 149] width 73 height 33
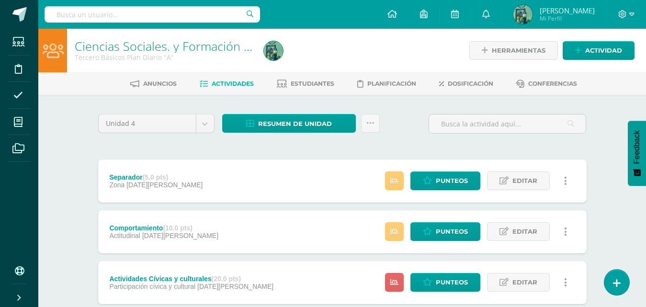
scroll to position [16, 0]
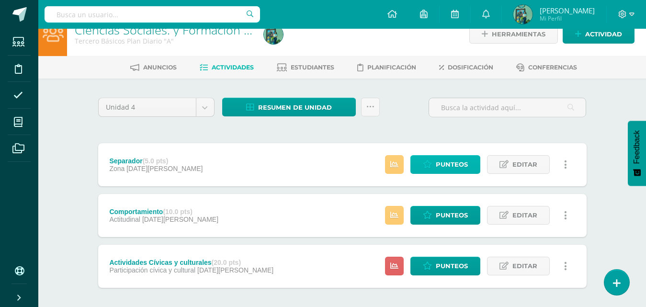
click at [443, 163] on span "Punteos" at bounding box center [452, 165] width 32 height 18
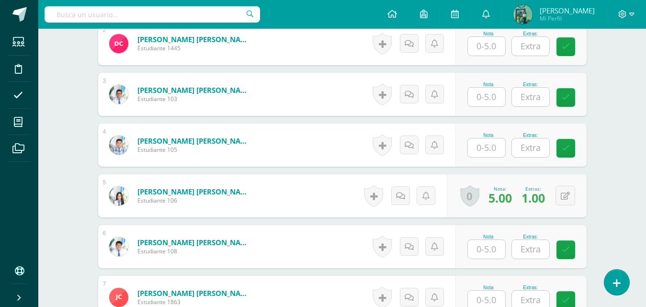
scroll to position [483, 0]
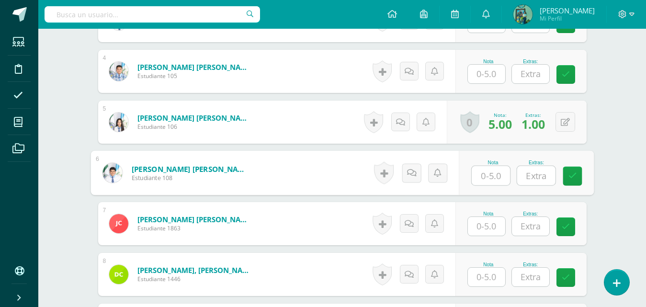
click at [503, 175] on input "text" at bounding box center [491, 175] width 38 height 19
type input "5"
click at [566, 177] on link at bounding box center [572, 176] width 19 height 19
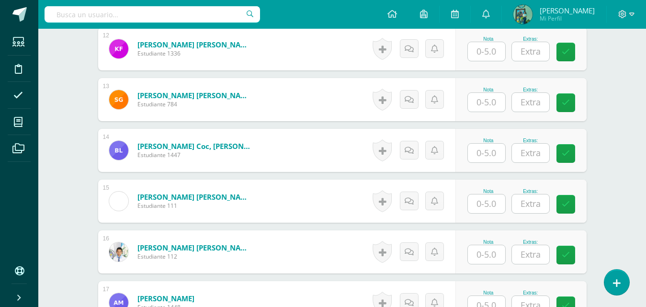
scroll to position [933, 0]
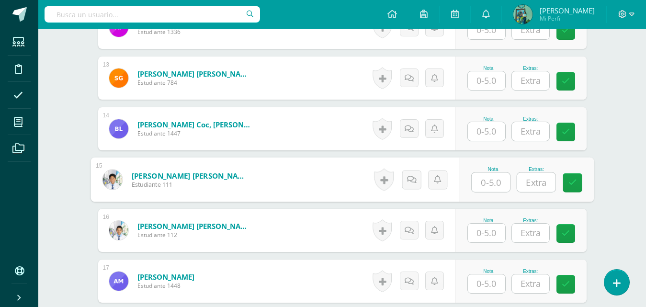
click at [498, 179] on input "text" at bounding box center [491, 182] width 38 height 19
type input "4"
type input "5"
click at [533, 184] on input "text" at bounding box center [536, 182] width 38 height 19
type input "2"
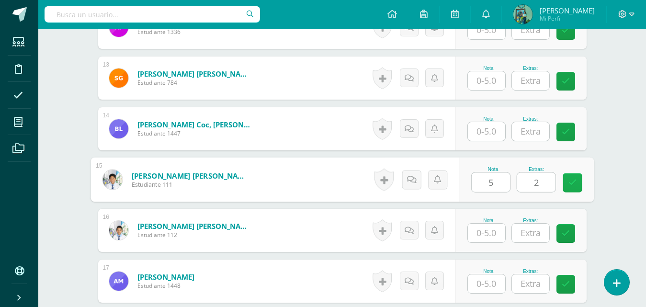
click at [581, 185] on link at bounding box center [572, 182] width 19 height 19
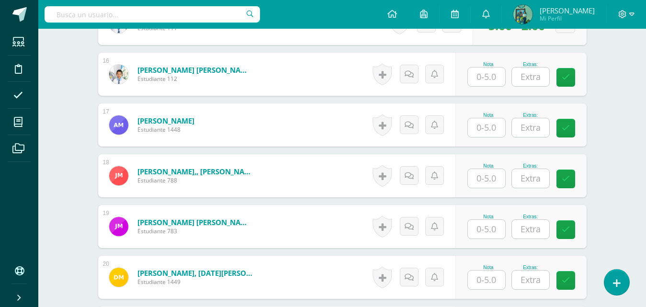
scroll to position [1106, 0]
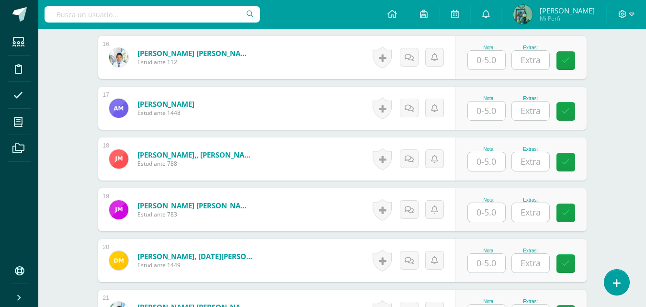
click at [491, 165] on input "text" at bounding box center [486, 161] width 37 height 19
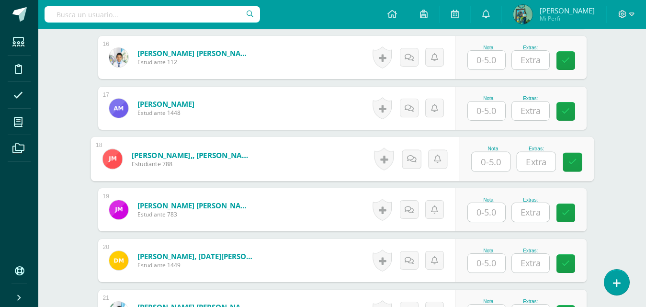
type input "5"
click at [572, 162] on icon at bounding box center [572, 162] width 9 height 8
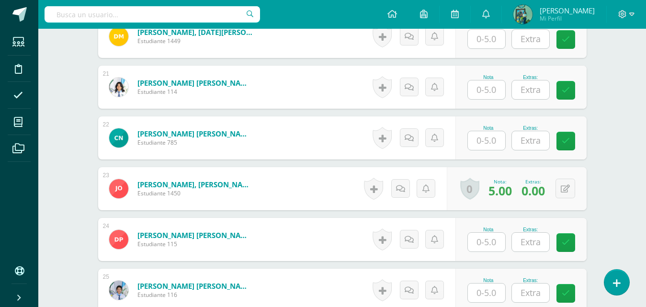
scroll to position [1351, 0]
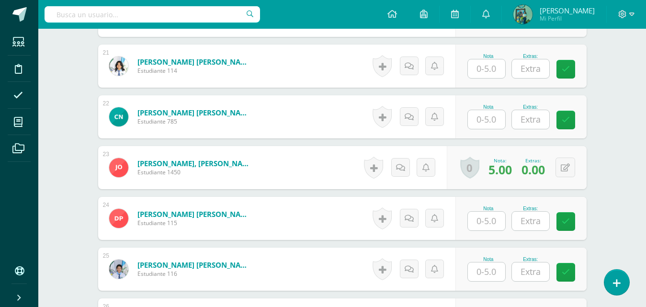
click at [490, 213] on input "text" at bounding box center [486, 221] width 37 height 19
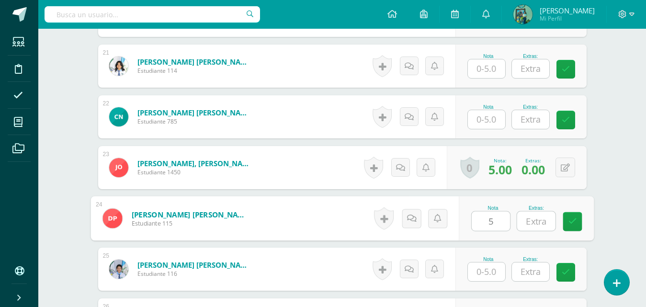
type input "5"
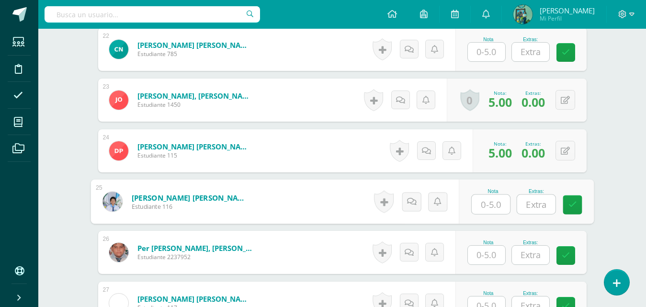
scroll to position [1427, 0]
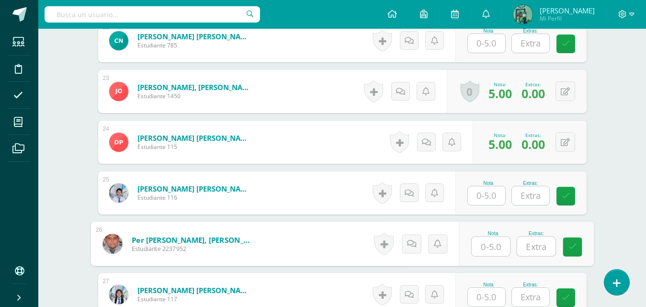
click at [499, 248] on input "text" at bounding box center [491, 246] width 38 height 19
type input "5"
click at [578, 242] on link at bounding box center [572, 247] width 19 height 19
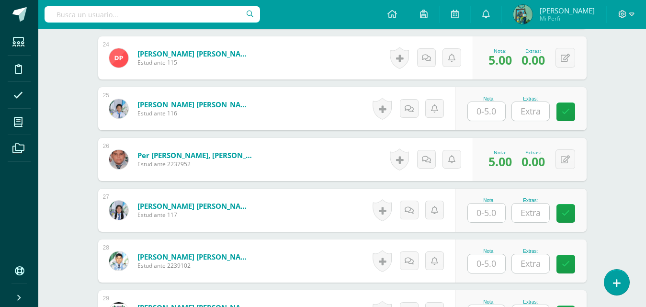
scroll to position [1529, 0]
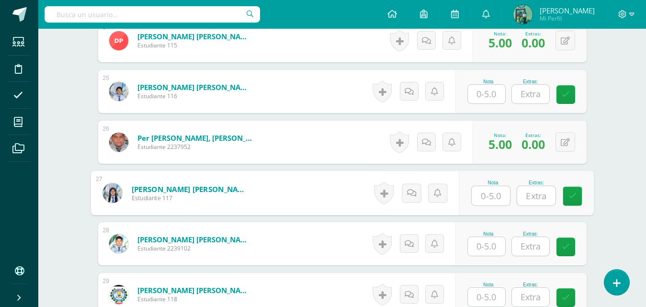
click at [488, 198] on input "text" at bounding box center [491, 195] width 38 height 19
type input "5"
click at [572, 197] on icon at bounding box center [572, 196] width 9 height 8
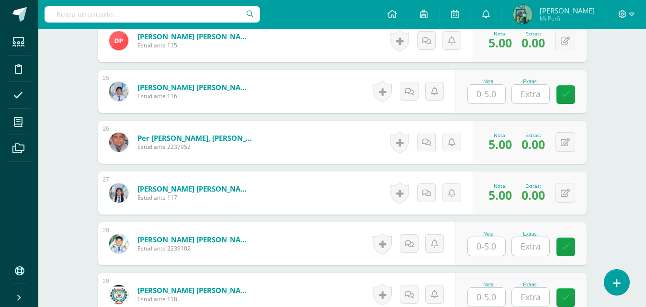
click at [480, 249] on input "text" at bounding box center [486, 246] width 37 height 19
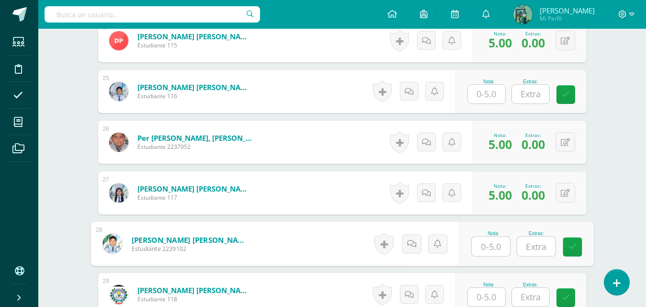
type input "5"
click at [566, 242] on link at bounding box center [572, 247] width 19 height 19
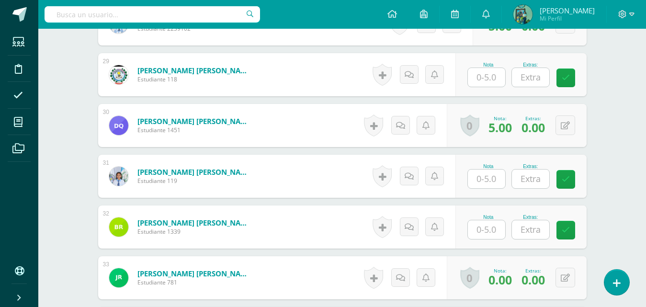
scroll to position [1757, 0]
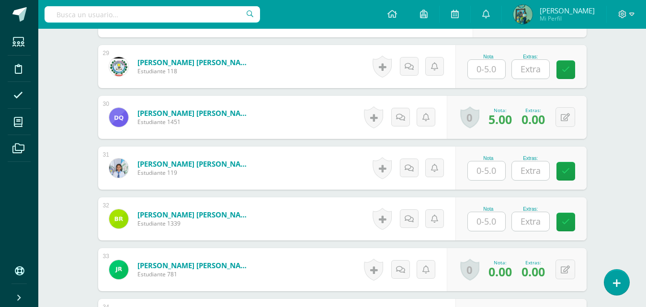
click at [489, 167] on input "text" at bounding box center [486, 170] width 37 height 19
type input "5"
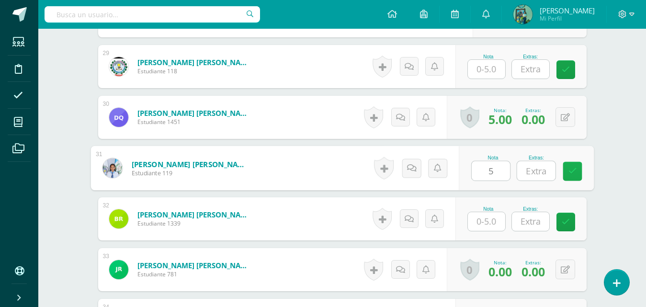
click at [568, 170] on icon at bounding box center [572, 171] width 9 height 8
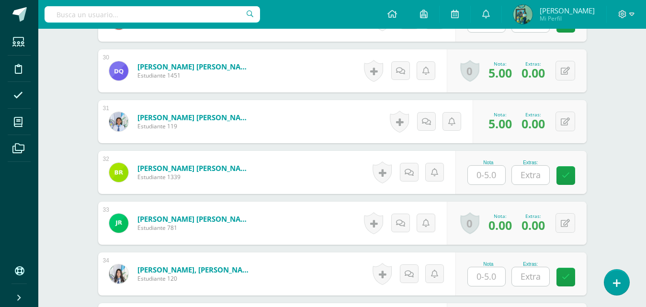
scroll to position [1828, 0]
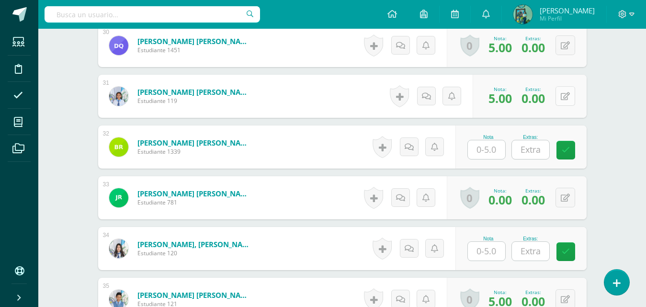
click at [557, 97] on div "0 [GEOGRAPHIC_DATA] Logros obtenidos Aún no hay logros agregados Nota: 5.00 Ext…" at bounding box center [530, 96] width 114 height 43
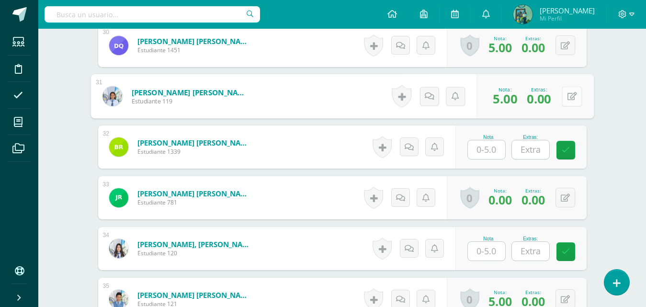
click at [572, 97] on icon at bounding box center [572, 96] width 10 height 8
click at [506, 99] on input "text" at bounding box center [510, 99] width 38 height 19
type input "2"
click at [541, 100] on link at bounding box center [546, 99] width 19 height 19
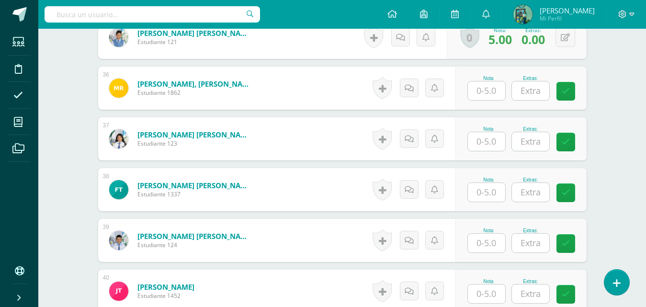
scroll to position [2099, 0]
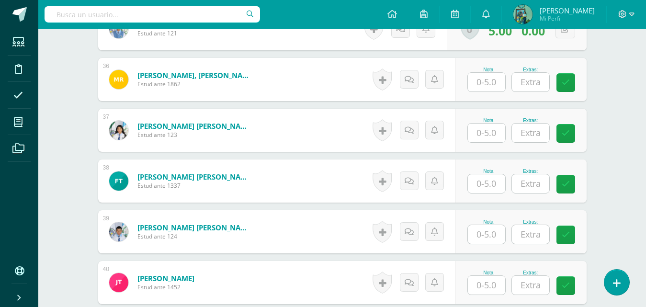
click at [494, 171] on div "Nota" at bounding box center [488, 171] width 42 height 5
click at [494, 178] on input "text" at bounding box center [486, 183] width 37 height 19
type input "5"
click at [546, 186] on input "text" at bounding box center [536, 183] width 38 height 19
type input "2"
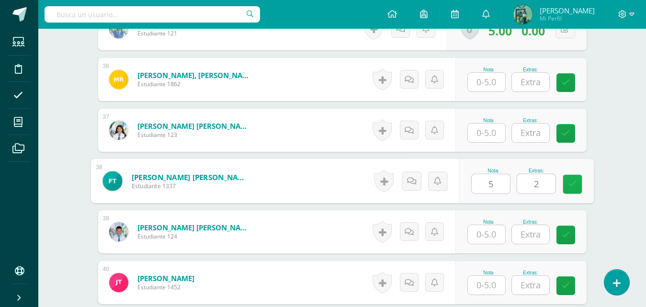
click at [578, 185] on link at bounding box center [572, 184] width 19 height 19
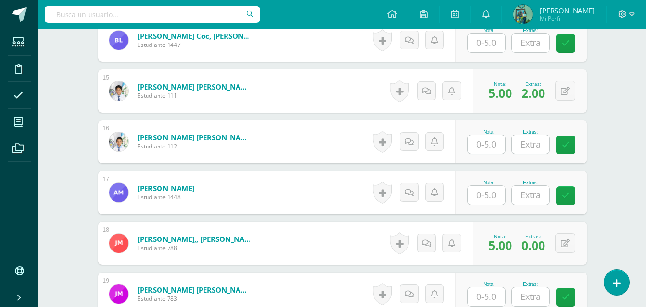
scroll to position [971, 0]
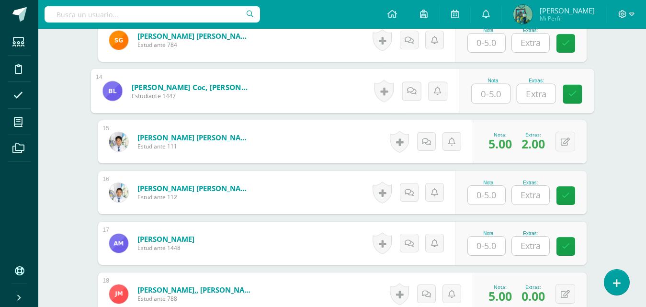
click at [491, 91] on input "text" at bounding box center [491, 93] width 38 height 19
type input "5"
click at [530, 89] on input "text" at bounding box center [536, 93] width 38 height 19
type input "2"
click at [567, 94] on link at bounding box center [572, 94] width 19 height 19
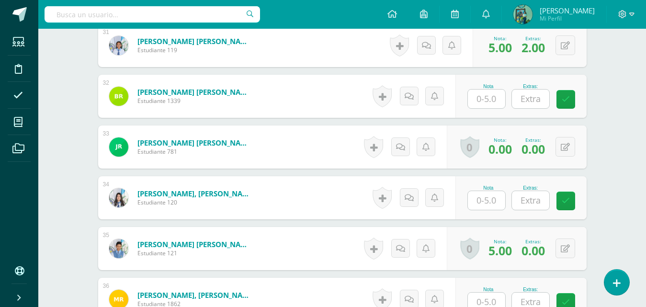
scroll to position [1849, 0]
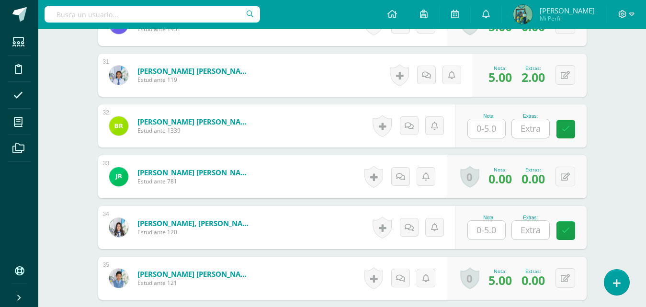
click at [503, 127] on input "text" at bounding box center [486, 128] width 37 height 19
click at [491, 128] on input "text" at bounding box center [491, 128] width 38 height 19
type input "5"
click at [538, 129] on input "text" at bounding box center [536, 128] width 38 height 19
type input "2"
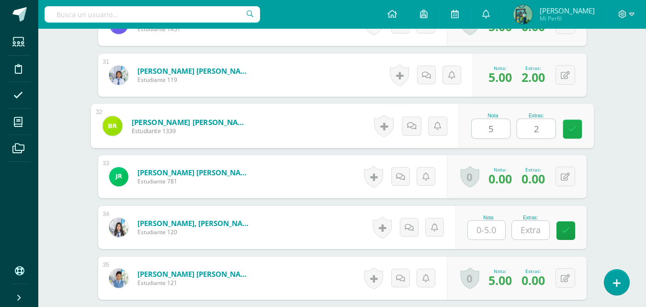
click at [577, 128] on link at bounding box center [572, 129] width 19 height 19
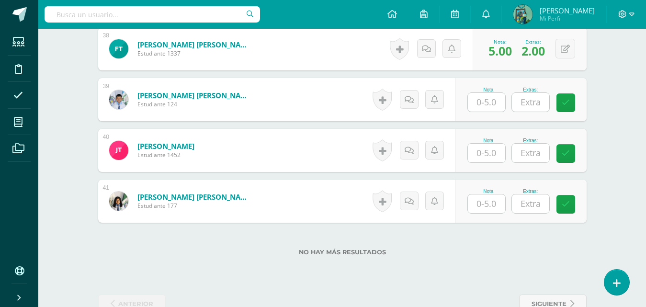
scroll to position [2168, 0]
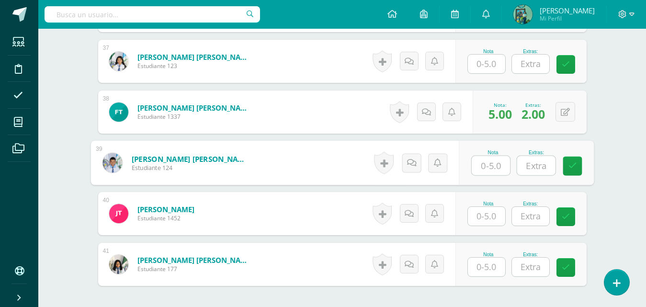
click at [492, 169] on input "text" at bounding box center [491, 165] width 38 height 19
click at [493, 169] on input "text" at bounding box center [491, 165] width 38 height 19
type input "5"
click at [578, 169] on link at bounding box center [572, 166] width 19 height 19
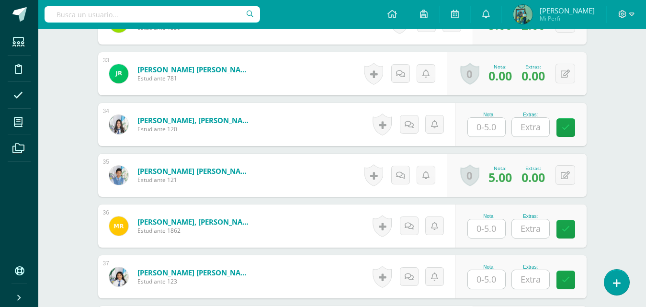
scroll to position [1902, 0]
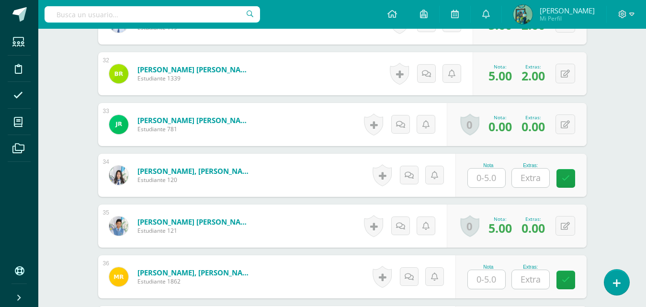
click at [495, 181] on input "text" at bounding box center [486, 178] width 37 height 19
type input "5"
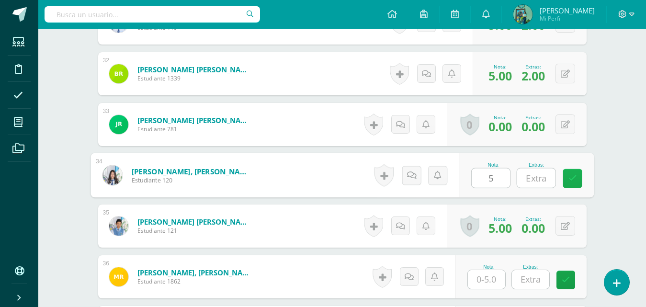
click at [577, 177] on link at bounding box center [572, 178] width 19 height 19
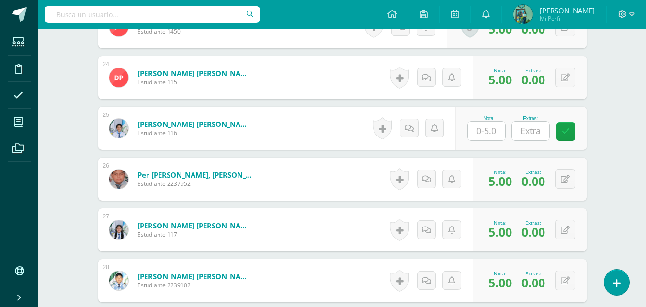
scroll to position [1441, 0]
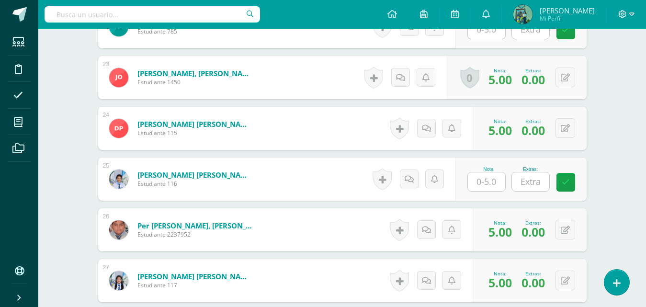
click at [483, 182] on input "text" at bounding box center [486, 181] width 37 height 19
type input "5"
click at [570, 183] on icon at bounding box center [572, 182] width 9 height 8
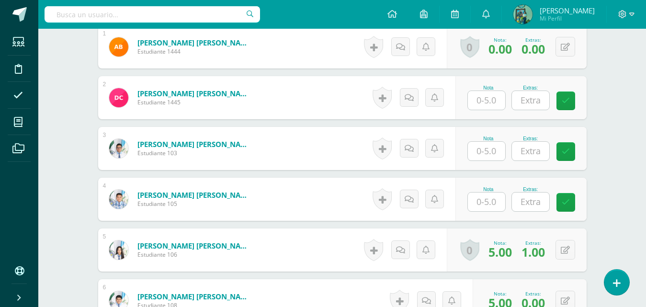
scroll to position [317, 0]
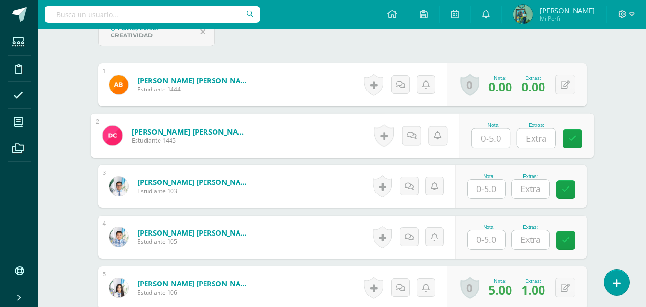
click at [503, 145] on input "text" at bounding box center [491, 138] width 38 height 19
type input "5"
click at [576, 139] on icon at bounding box center [572, 139] width 9 height 8
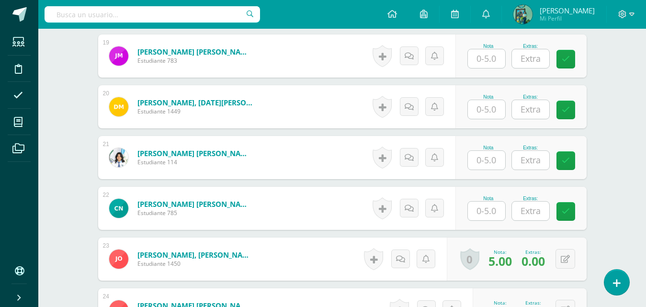
scroll to position [1268, 0]
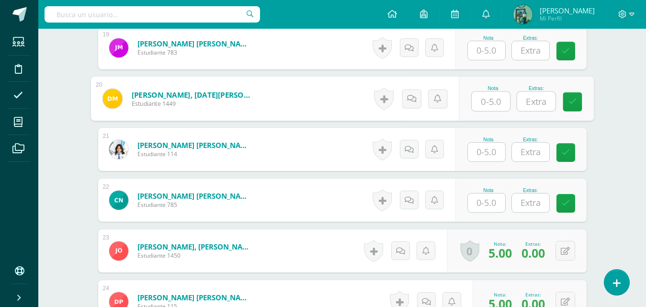
click at [495, 103] on input "text" at bounding box center [491, 101] width 38 height 19
type input "5"
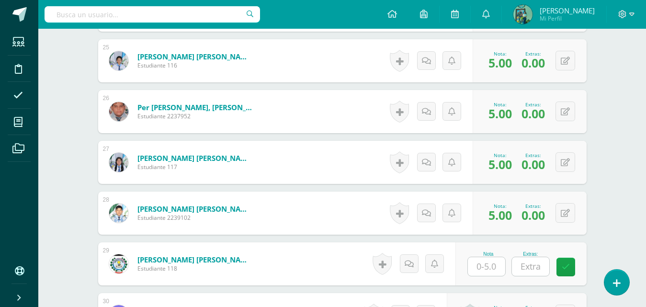
scroll to position [1517, 0]
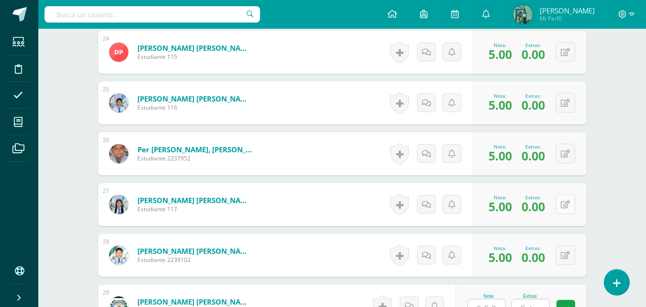
click at [564, 204] on button at bounding box center [566, 204] width 20 height 20
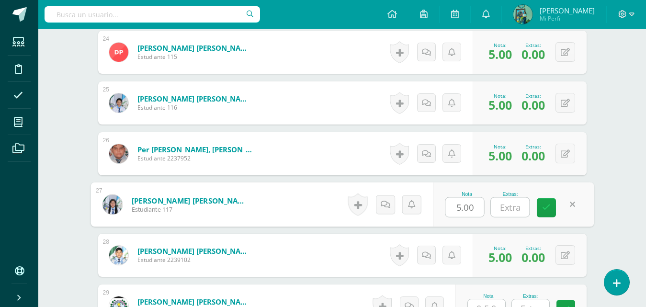
click at [509, 199] on input "text" at bounding box center [510, 207] width 38 height 19
type input "2"
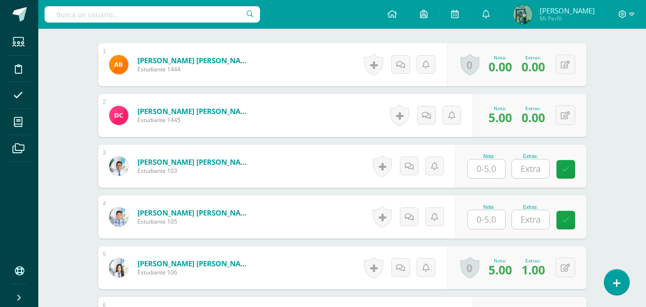
scroll to position [341, 0]
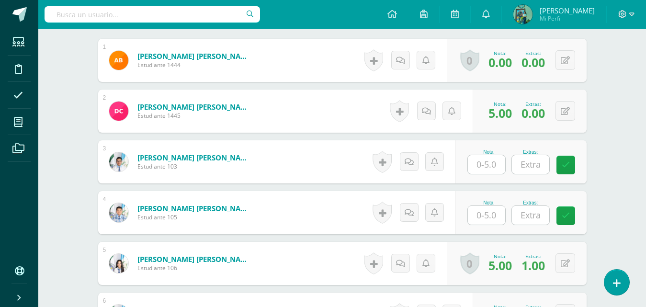
click at [502, 160] on input "text" at bounding box center [486, 164] width 37 height 19
type input "0"
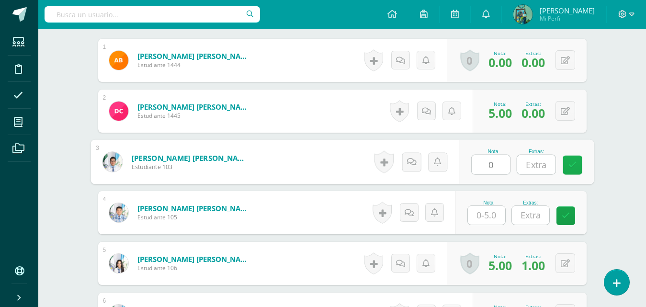
click at [570, 161] on icon at bounding box center [572, 165] width 9 height 8
click at [481, 219] on input "text" at bounding box center [486, 215] width 37 height 19
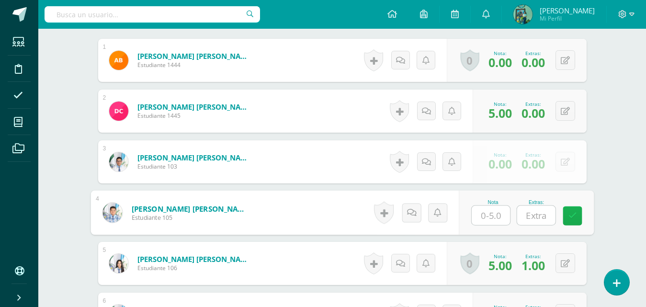
type input "0"
click at [574, 216] on icon at bounding box center [572, 216] width 9 height 8
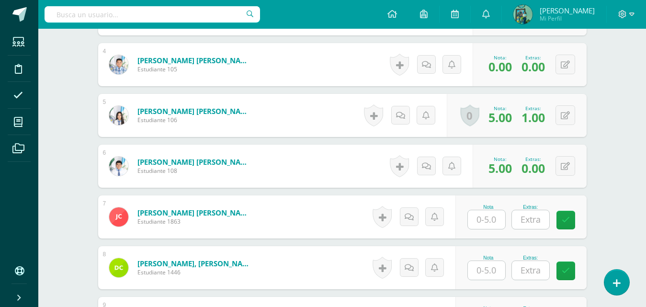
scroll to position [561, 0]
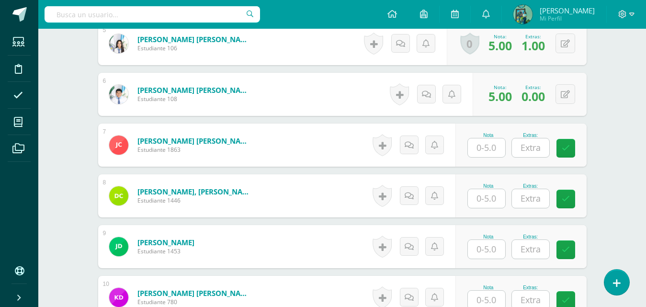
click at [494, 147] on input "text" at bounding box center [486, 147] width 37 height 19
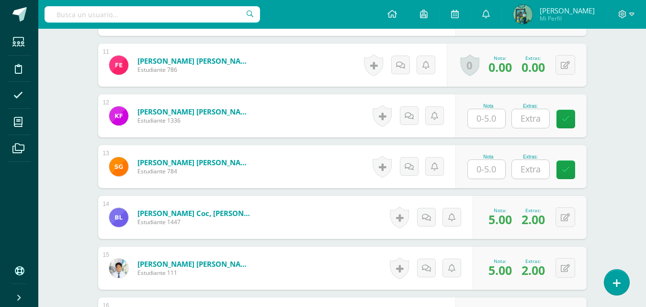
scroll to position [852, 0]
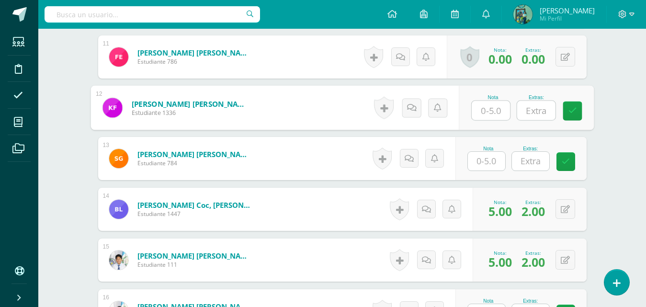
click at [502, 110] on input "text" at bounding box center [491, 110] width 38 height 19
type input "5"
click at [570, 109] on icon at bounding box center [572, 111] width 9 height 8
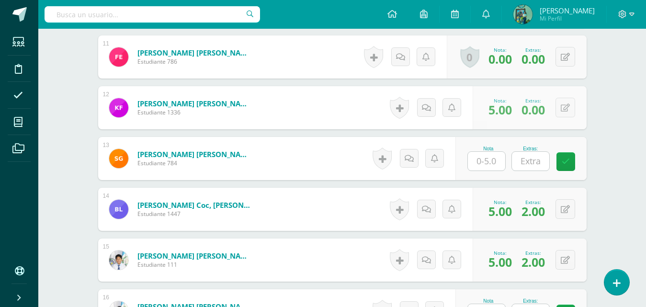
click at [504, 159] on input "text" at bounding box center [486, 161] width 37 height 19
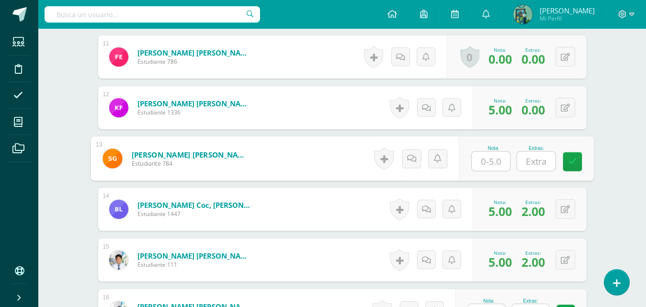
type input "0"
click at [569, 156] on link at bounding box center [572, 161] width 19 height 19
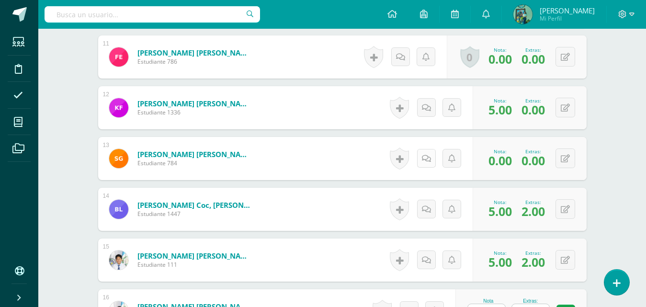
click at [425, 162] on icon at bounding box center [426, 159] width 9 height 8
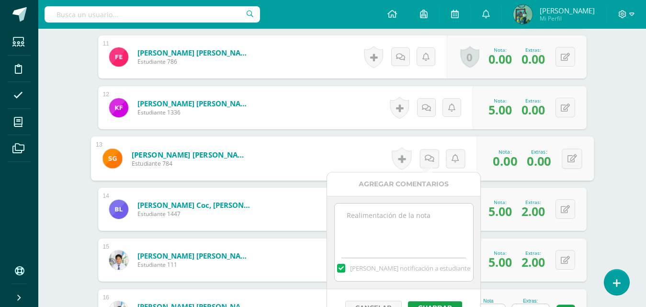
click at [419, 210] on textarea at bounding box center [404, 228] width 138 height 48
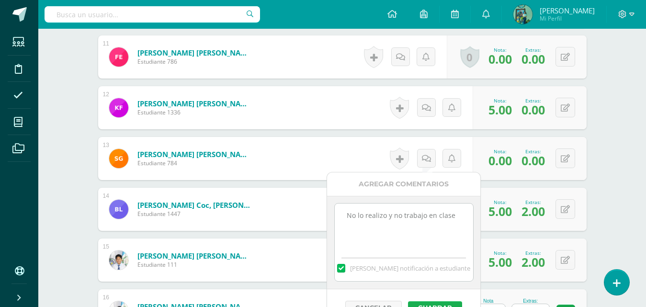
type textarea "No lo realizo y no trabajo en clase"
click at [433, 301] on button "Guardar" at bounding box center [435, 307] width 54 height 12
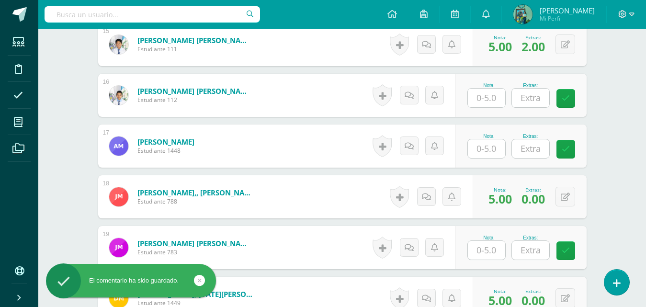
scroll to position [1072, 0]
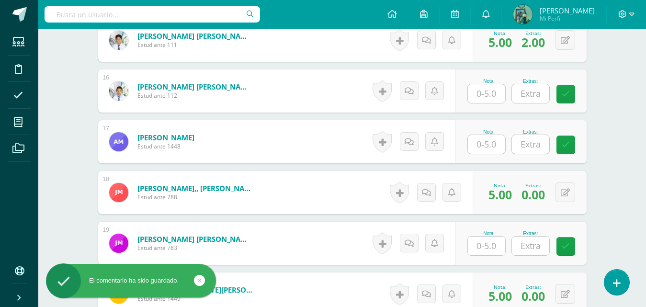
click at [495, 96] on input "text" at bounding box center [486, 93] width 37 height 19
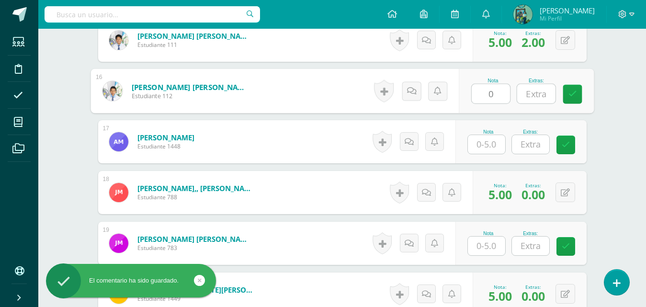
type input "0"
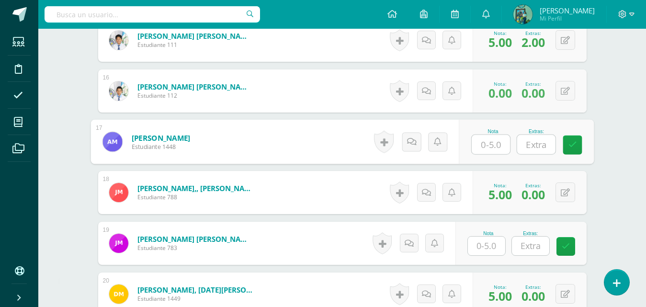
type input "0"
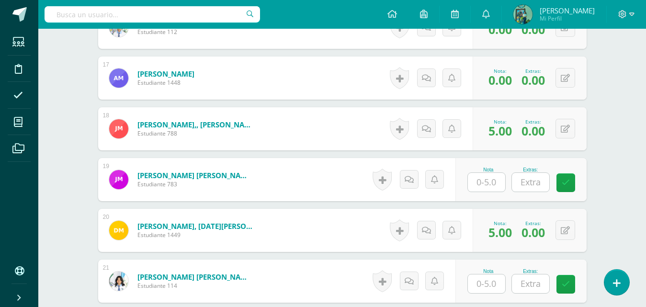
scroll to position [1165, 0]
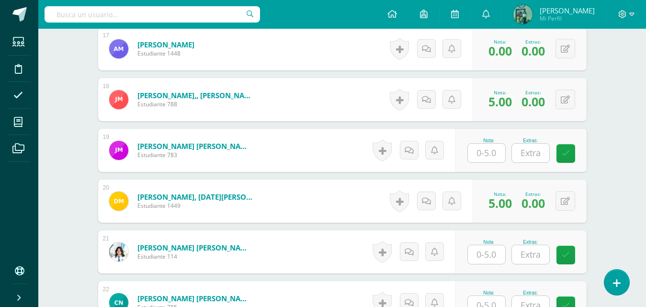
click at [485, 159] on input "text" at bounding box center [486, 153] width 37 height 19
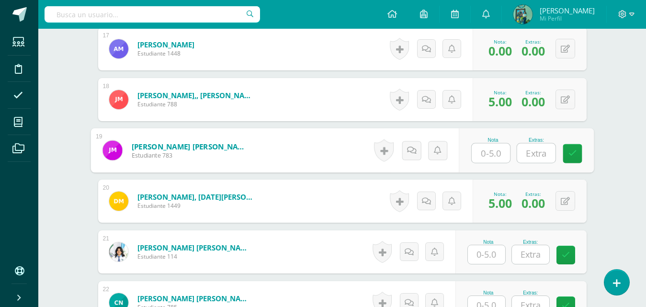
type input "0"
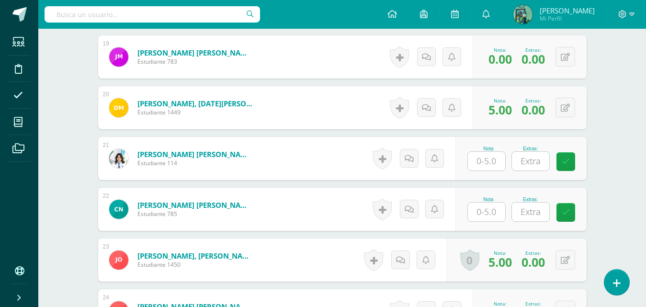
scroll to position [1262, 0]
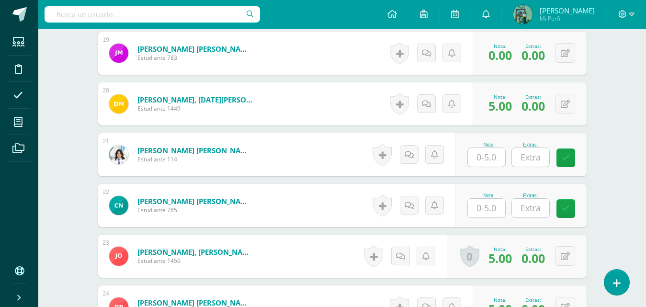
click at [488, 160] on input "text" at bounding box center [486, 157] width 37 height 19
type input "5"
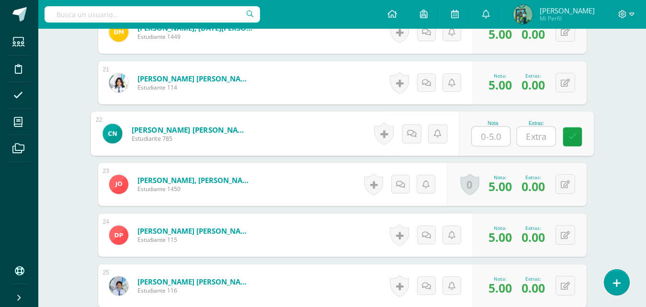
scroll to position [1347, 0]
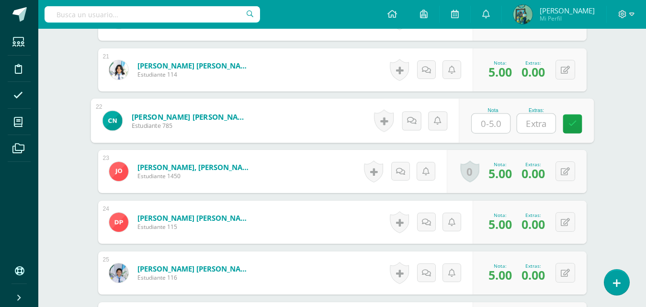
type input "0"
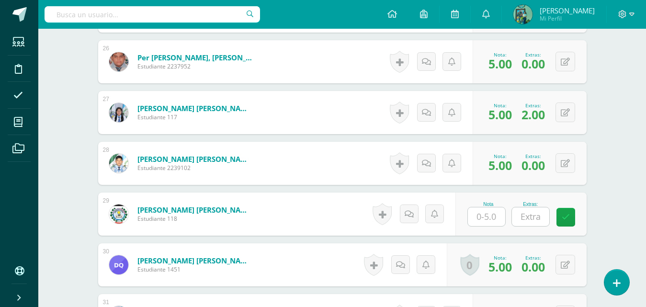
scroll to position [1630, 0]
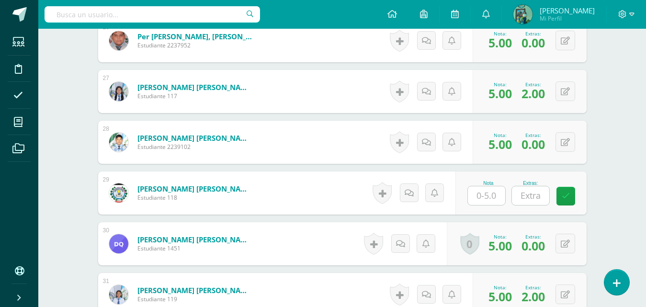
click at [481, 196] on input "text" at bounding box center [486, 195] width 37 height 19
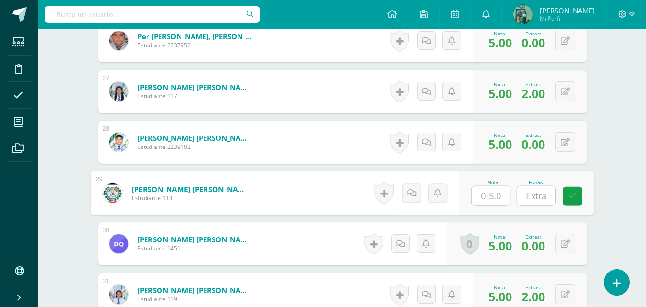
type input "0"
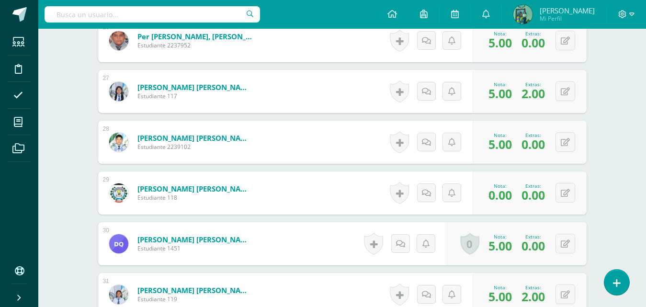
scroll to position [2057, 0]
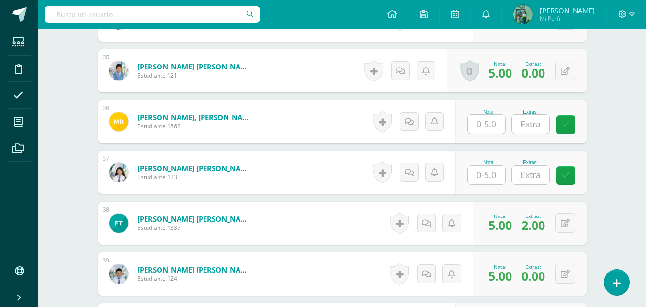
click at [487, 125] on input "text" at bounding box center [486, 124] width 37 height 19
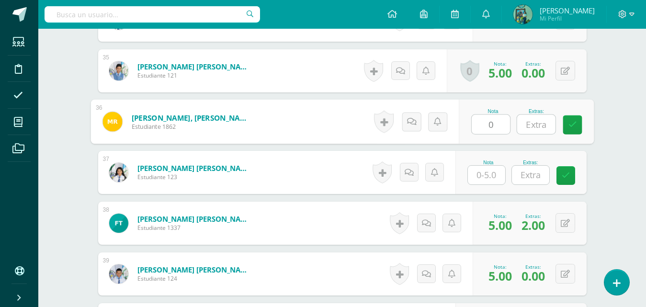
type input "0"
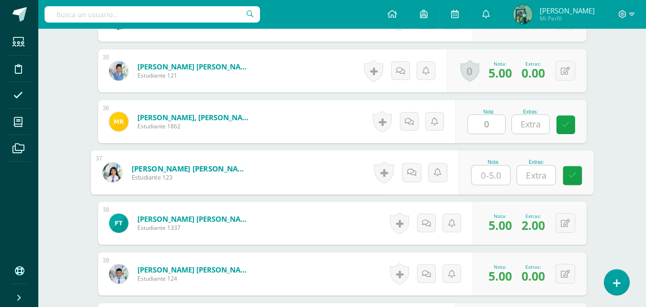
type input "0"
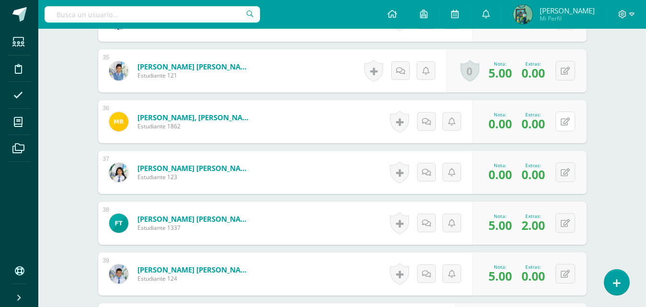
drag, startPoint x: 564, startPoint y: 121, endPoint x: 556, endPoint y: 125, distance: 8.6
click at [564, 121] on icon at bounding box center [565, 122] width 9 height 8
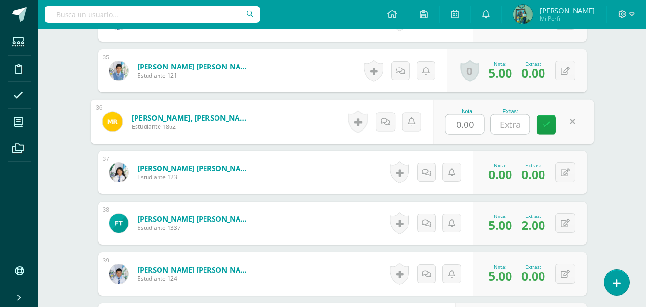
type input "5"
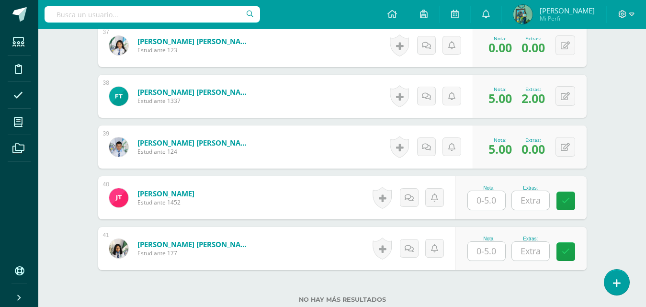
scroll to position [2222, 0]
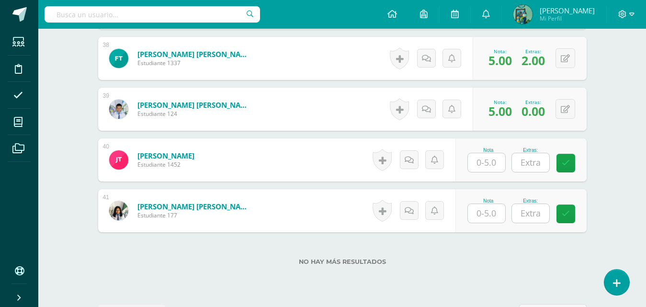
click at [498, 162] on input "text" at bounding box center [486, 162] width 37 height 19
type input "5"
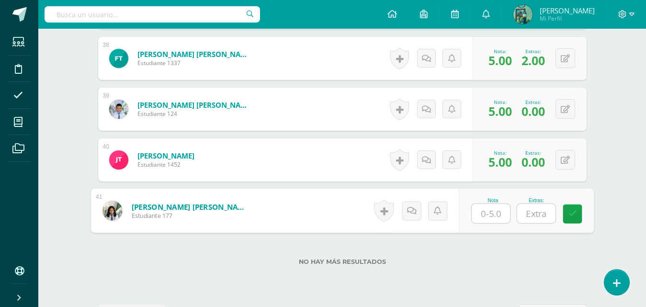
type input "0"
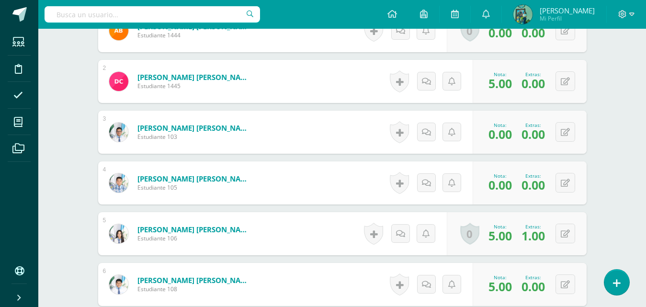
scroll to position [375, 0]
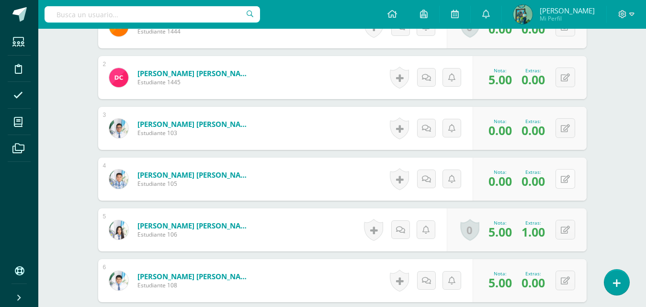
click at [569, 183] on button at bounding box center [566, 179] width 20 height 20
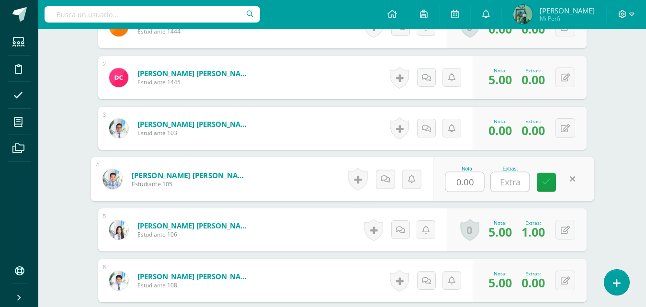
type input "5"
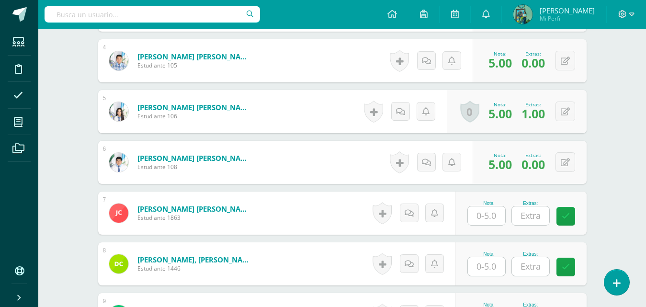
scroll to position [548, 0]
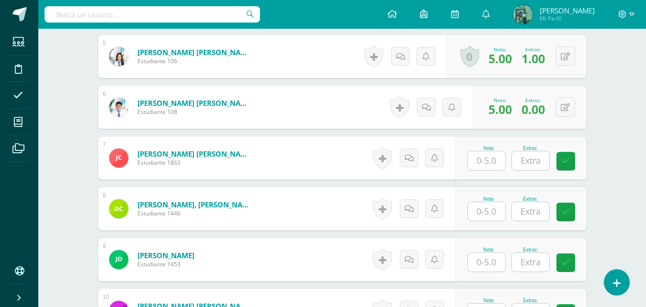
click at [499, 158] on input "text" at bounding box center [486, 160] width 37 height 19
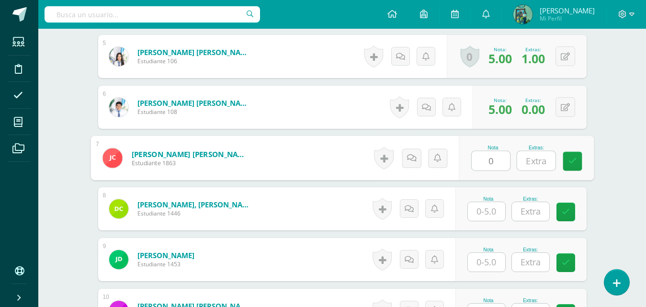
type input "0"
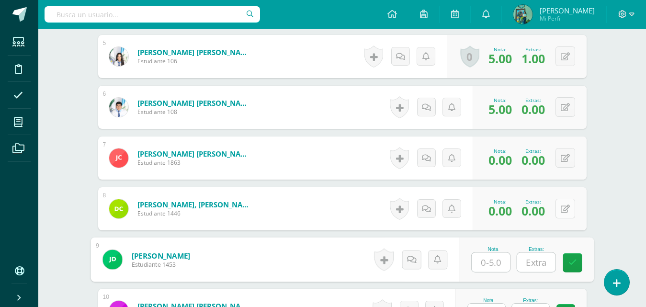
click at [572, 206] on button at bounding box center [566, 209] width 20 height 20
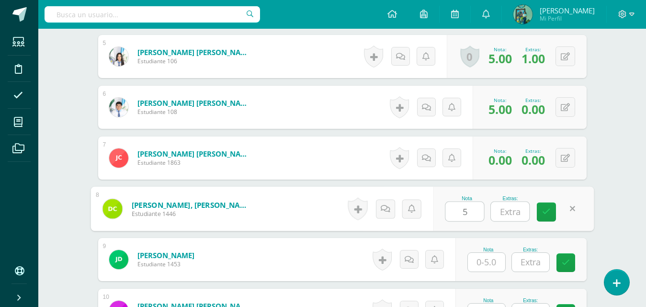
type input "5"
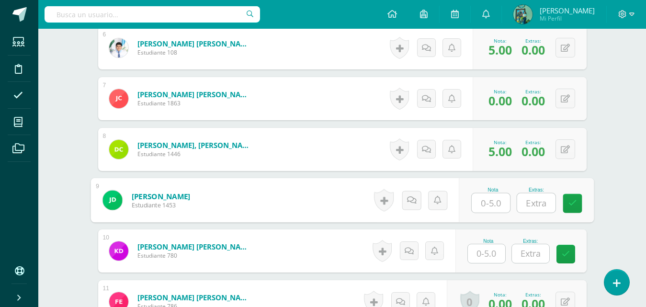
scroll to position [743, 0]
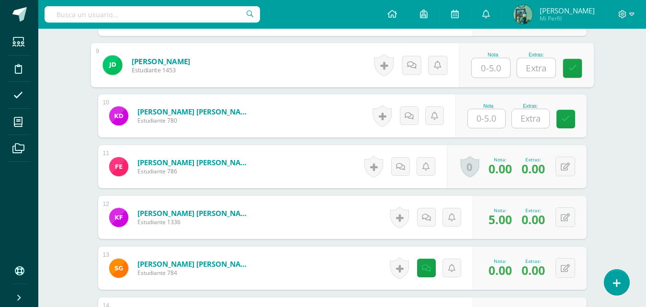
click at [493, 69] on input "text" at bounding box center [491, 67] width 38 height 19
type input "5"
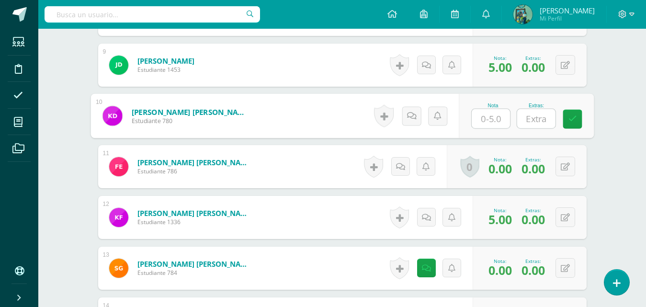
type input "5"
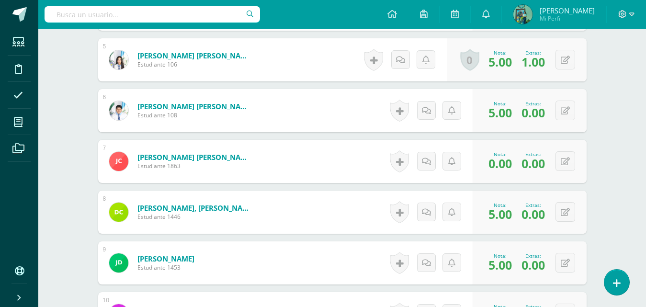
scroll to position [0, 0]
